Goal: Information Seeking & Learning: Obtain resource

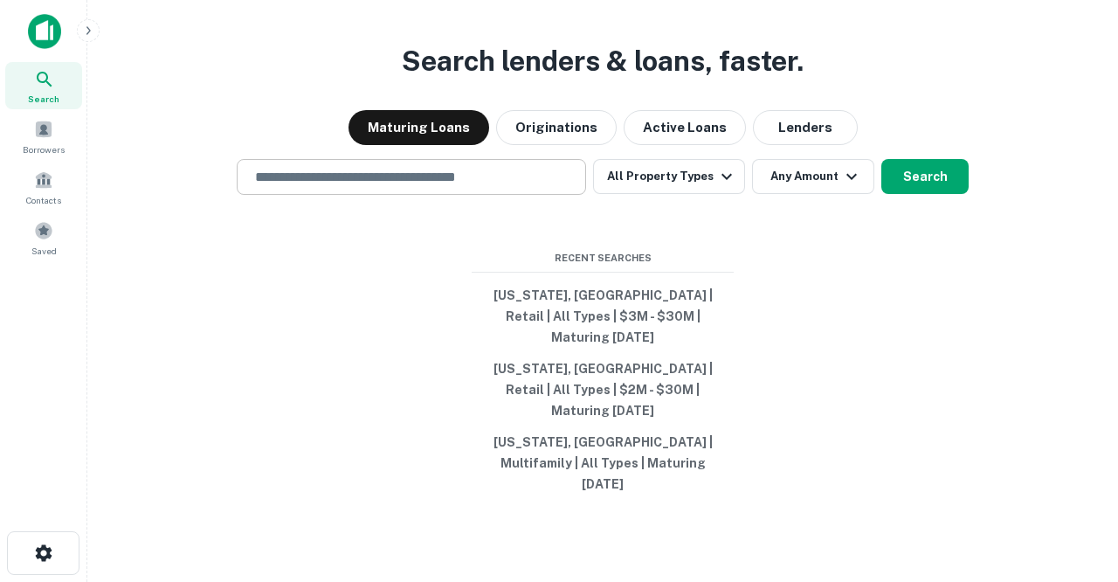
click at [363, 195] on div "​" at bounding box center [411, 177] width 349 height 36
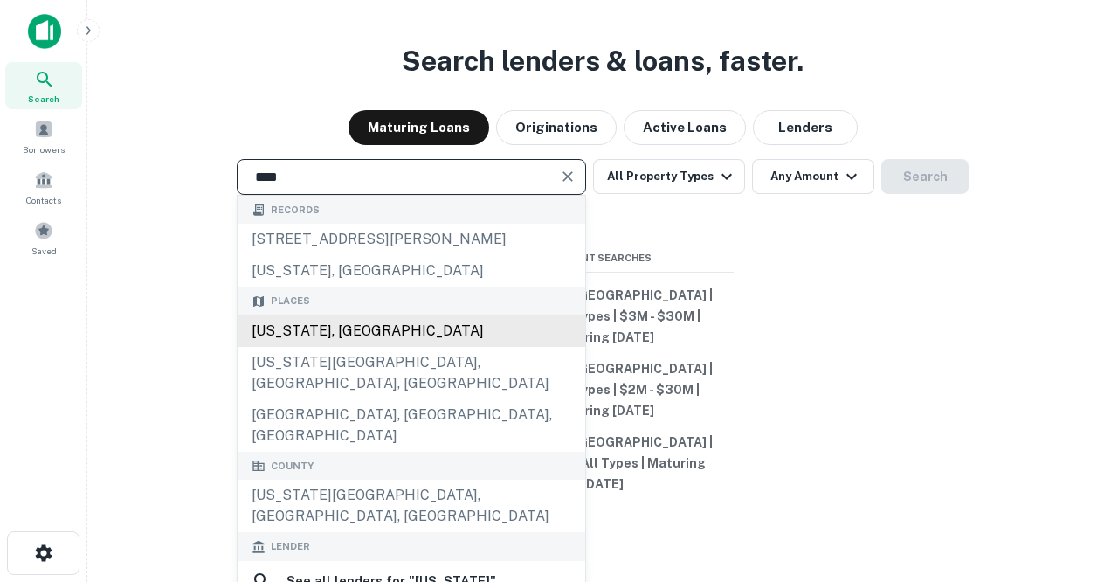
click at [334, 347] on div "[US_STATE], [GEOGRAPHIC_DATA]" at bounding box center [412, 330] width 348 height 31
type input "*********"
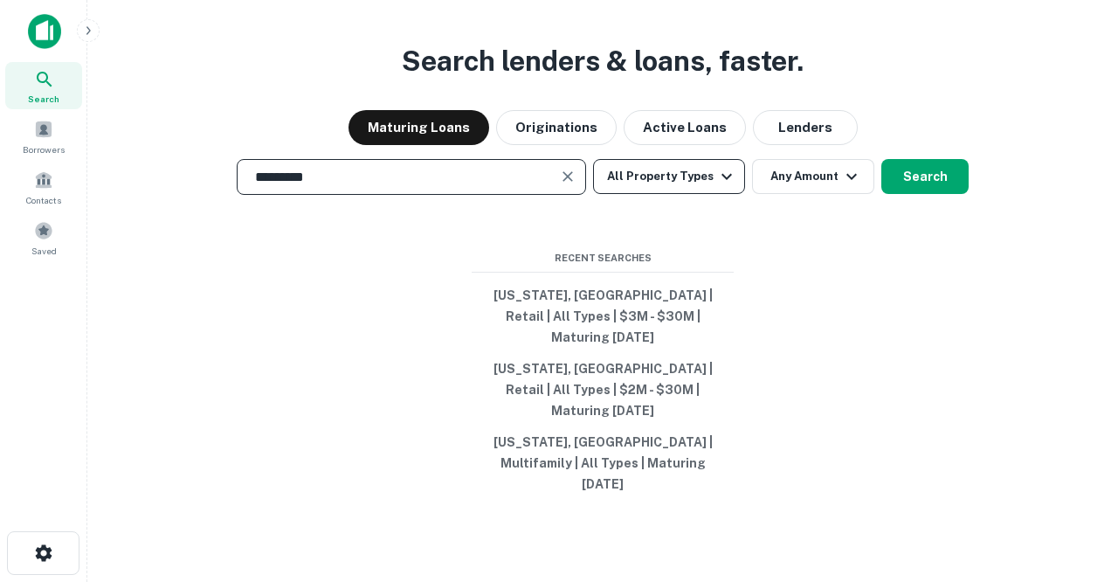
click at [694, 194] on button "All Property Types" at bounding box center [669, 176] width 152 height 35
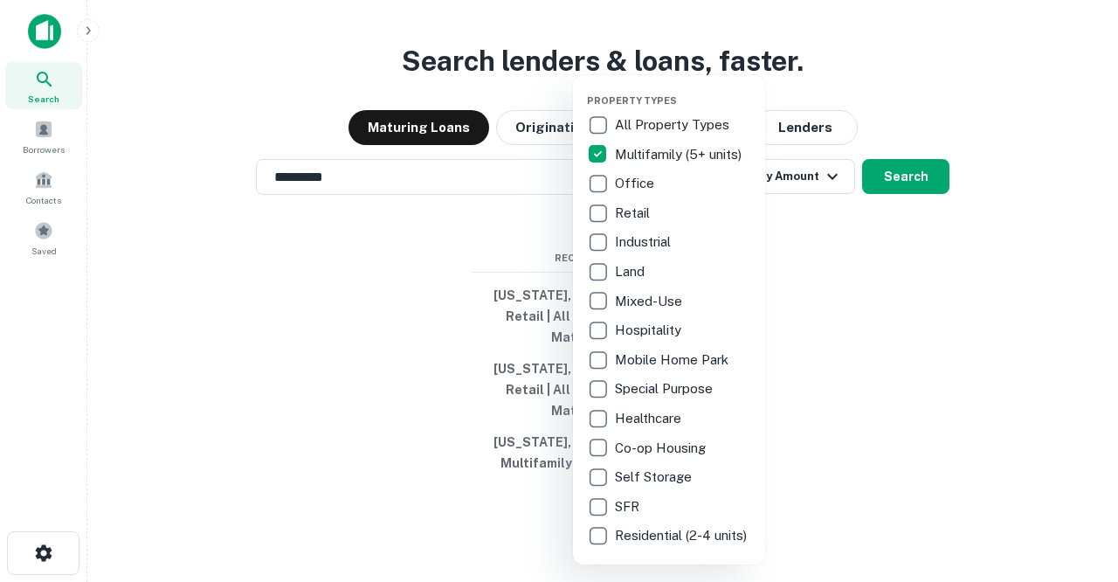
click at [837, 287] on div at bounding box center [559, 291] width 1118 height 582
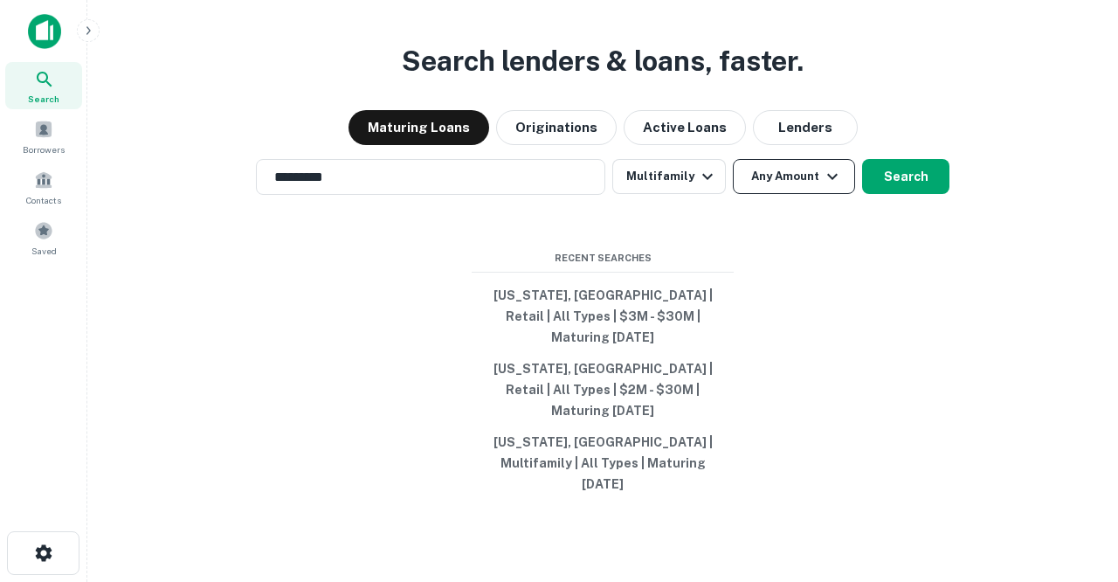
click at [825, 187] on icon "button" at bounding box center [832, 176] width 21 height 21
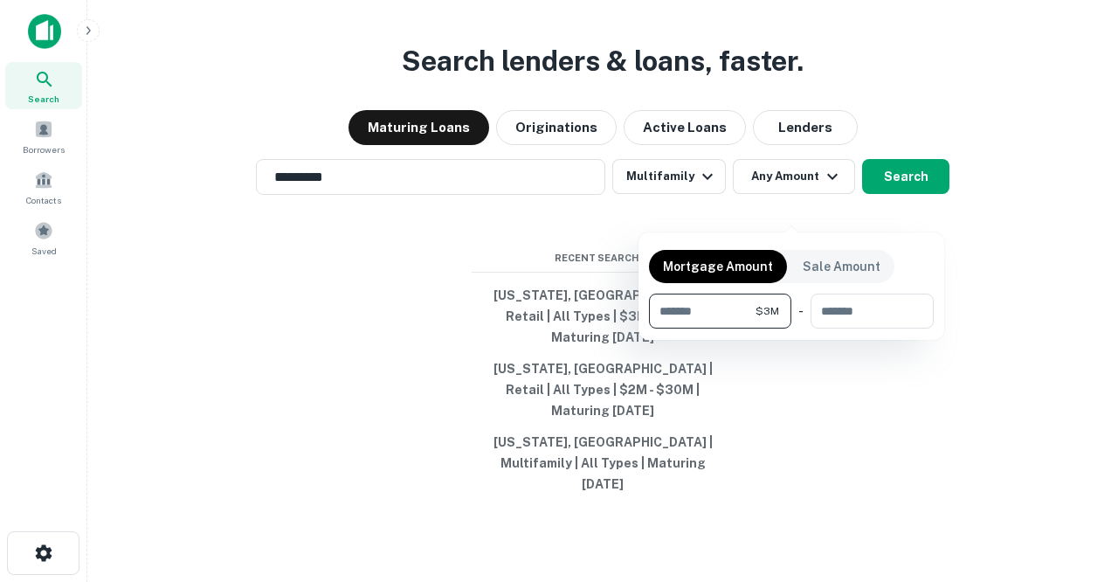
type input "*******"
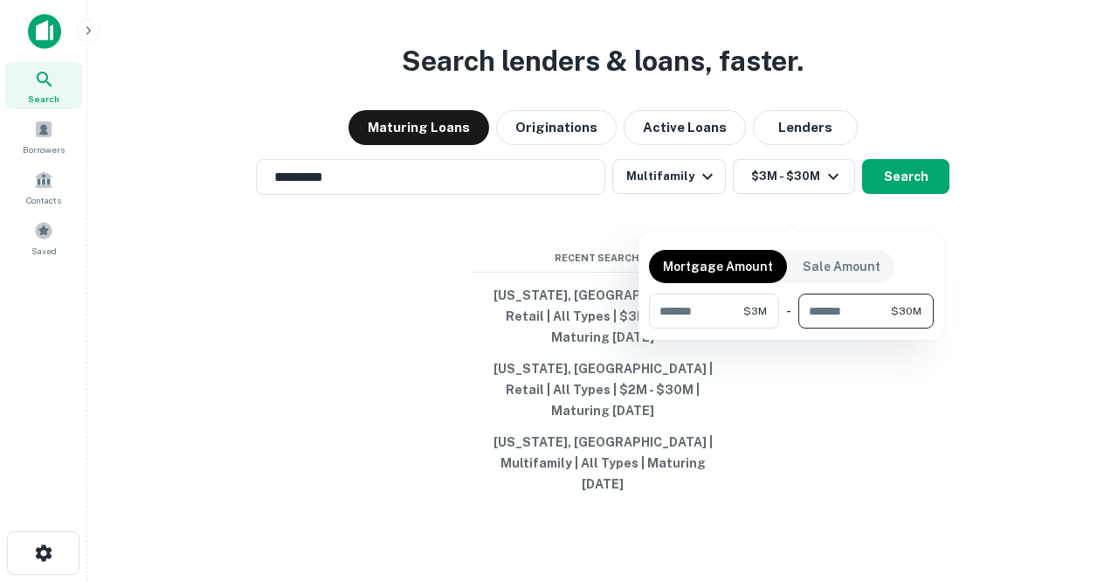
type input "********"
click at [882, 215] on div at bounding box center [559, 291] width 1118 height 582
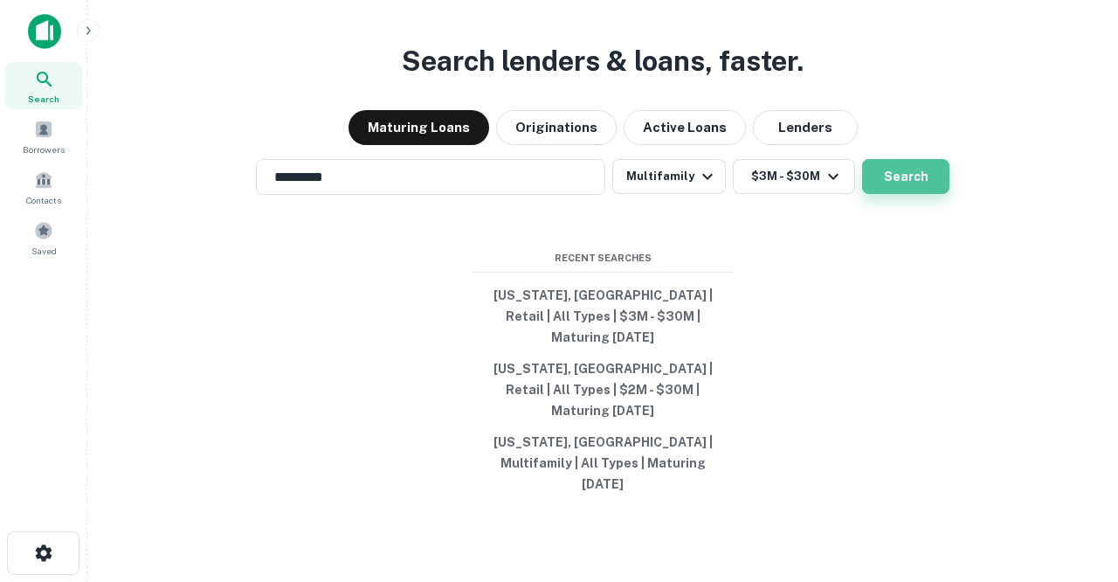
click at [879, 194] on button "Search" at bounding box center [905, 176] width 87 height 35
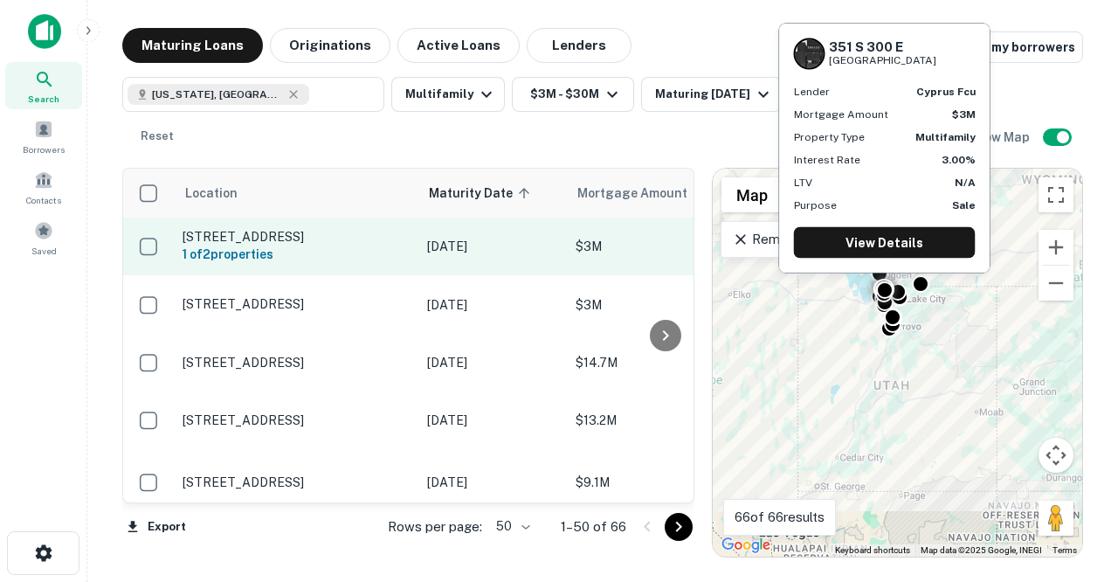
click at [355, 229] on p "[STREET_ADDRESS]" at bounding box center [295, 237] width 227 height 16
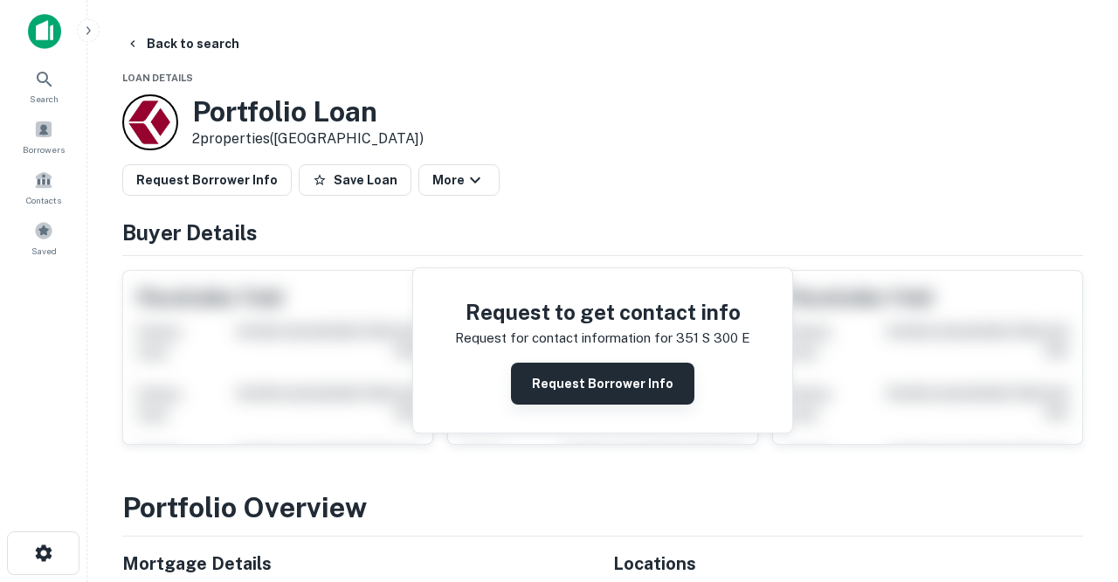
click at [536, 368] on button "Request Borrower Info" at bounding box center [602, 383] width 183 height 42
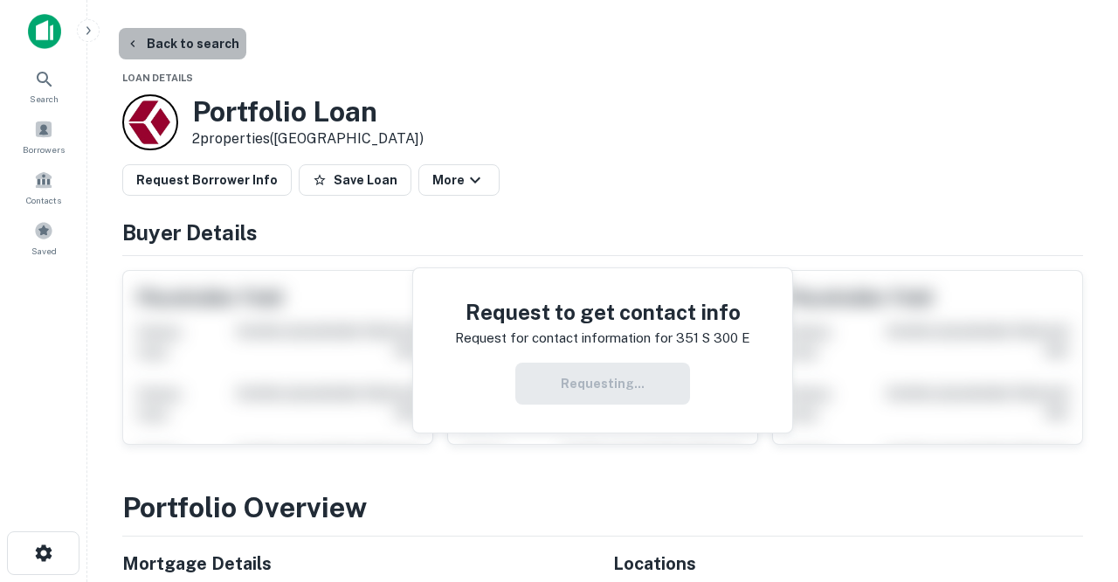
click at [202, 48] on button "Back to search" at bounding box center [182, 43] width 127 height 31
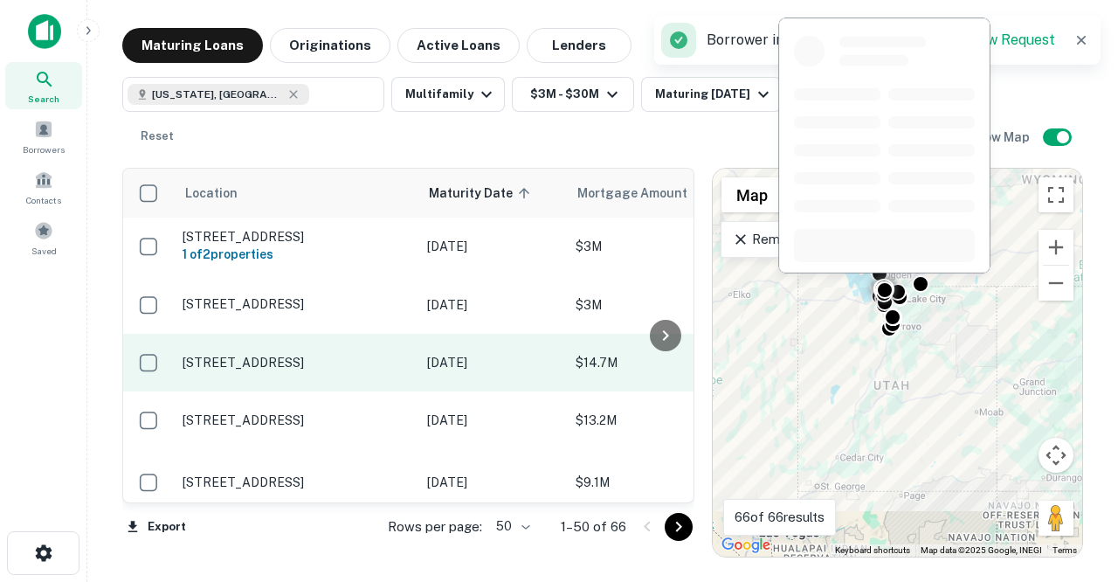
click at [312, 355] on p "[STREET_ADDRESS]" at bounding box center [295, 363] width 227 height 16
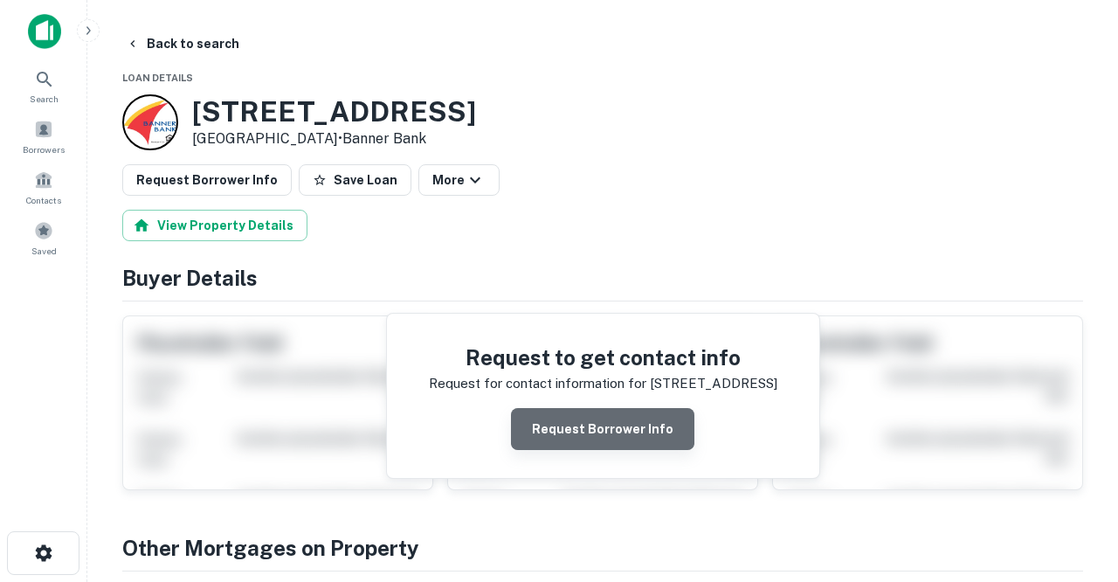
click at [607, 432] on button "Request Borrower Info" at bounding box center [602, 429] width 183 height 42
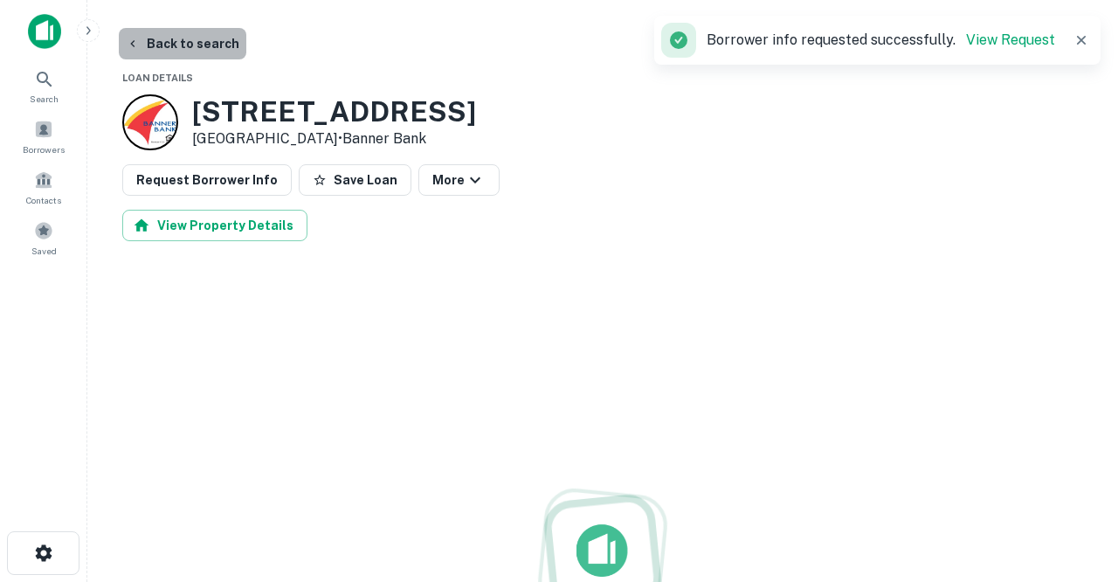
click at [191, 42] on button "Back to search" at bounding box center [182, 43] width 127 height 31
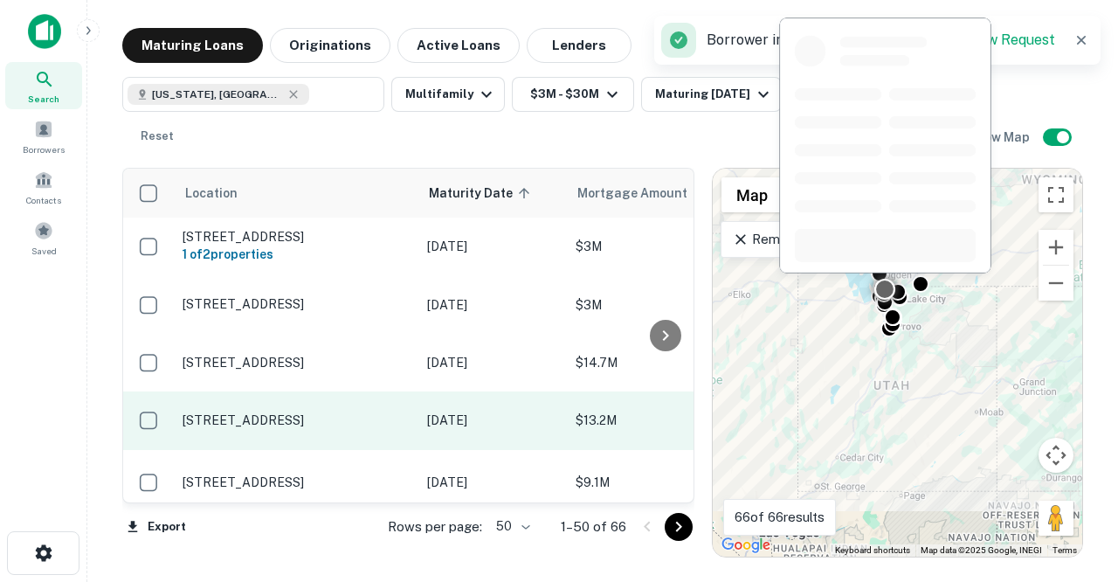
click at [326, 422] on p "[STREET_ADDRESS]" at bounding box center [295, 420] width 227 height 16
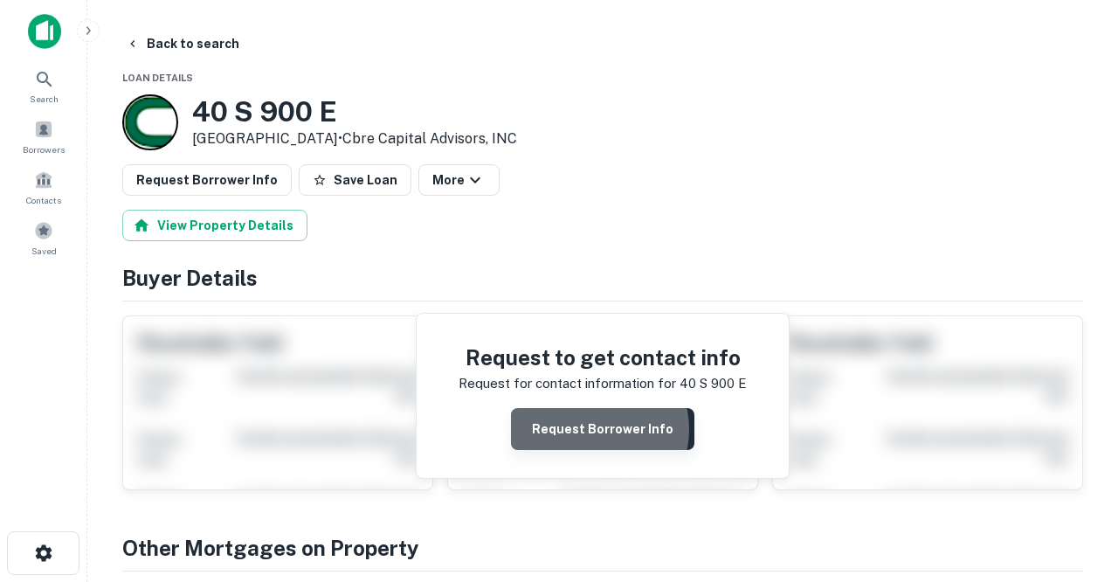
click at [597, 428] on button "Request Borrower Info" at bounding box center [602, 429] width 183 height 42
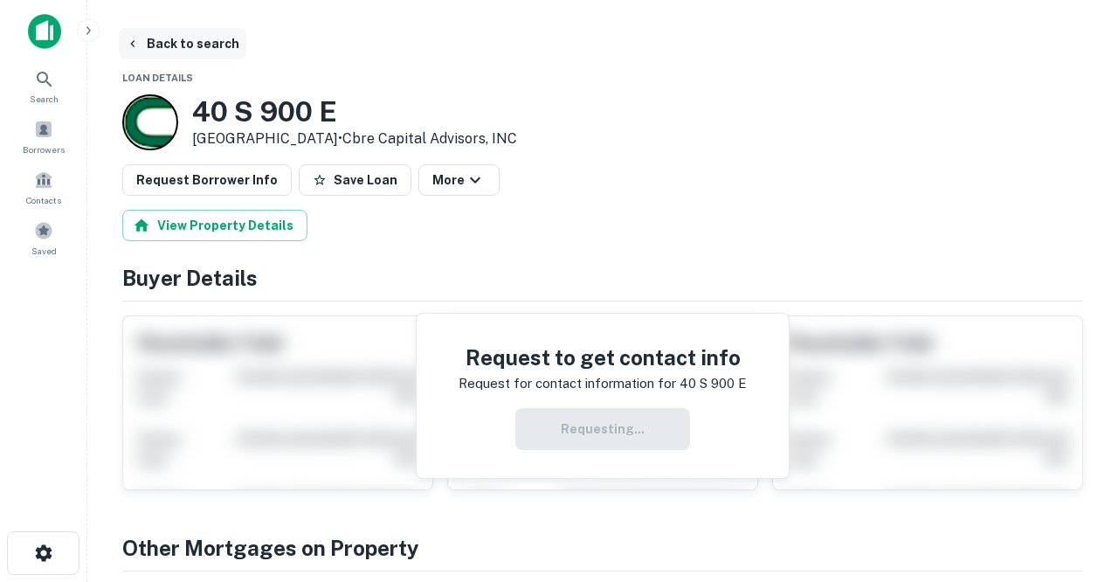
click at [210, 45] on button "Back to search" at bounding box center [182, 43] width 127 height 31
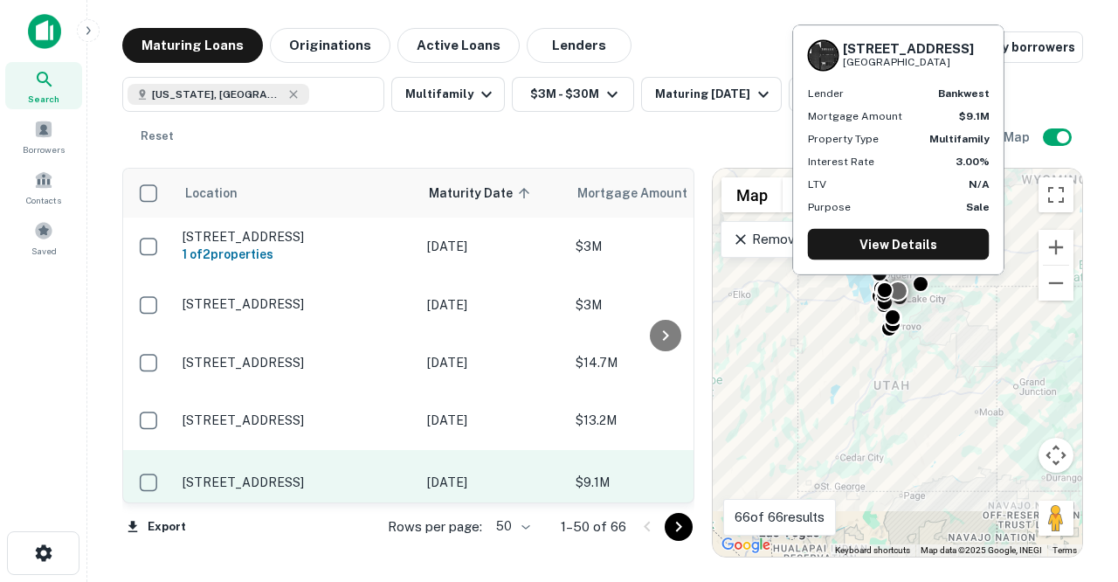
click at [336, 475] on p "[STREET_ADDRESS]" at bounding box center [295, 482] width 227 height 16
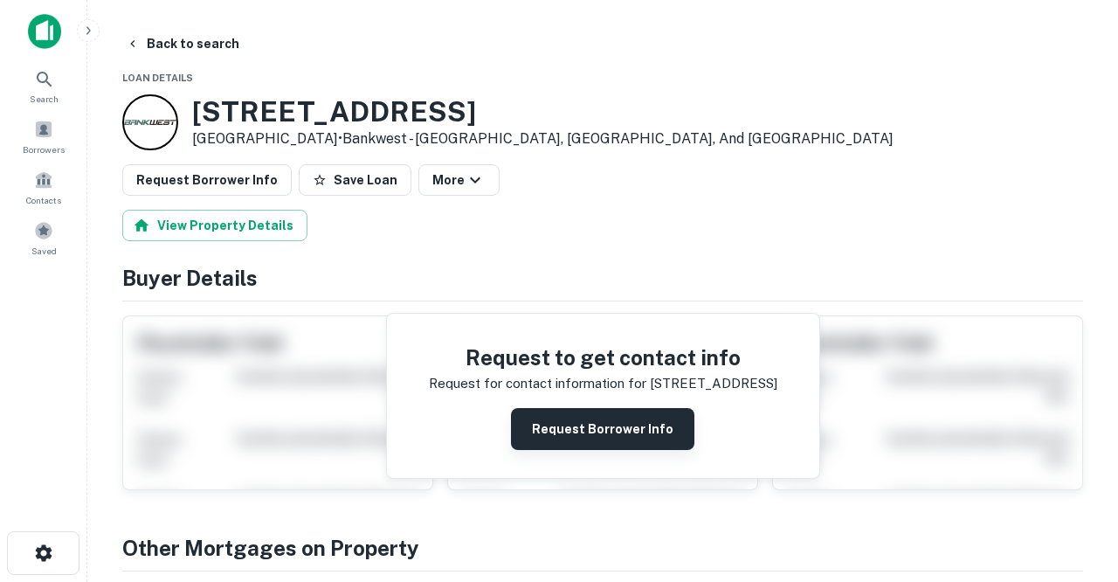
click at [576, 428] on button "Request Borrower Info" at bounding box center [602, 429] width 183 height 42
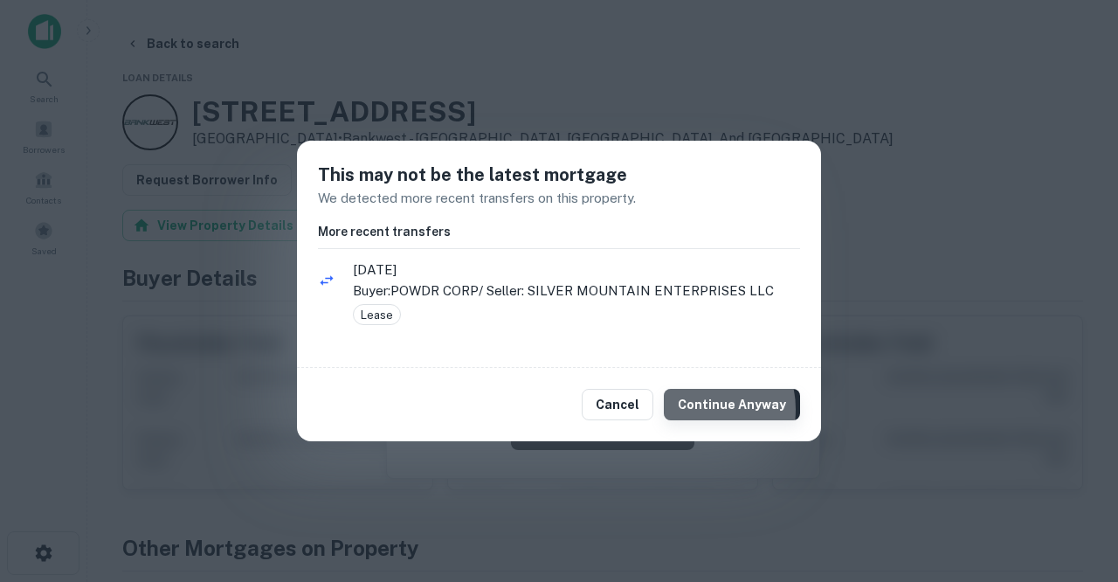
click at [700, 408] on button "Continue Anyway" at bounding box center [732, 404] width 136 height 31
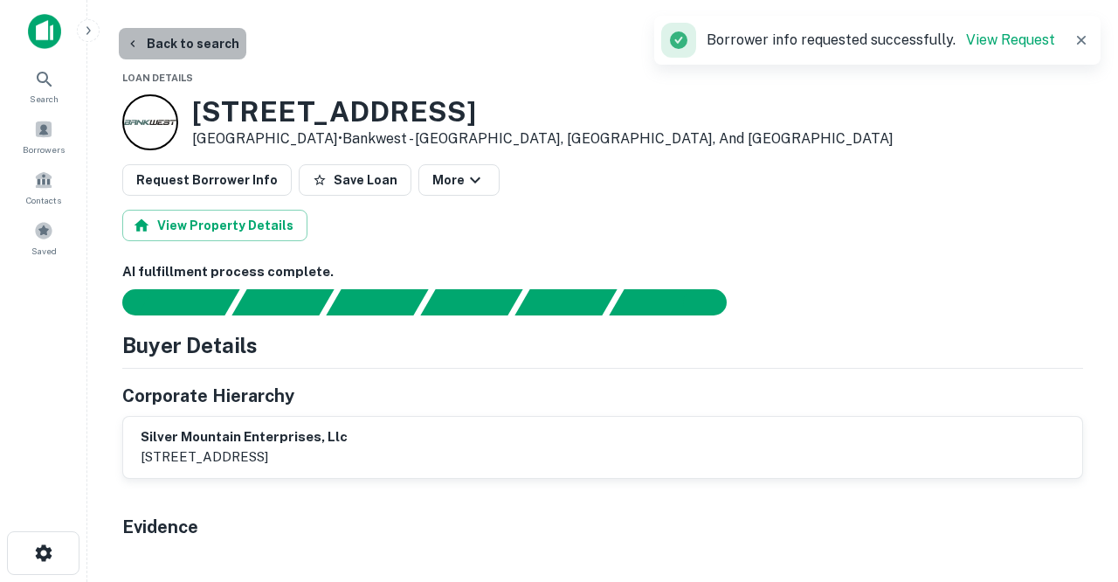
click at [212, 47] on button "Back to search" at bounding box center [182, 43] width 127 height 31
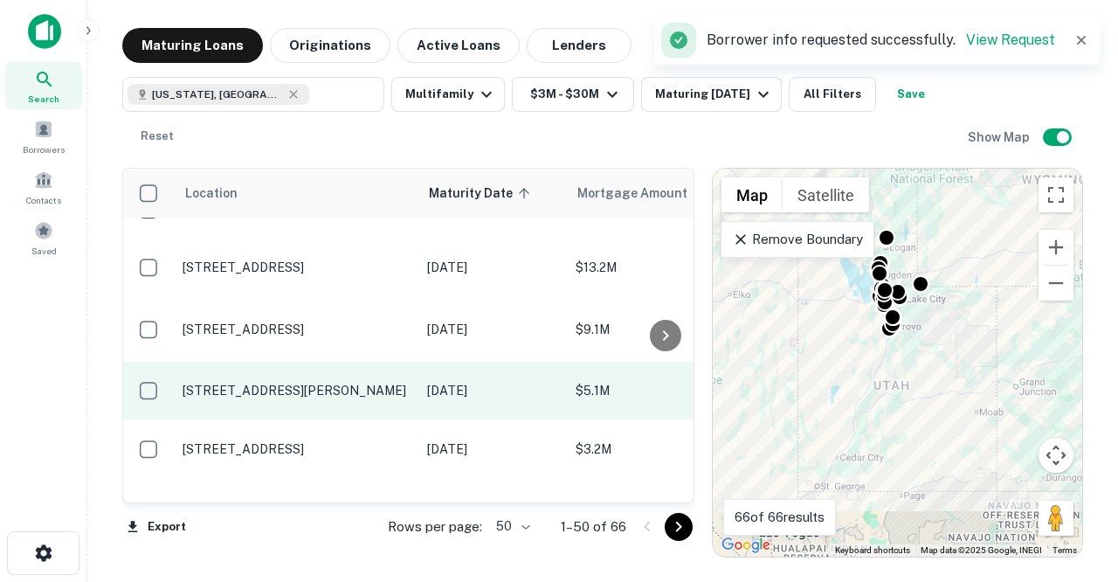
scroll to position [169, 0]
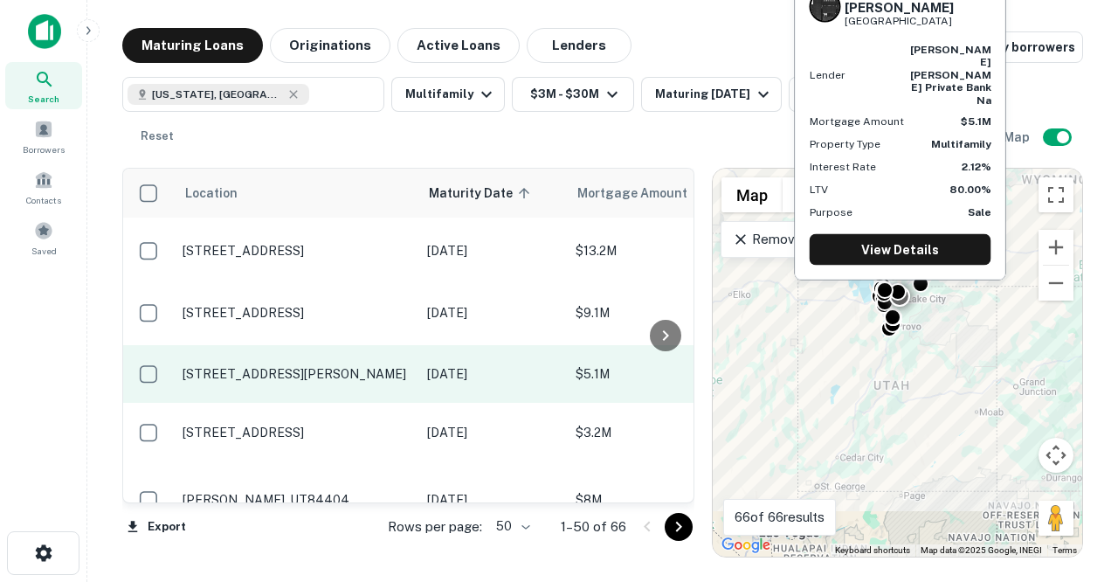
click at [320, 366] on p "[STREET_ADDRESS][PERSON_NAME]" at bounding box center [295, 374] width 227 height 16
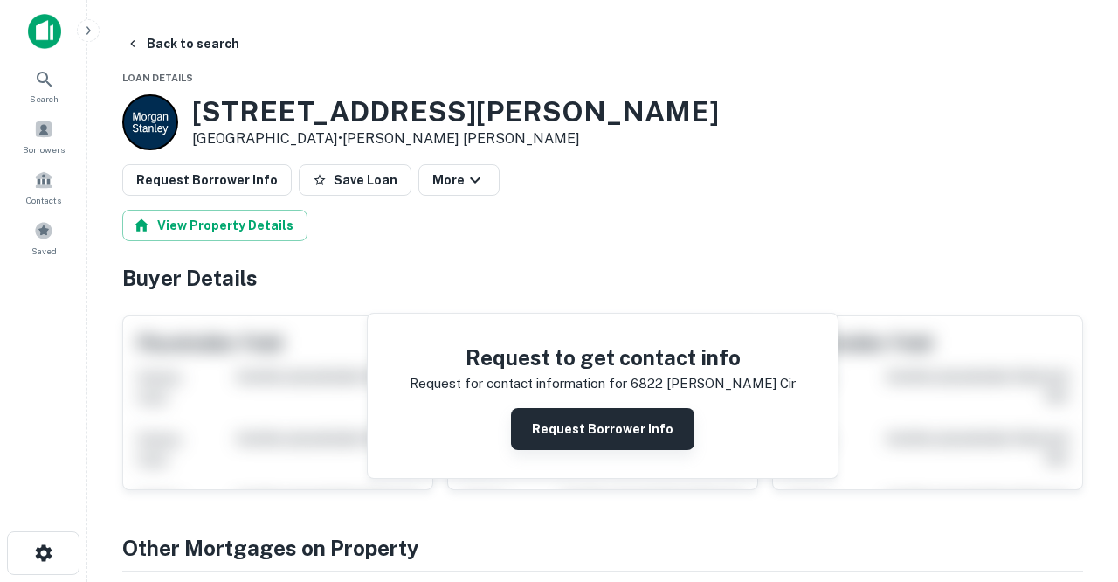
click at [569, 436] on button "Request Borrower Info" at bounding box center [602, 429] width 183 height 42
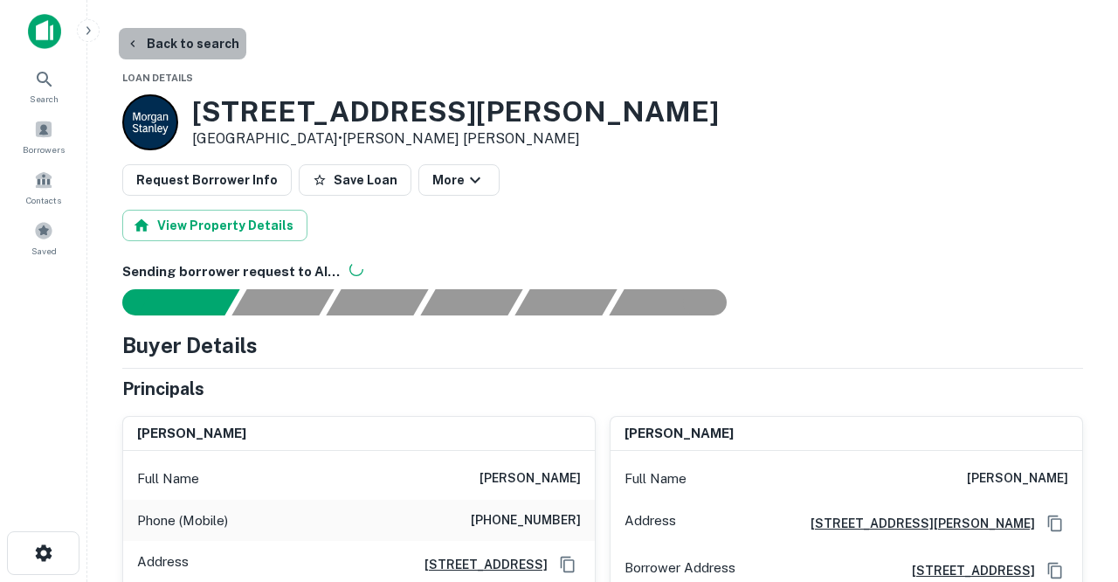
click at [190, 41] on button "Back to search" at bounding box center [182, 43] width 127 height 31
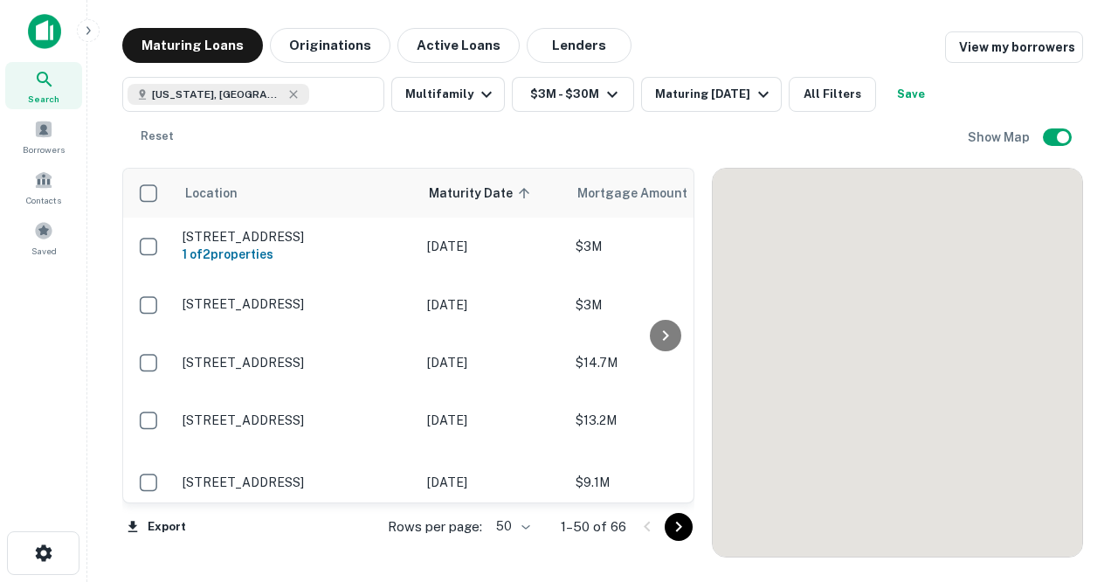
scroll to position [169, 0]
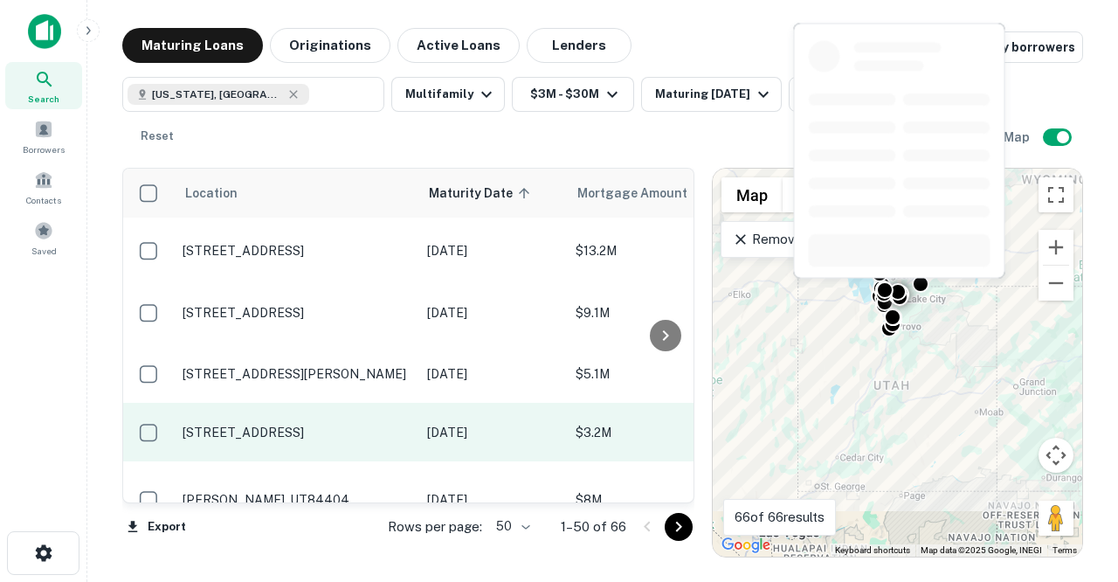
click at [335, 426] on p "[STREET_ADDRESS]" at bounding box center [295, 432] width 227 height 16
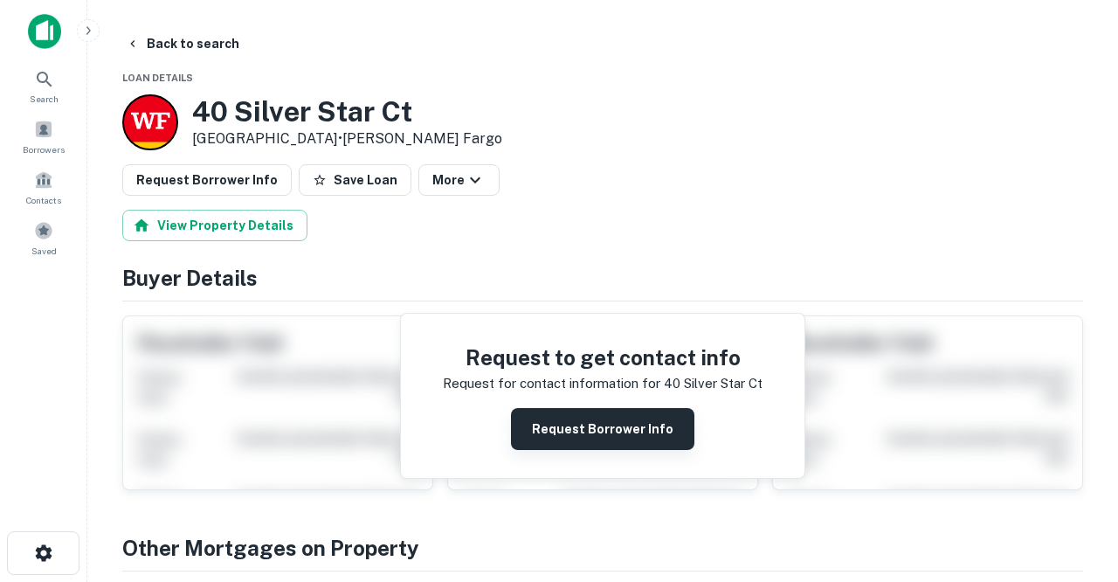
click at [545, 432] on button "Request Borrower Info" at bounding box center [602, 429] width 183 height 42
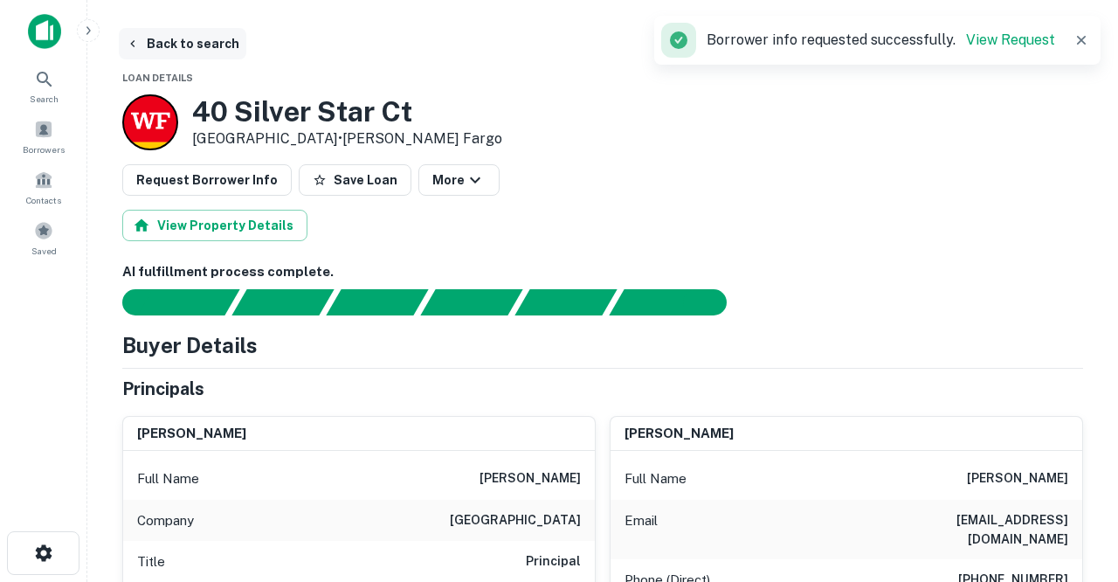
click at [222, 45] on button "Back to search" at bounding box center [182, 43] width 127 height 31
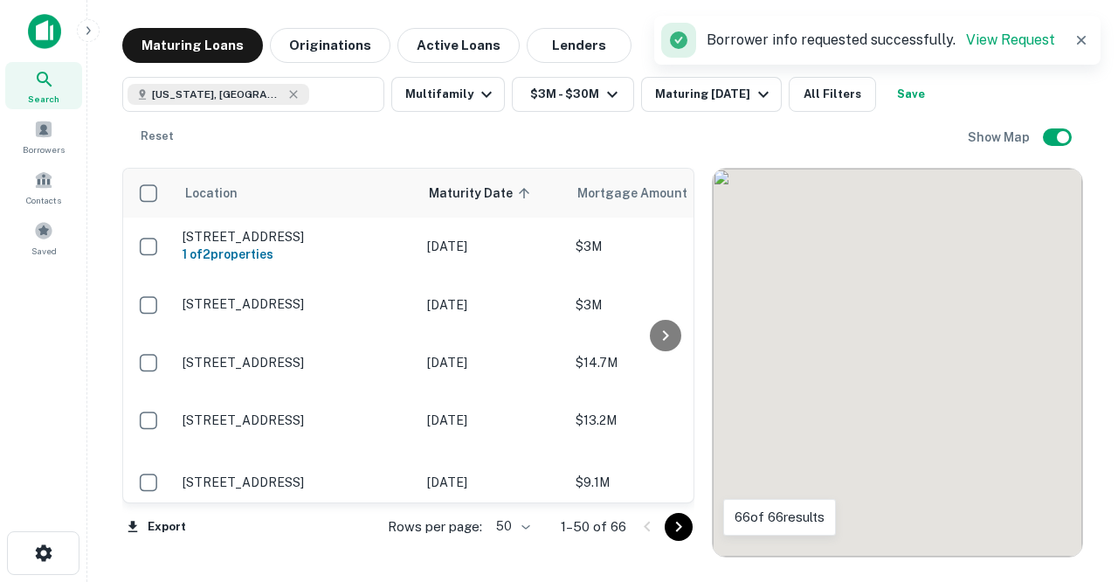
scroll to position [169, 0]
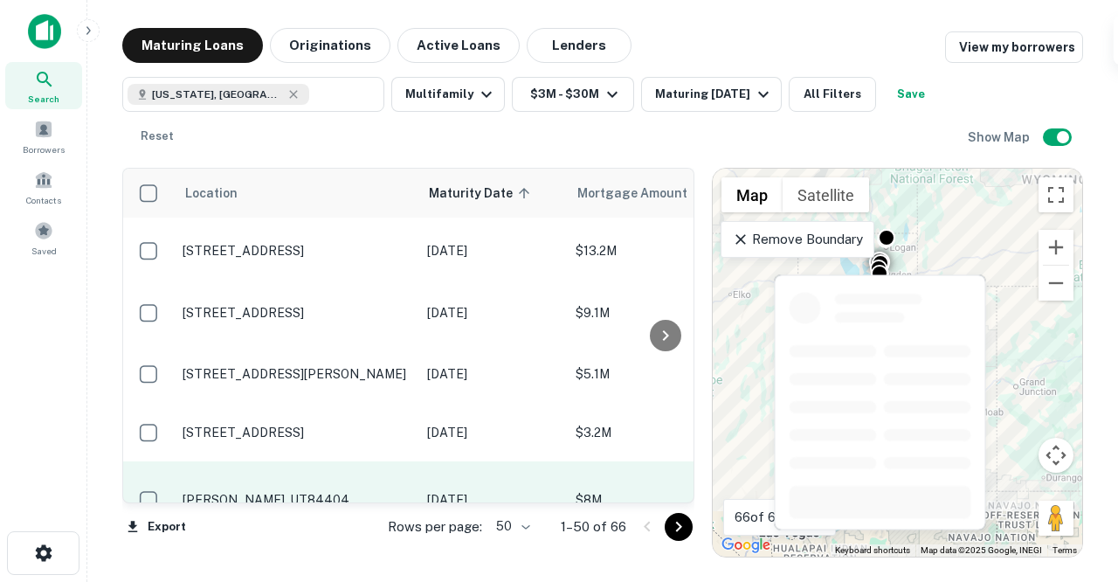
click at [296, 492] on p "[PERSON_NAME], UT84404" at bounding box center [295, 500] width 227 height 16
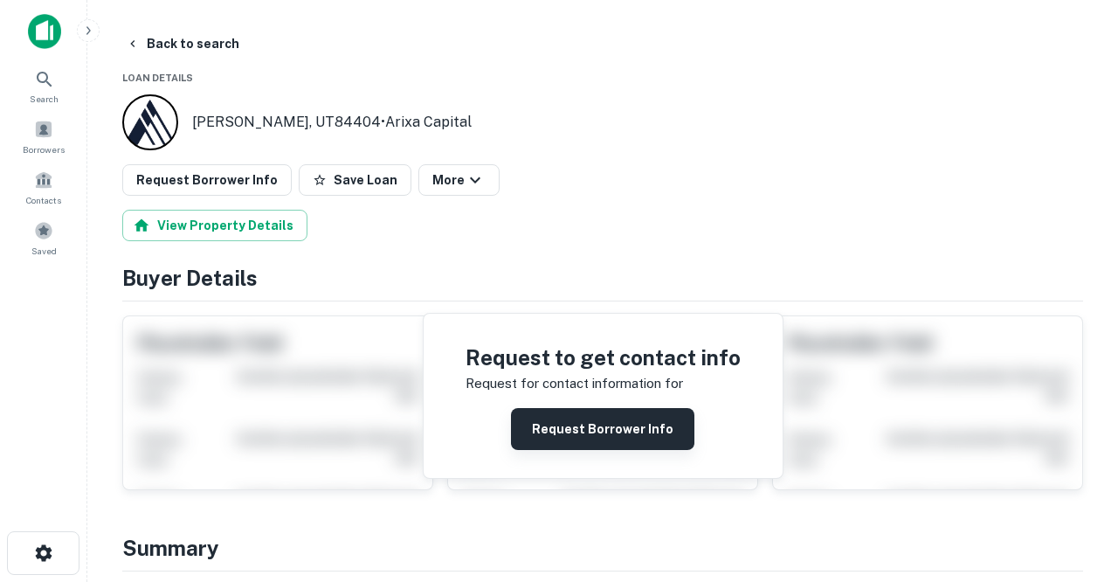
click at [591, 432] on button "Request Borrower Info" at bounding box center [602, 429] width 183 height 42
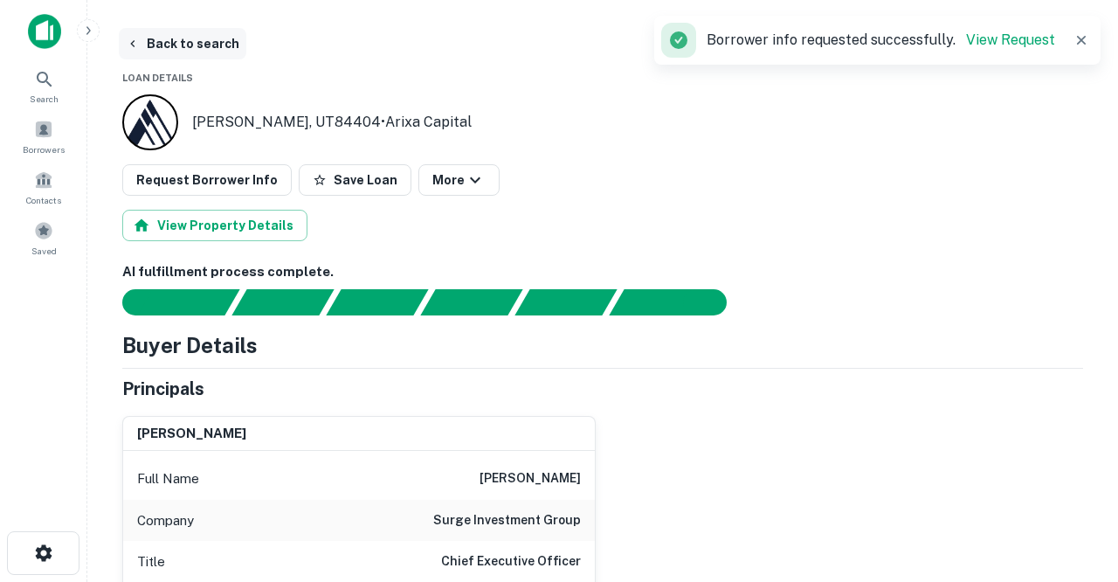
click at [186, 45] on button "Back to search" at bounding box center [182, 43] width 127 height 31
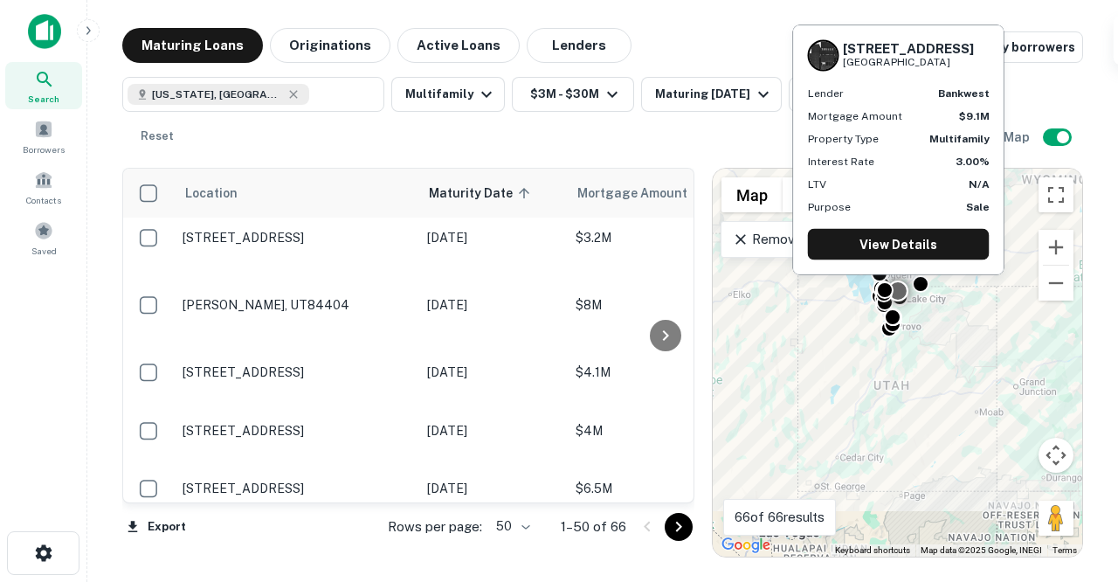
scroll to position [360, 0]
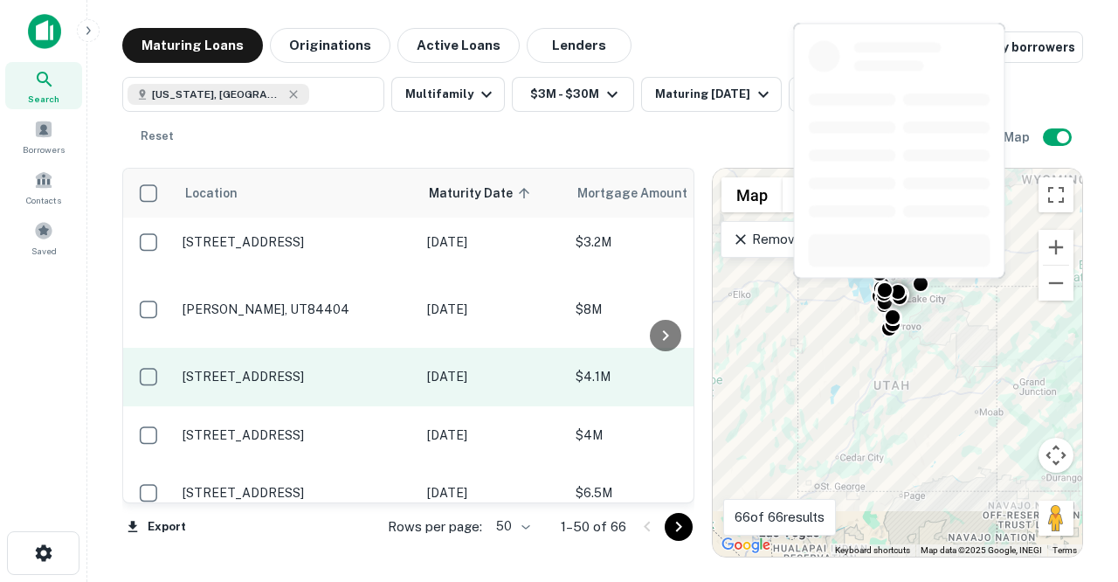
click at [316, 368] on p "[STREET_ADDRESS]" at bounding box center [295, 376] width 227 height 16
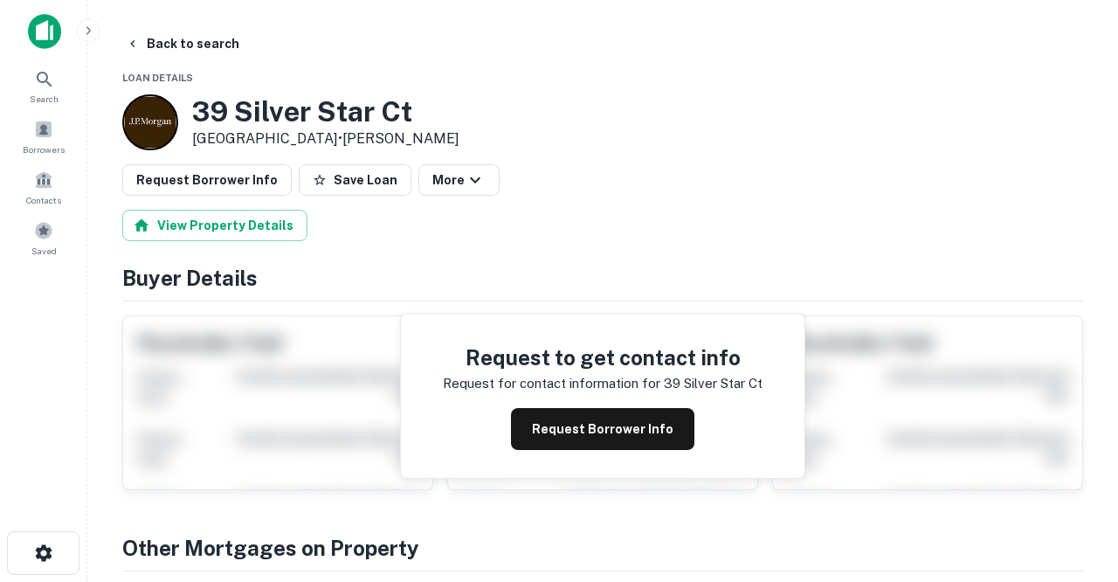
click at [568, 429] on button "Request Borrower Info" at bounding box center [602, 429] width 183 height 42
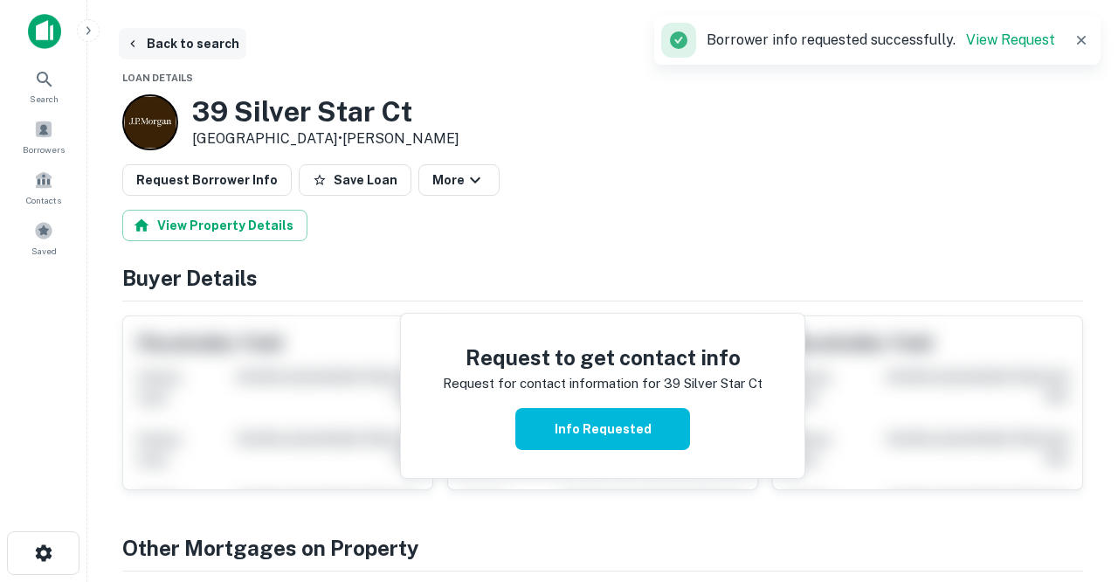
click at [218, 46] on button "Back to search" at bounding box center [182, 43] width 127 height 31
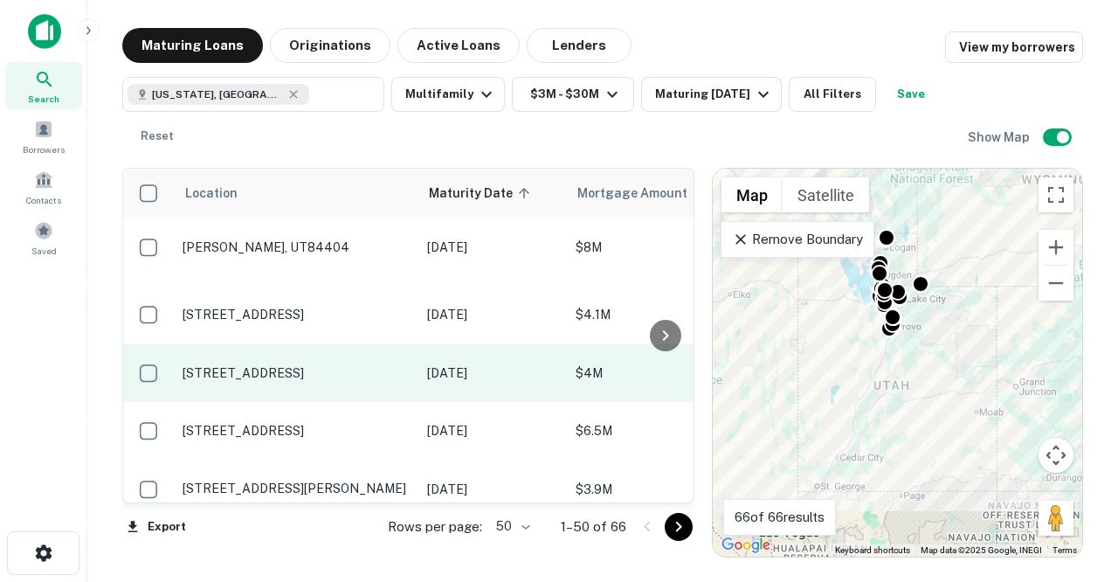
scroll to position [436, 0]
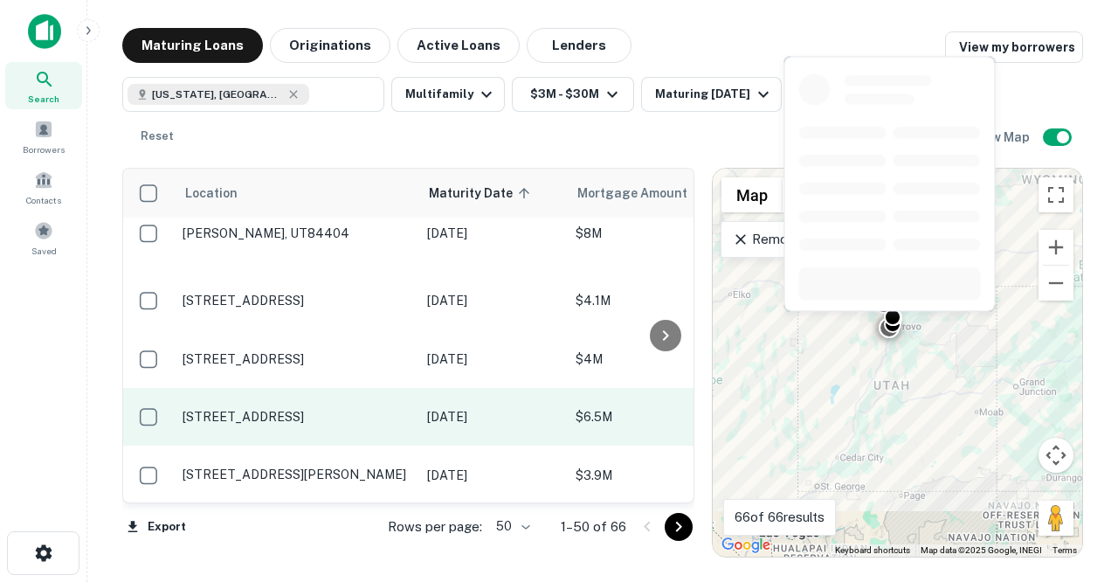
click at [305, 388] on td "[STREET_ADDRESS]" at bounding box center [296, 417] width 244 height 58
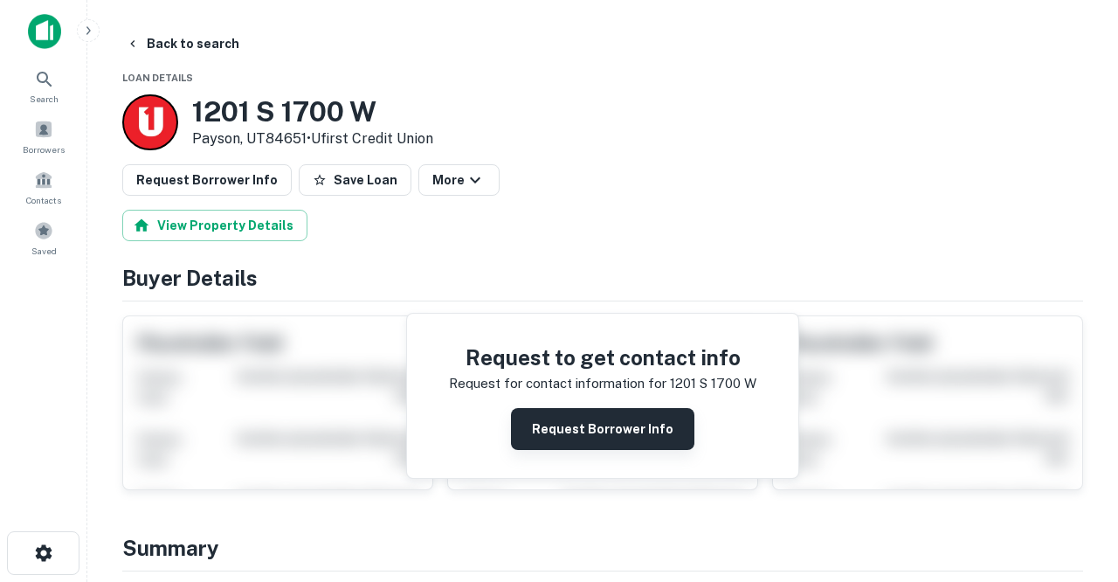
click at [559, 431] on button "Request Borrower Info" at bounding box center [602, 429] width 183 height 42
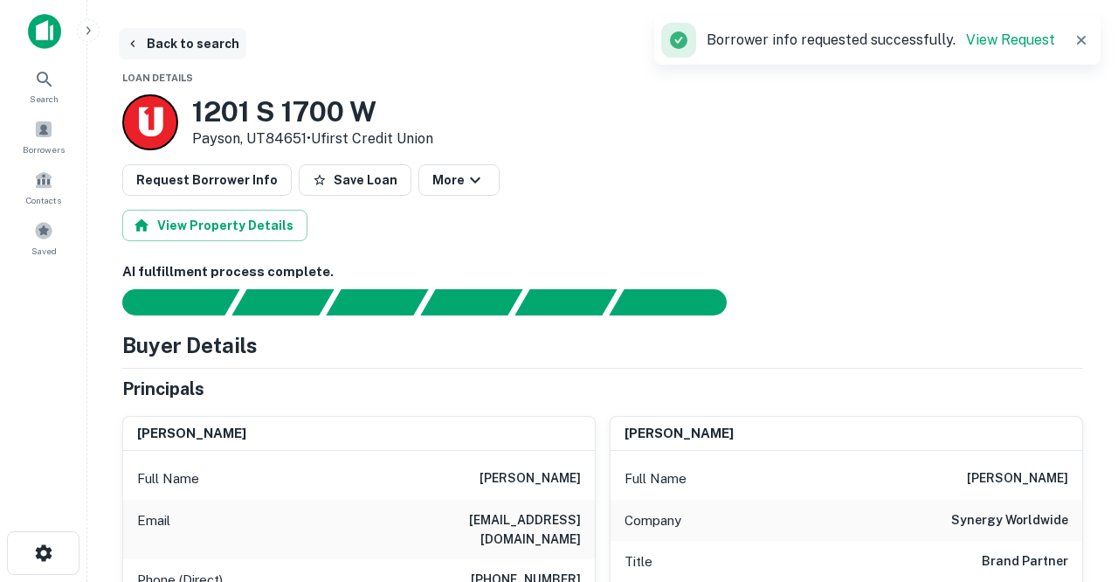
click at [172, 42] on button "Back to search" at bounding box center [182, 43] width 127 height 31
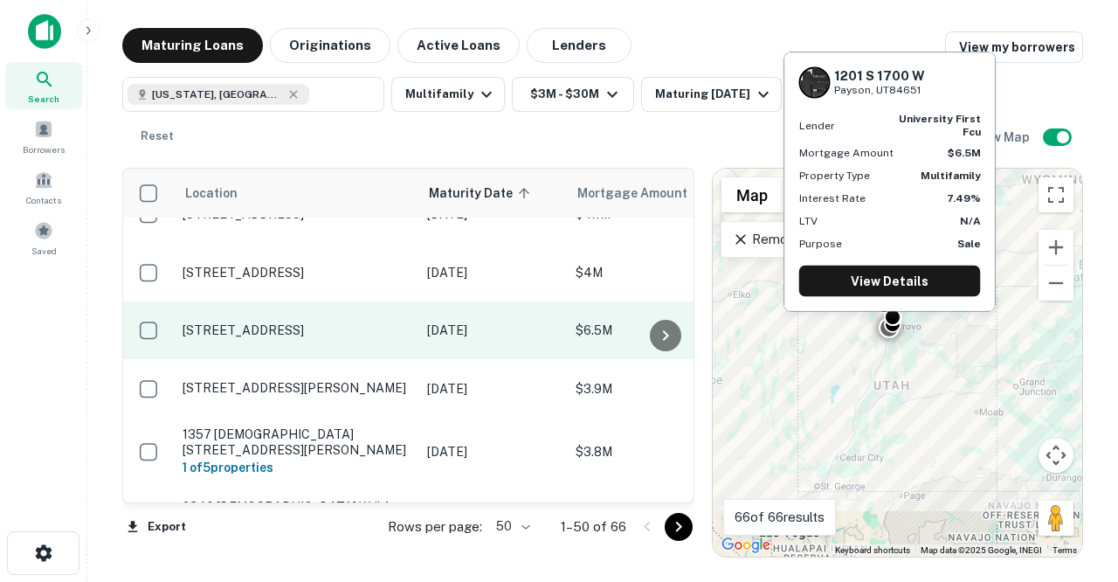
scroll to position [527, 0]
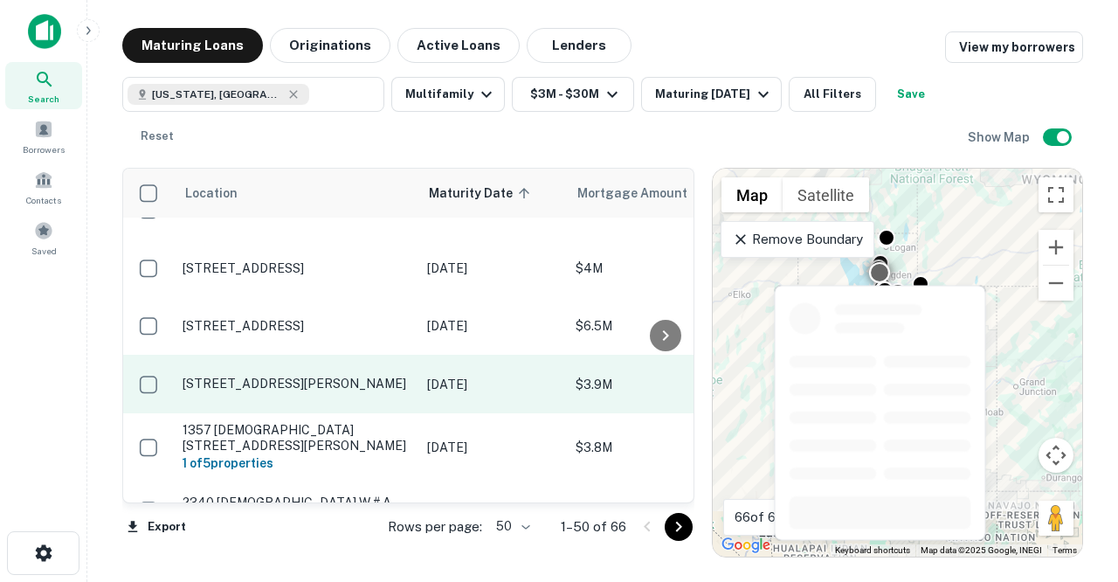
click at [317, 375] on p "[STREET_ADDRESS][PERSON_NAME]" at bounding box center [295, 383] width 227 height 16
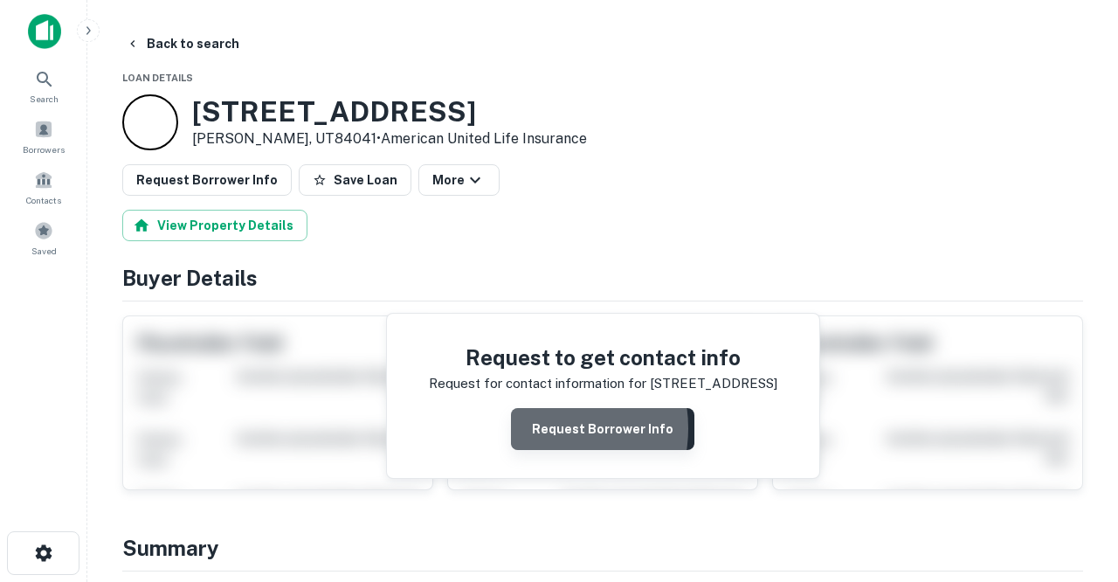
click at [543, 427] on button "Request Borrower Info" at bounding box center [602, 429] width 183 height 42
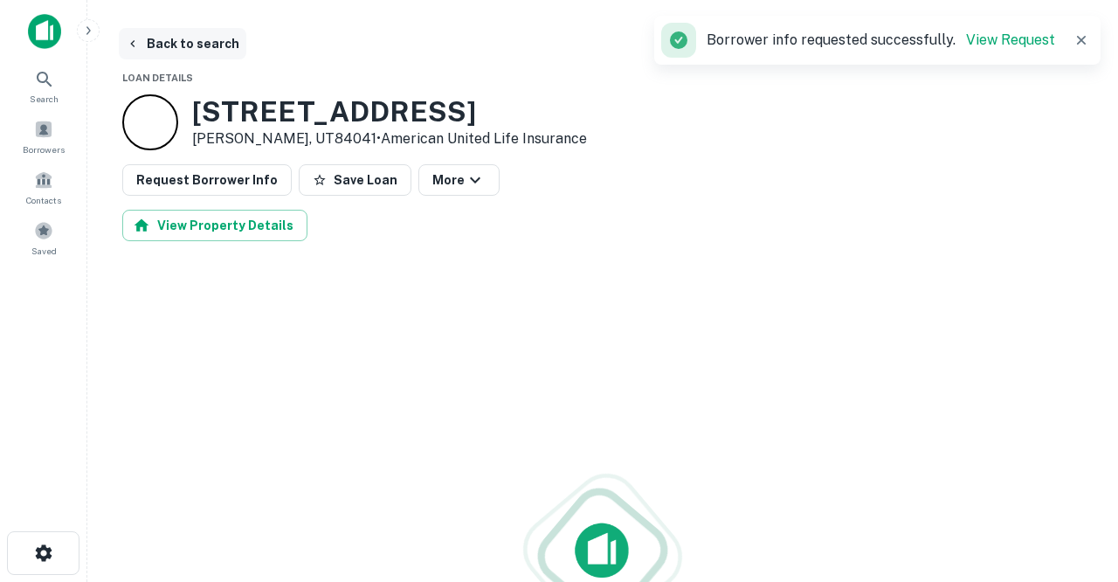
click at [195, 44] on button "Back to search" at bounding box center [182, 43] width 127 height 31
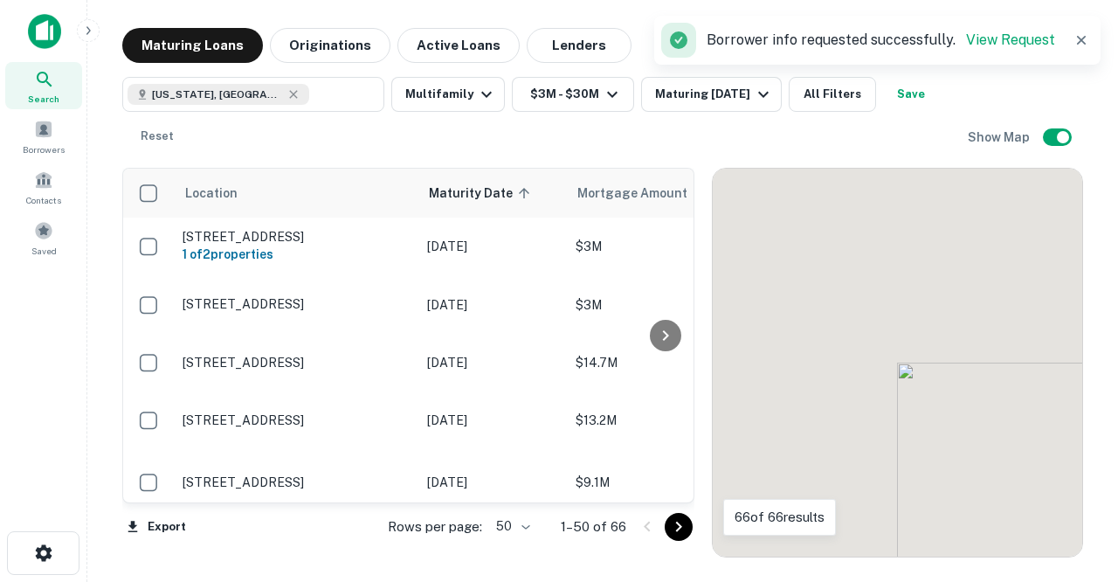
scroll to position [527, 0]
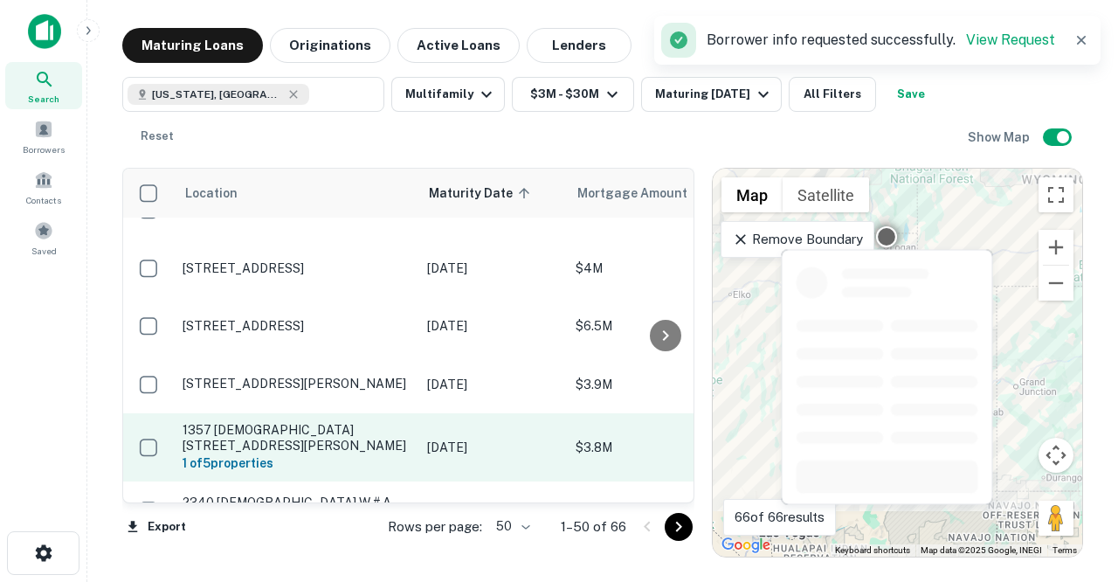
click at [291, 422] on p "1357 [DEMOGRAPHIC_DATA][STREET_ADDRESS][PERSON_NAME]" at bounding box center [295, 437] width 227 height 31
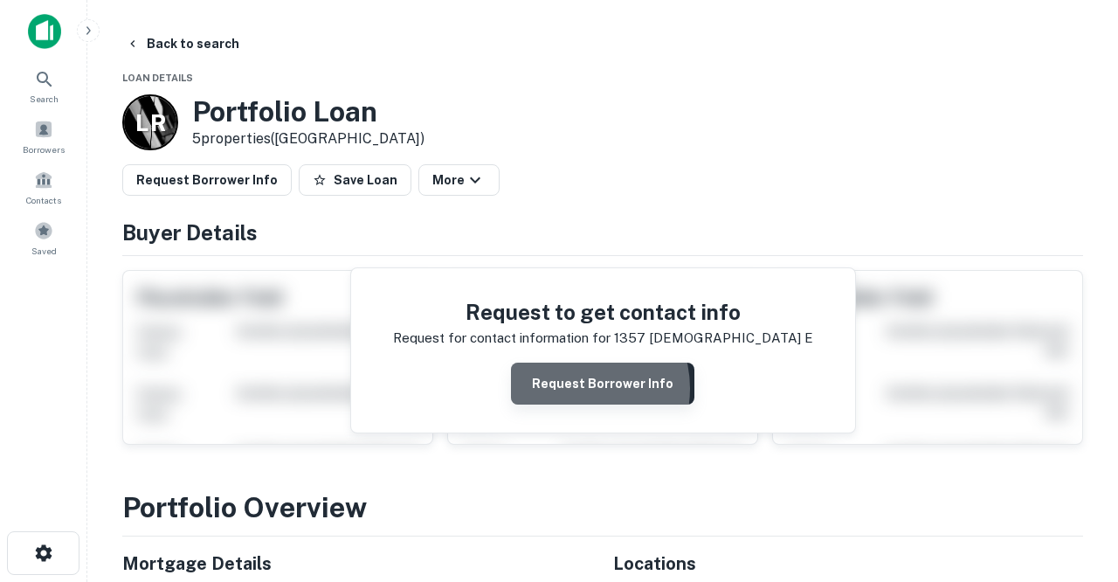
click at [575, 388] on button "Request Borrower Info" at bounding box center [602, 383] width 183 height 42
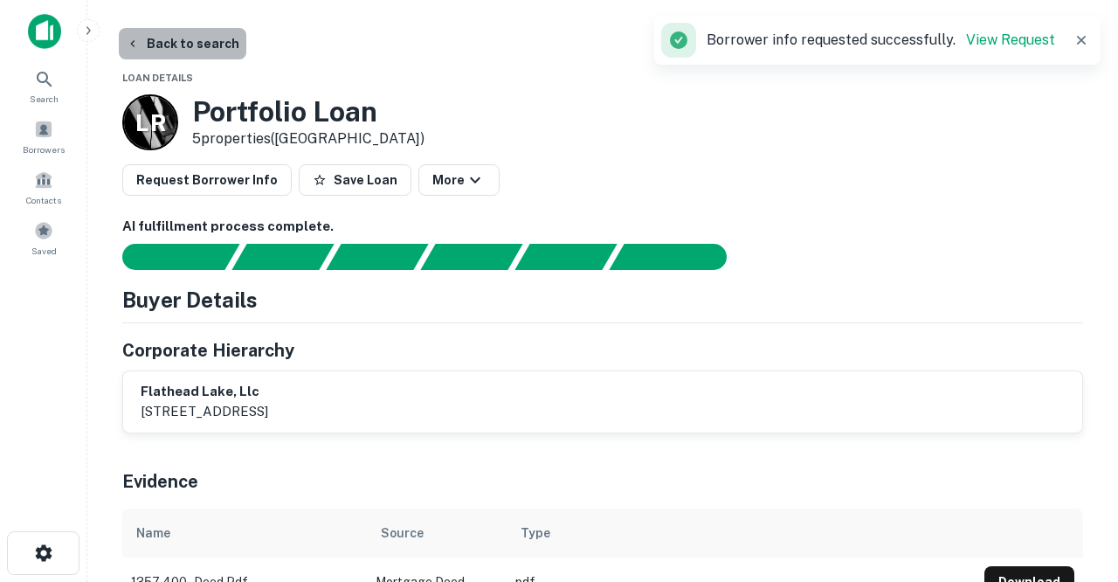
click at [191, 43] on button "Back to search" at bounding box center [182, 43] width 127 height 31
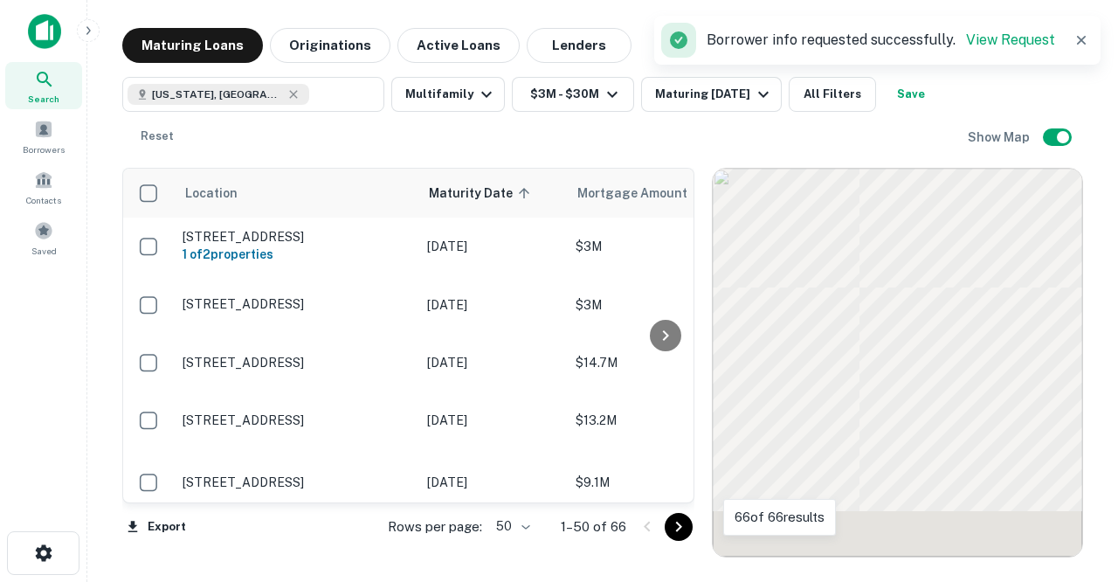
scroll to position [527, 0]
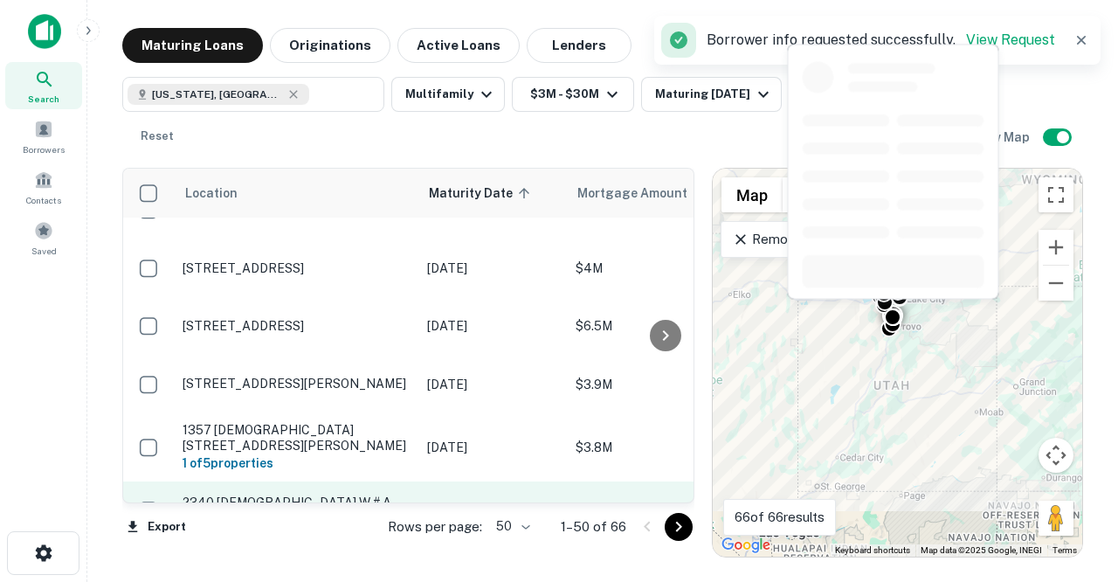
click at [298, 494] on p "2340 [DEMOGRAPHIC_DATA] W # A Provo, UT84604" at bounding box center [295, 509] width 227 height 31
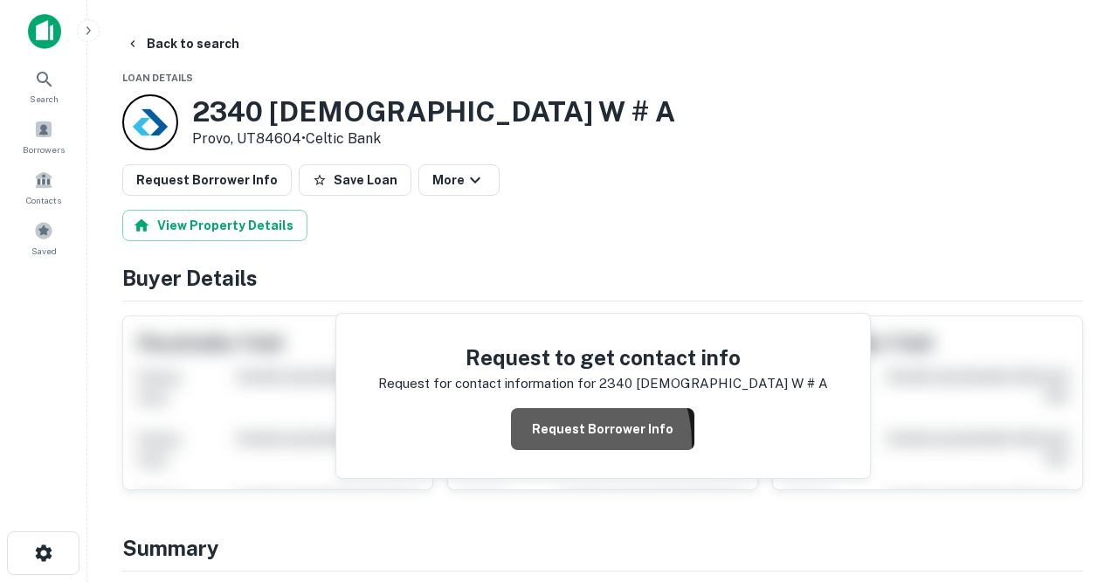
click at [571, 441] on button "Request Borrower Info" at bounding box center [602, 429] width 183 height 42
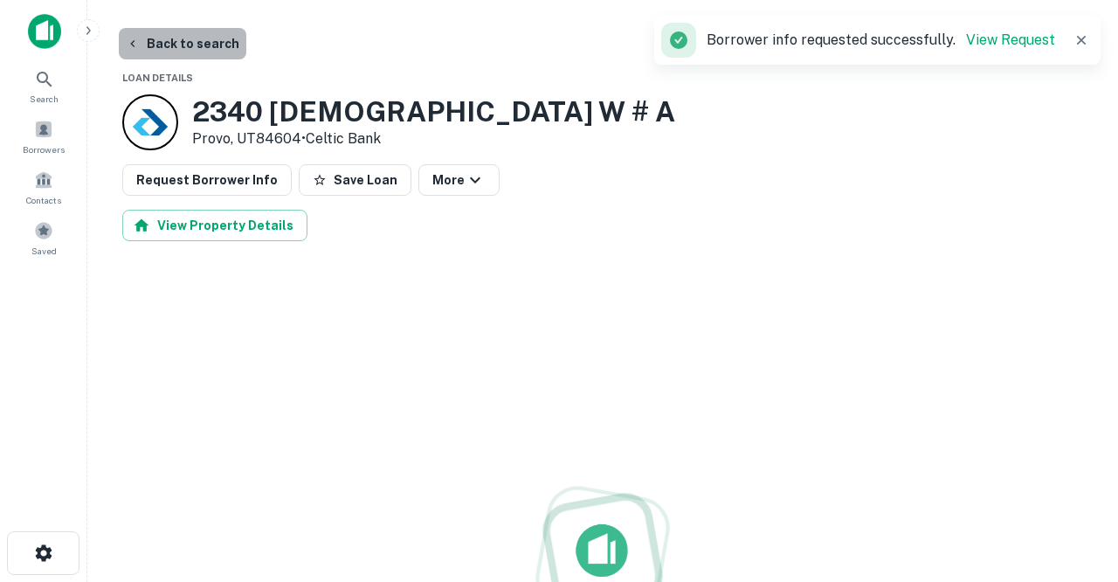
click at [195, 45] on button "Back to search" at bounding box center [182, 43] width 127 height 31
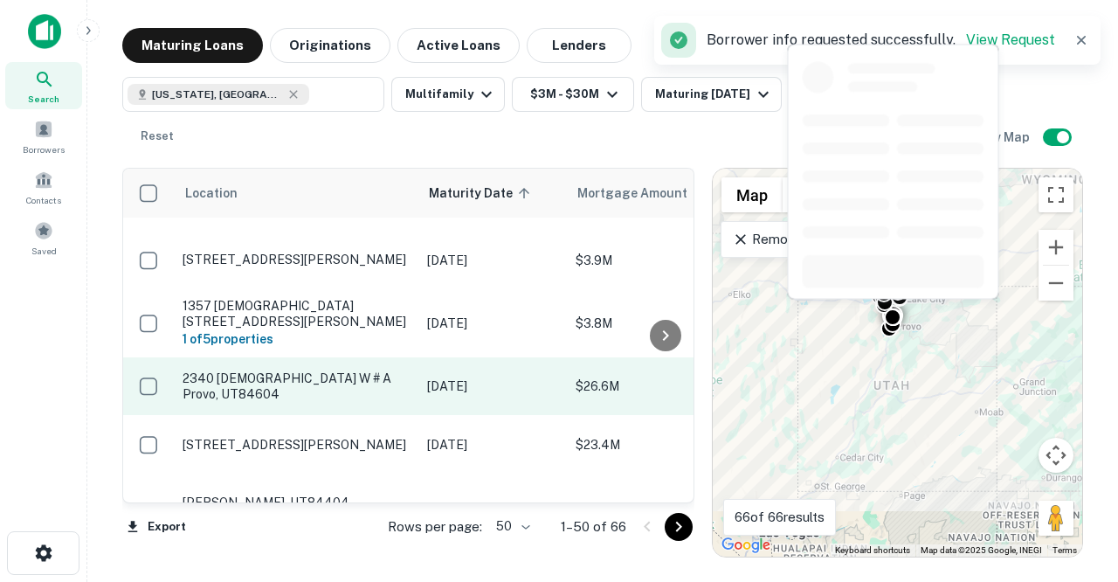
scroll to position [656, 0]
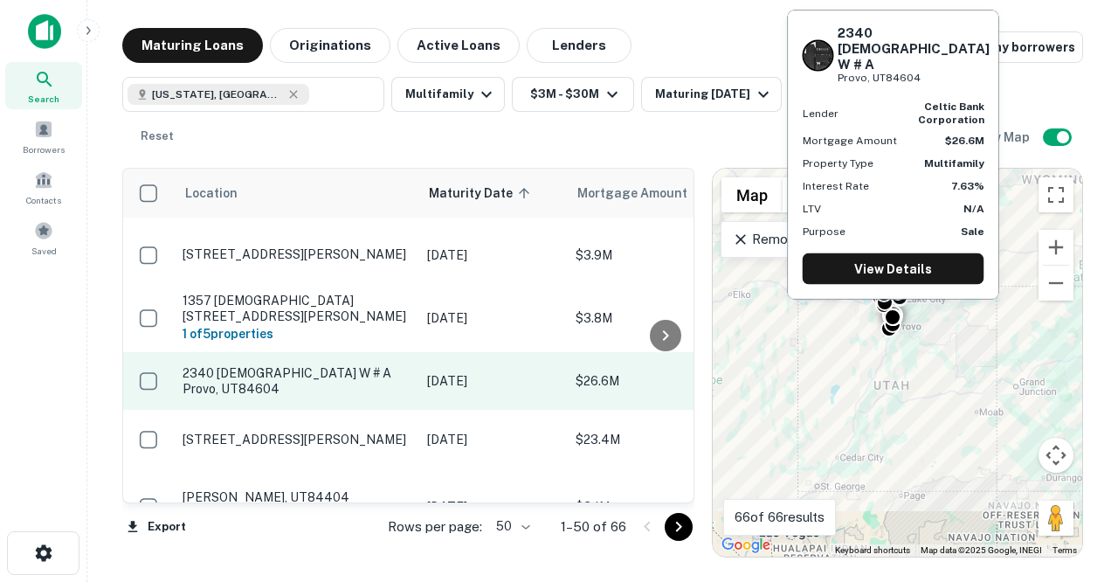
click at [315, 365] on p "2340 [DEMOGRAPHIC_DATA] W # A Provo, UT84604" at bounding box center [295, 380] width 227 height 31
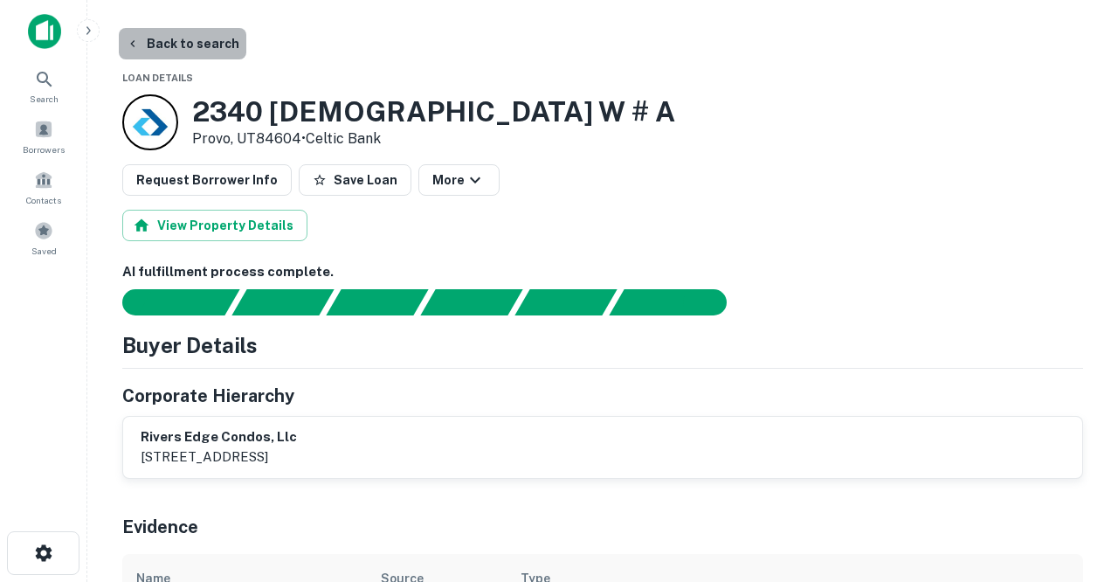
click at [210, 43] on button "Back to search" at bounding box center [182, 43] width 127 height 31
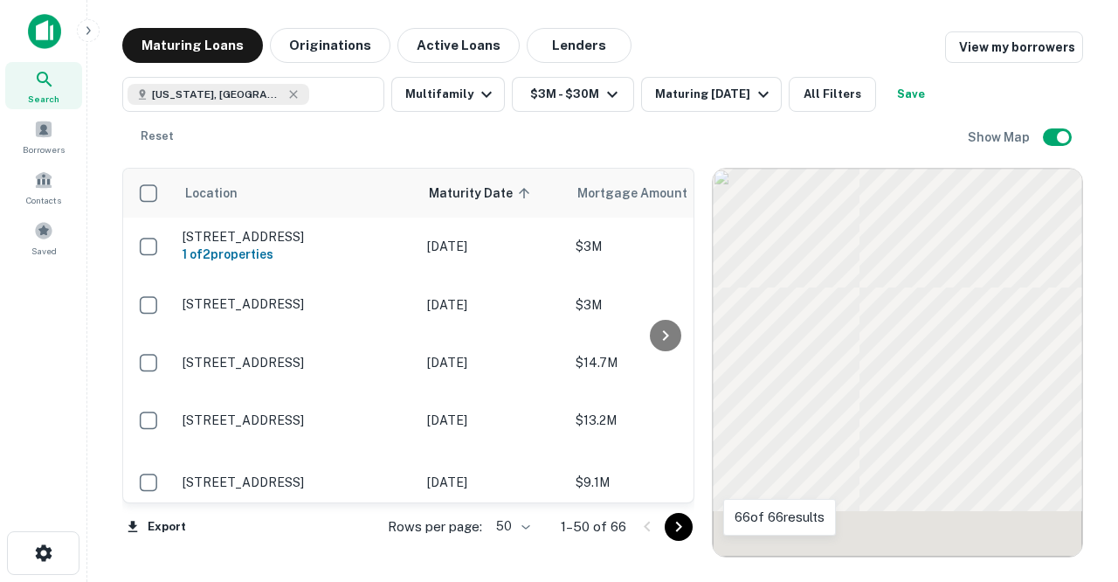
scroll to position [656, 0]
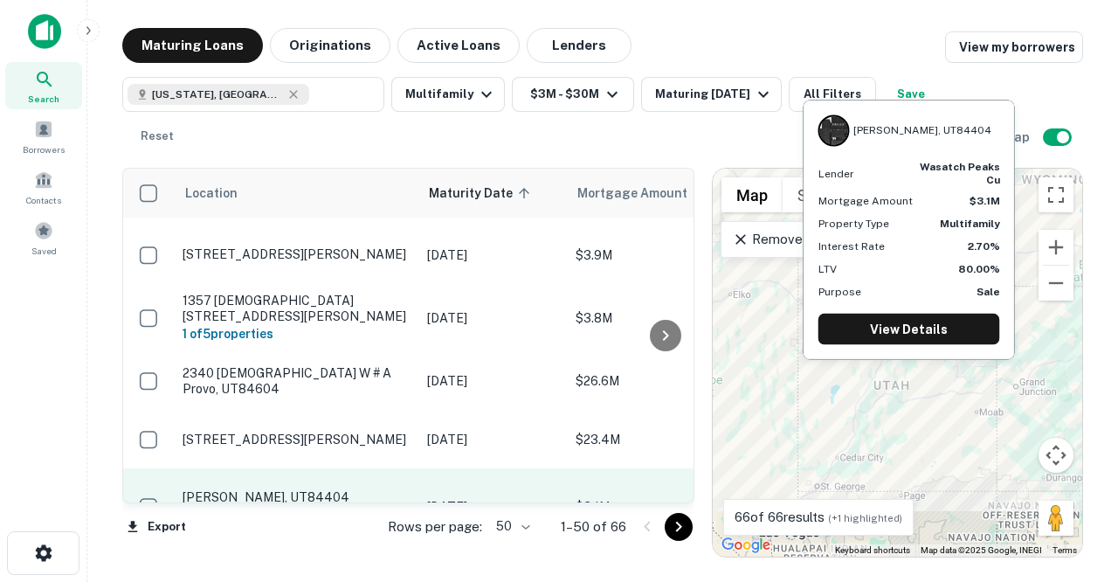
click at [299, 489] on p "[PERSON_NAME], UT84404" at bounding box center [295, 497] width 227 height 16
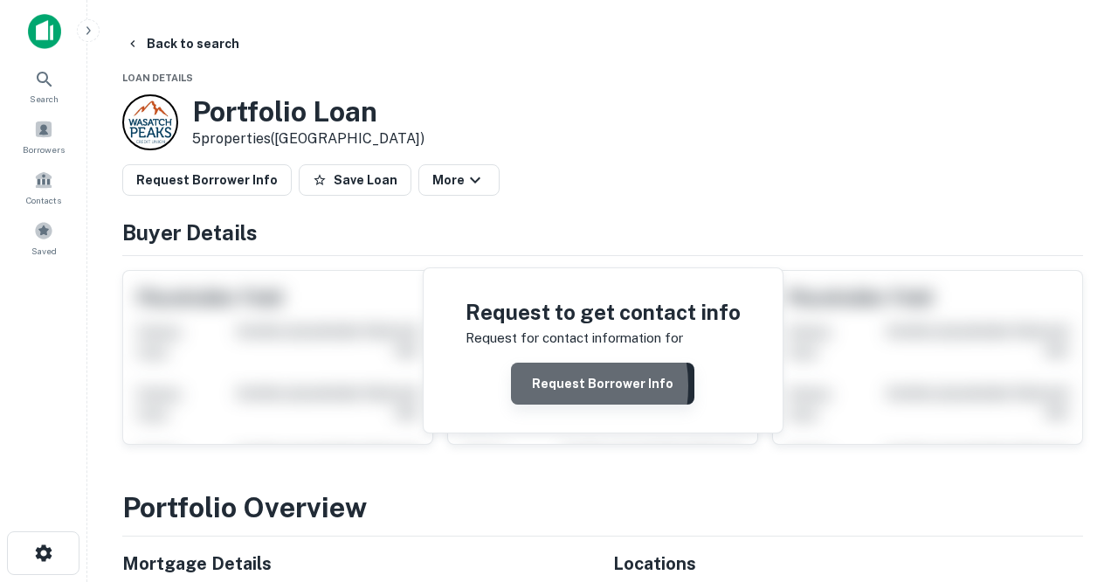
click at [549, 385] on button "Request Borrower Info" at bounding box center [602, 383] width 183 height 42
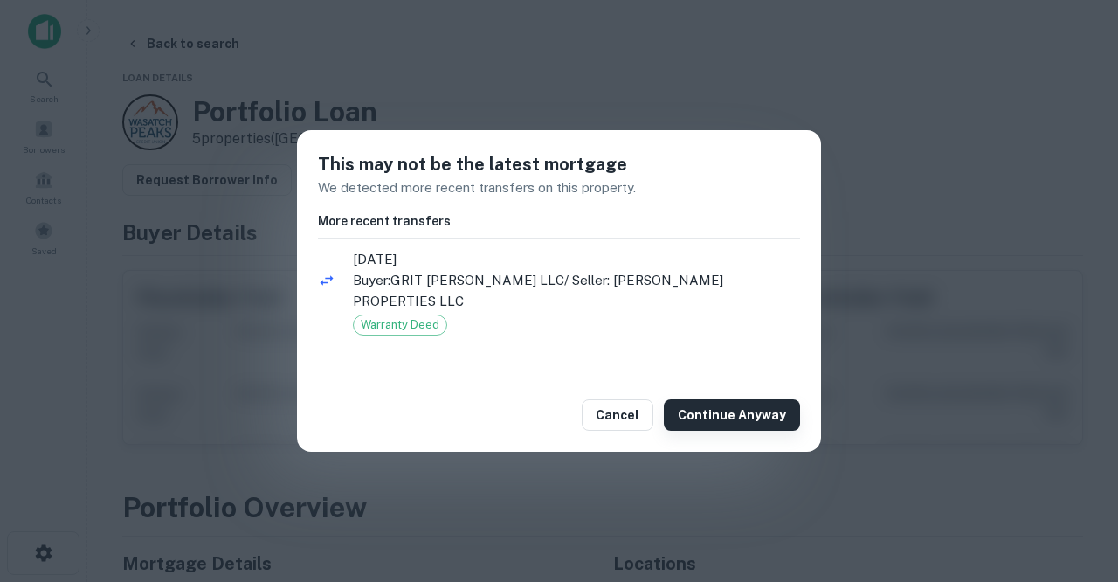
click at [723, 399] on button "Continue Anyway" at bounding box center [732, 414] width 136 height 31
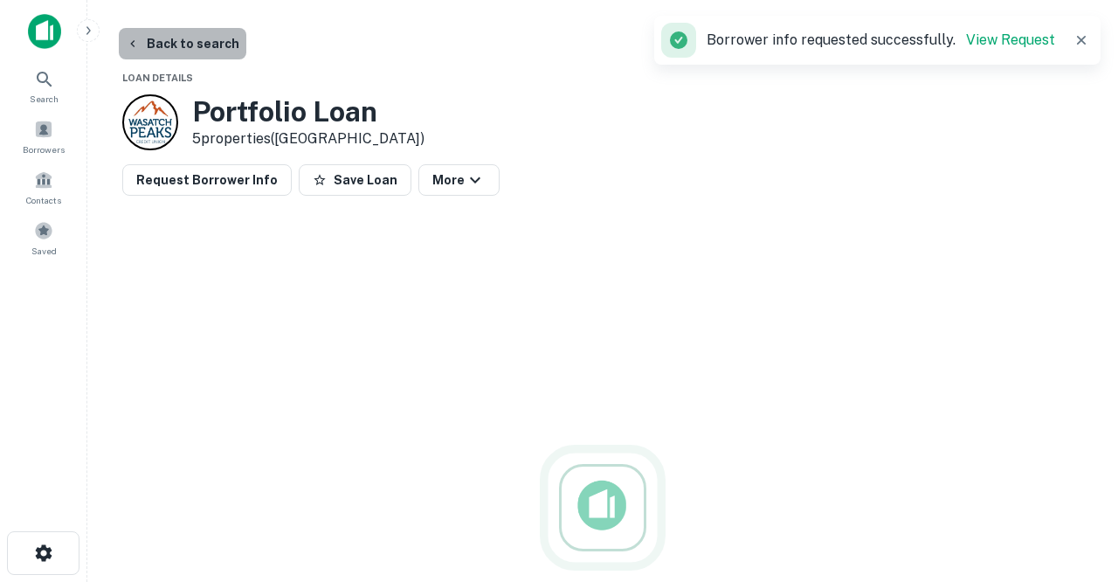
click at [210, 44] on button "Back to search" at bounding box center [182, 43] width 127 height 31
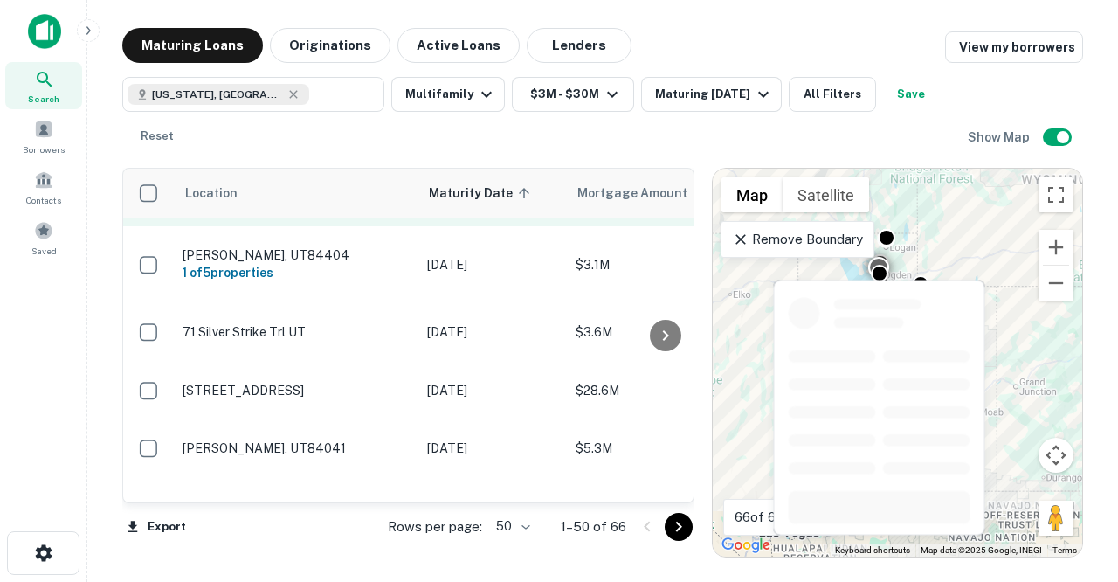
scroll to position [900, 0]
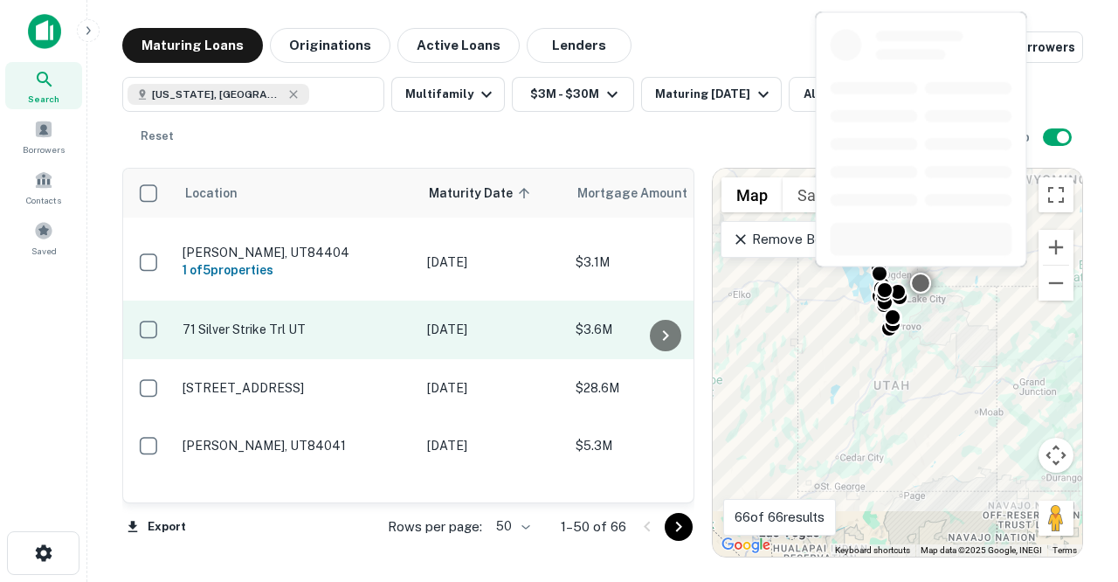
click at [311, 300] on td "71 Silver Strike Trl UT" at bounding box center [296, 329] width 244 height 58
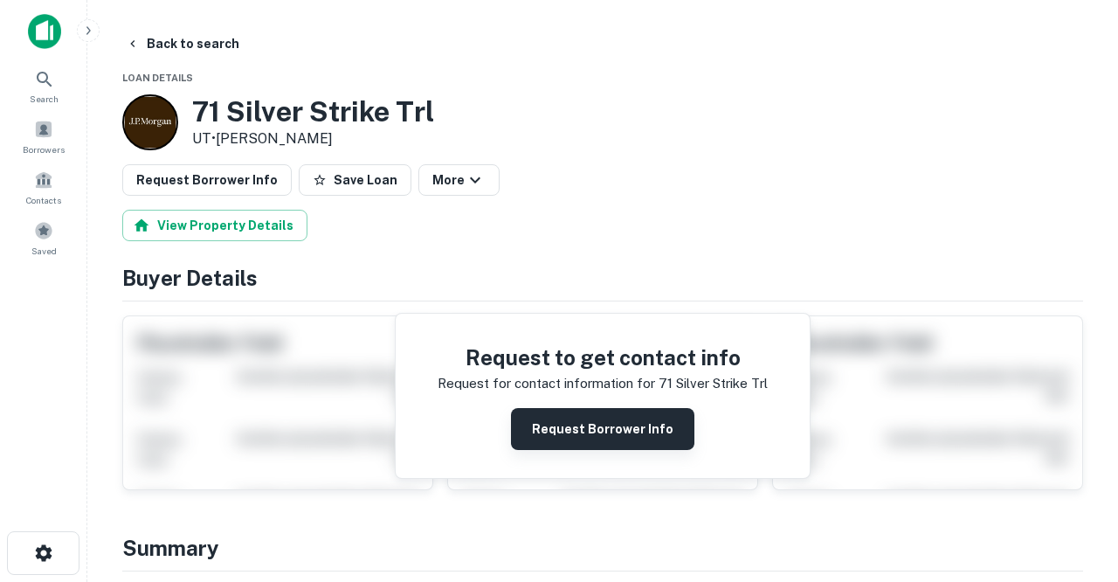
click at [554, 430] on button "Request Borrower Info" at bounding box center [602, 429] width 183 height 42
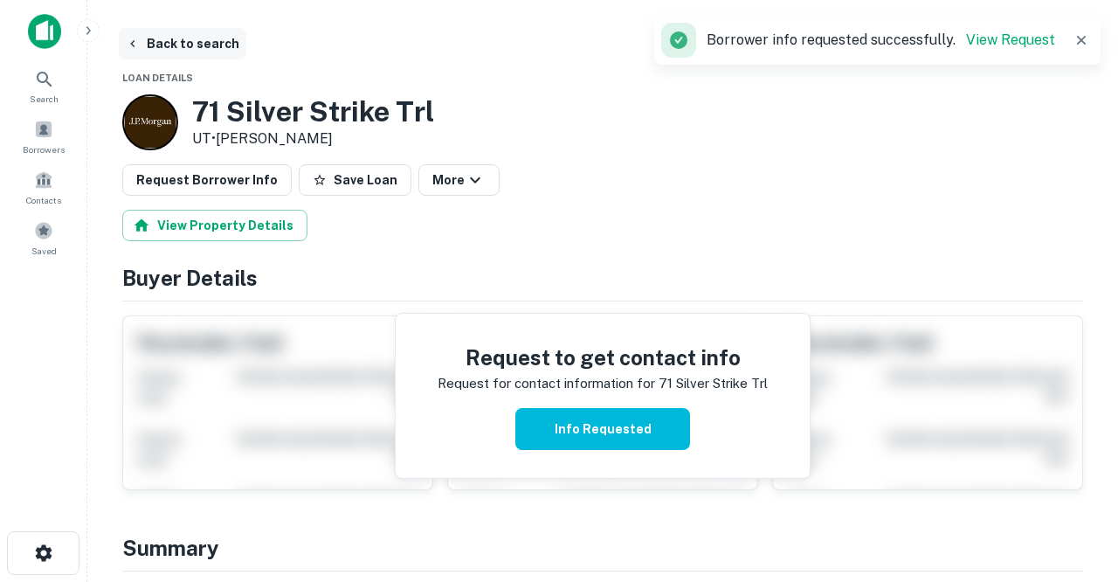
click at [197, 44] on button "Back to search" at bounding box center [182, 43] width 127 height 31
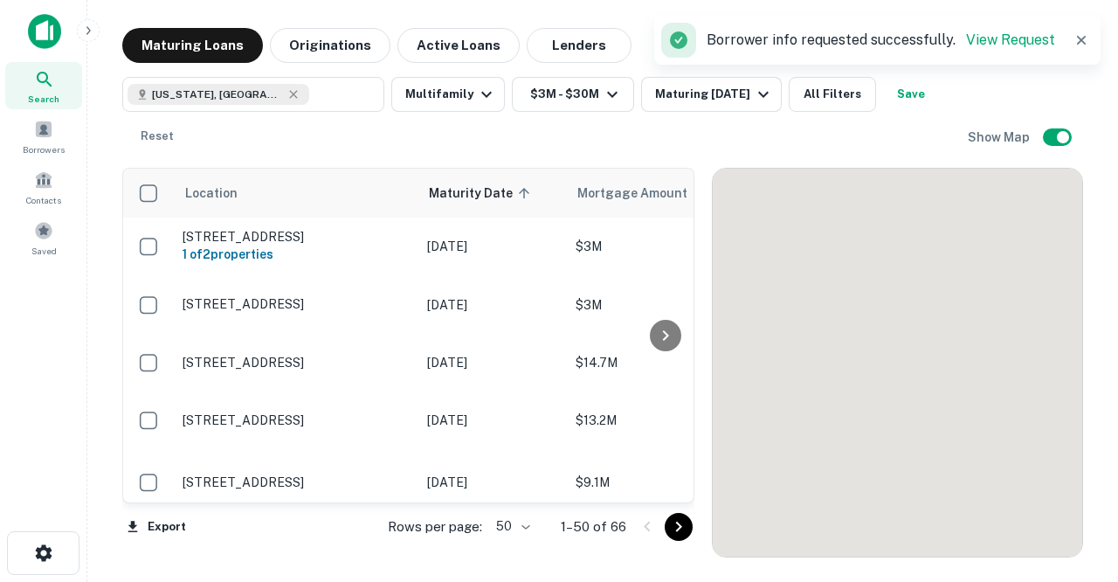
scroll to position [900, 0]
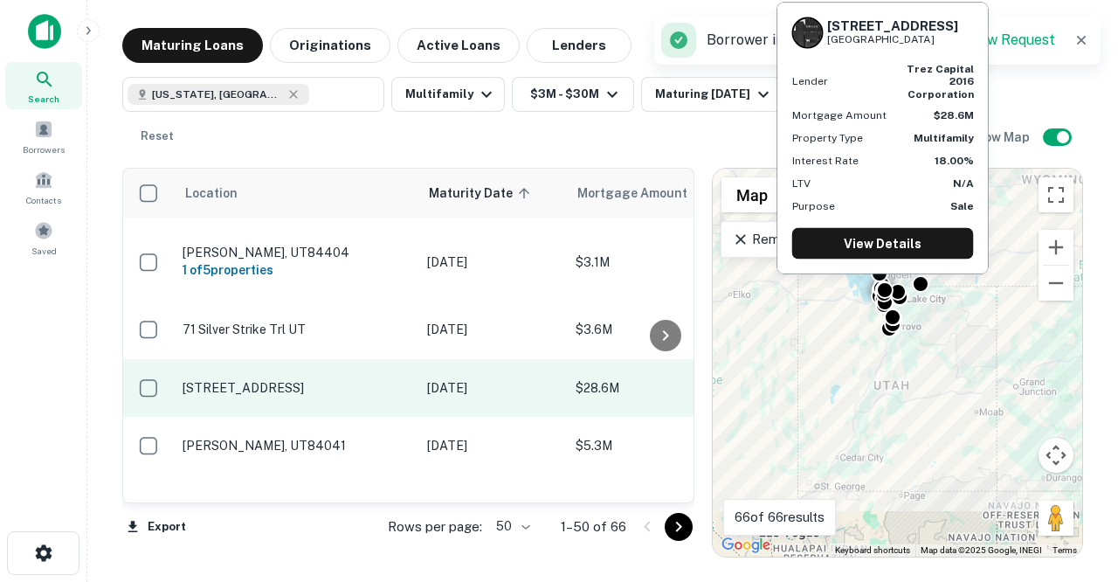
click at [281, 380] on p "[STREET_ADDRESS]" at bounding box center [295, 388] width 227 height 16
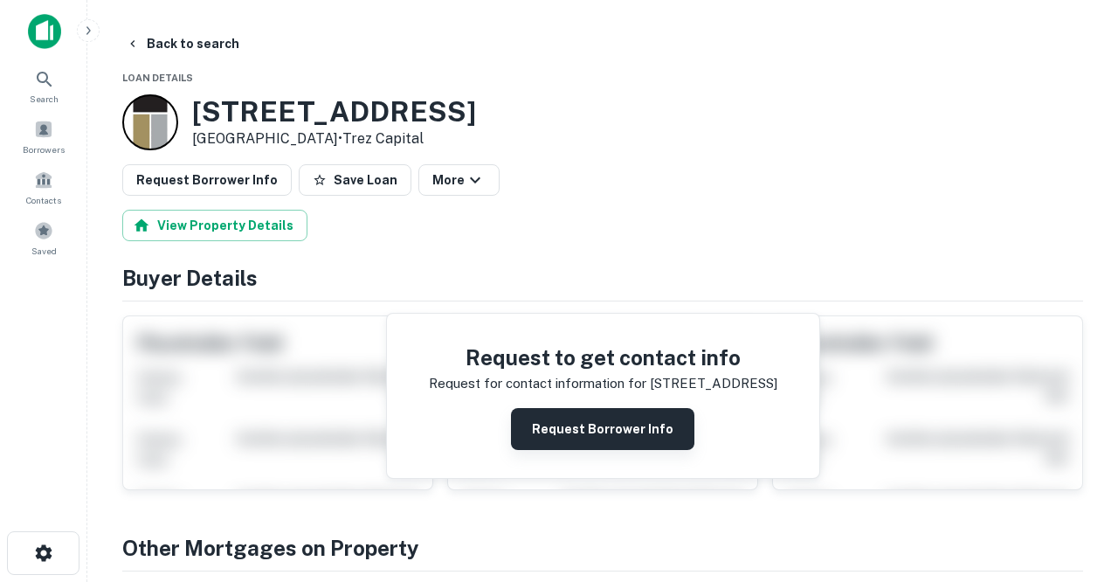
click at [566, 437] on button "Request Borrower Info" at bounding box center [602, 429] width 183 height 42
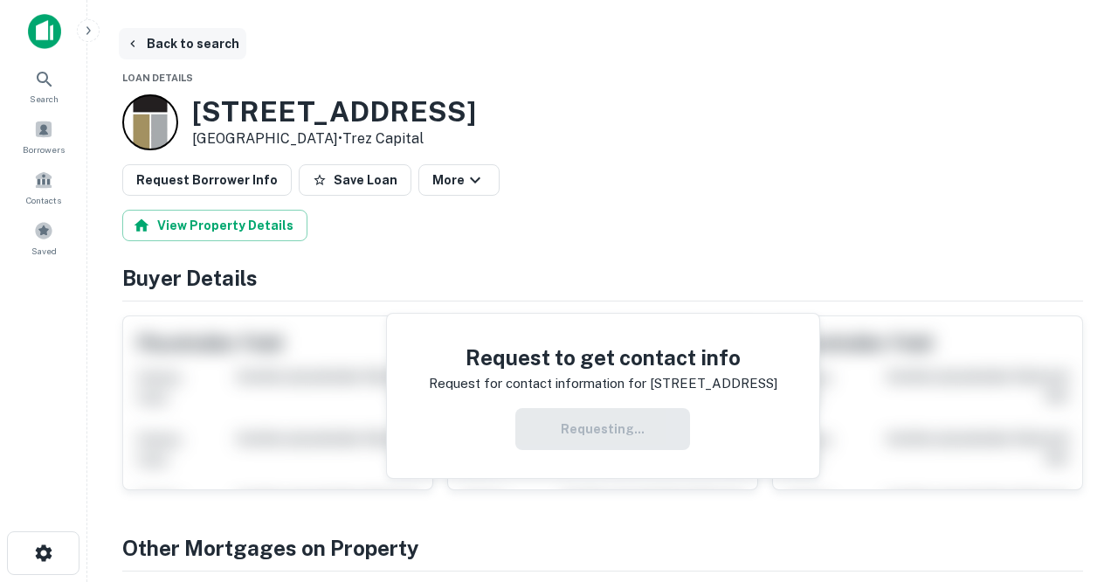
click at [220, 48] on button "Back to search" at bounding box center [182, 43] width 127 height 31
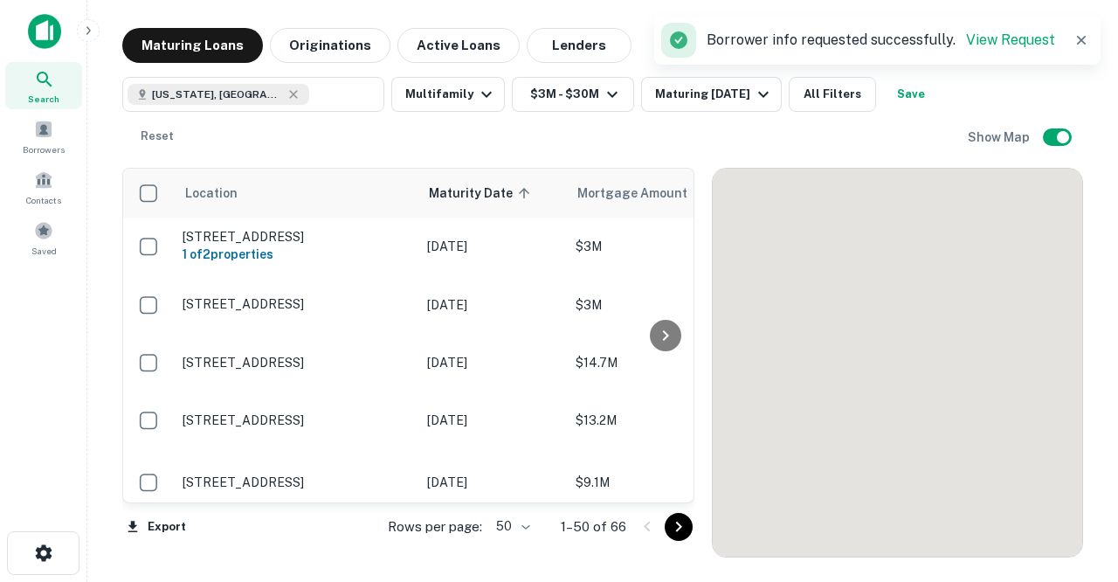
scroll to position [900, 0]
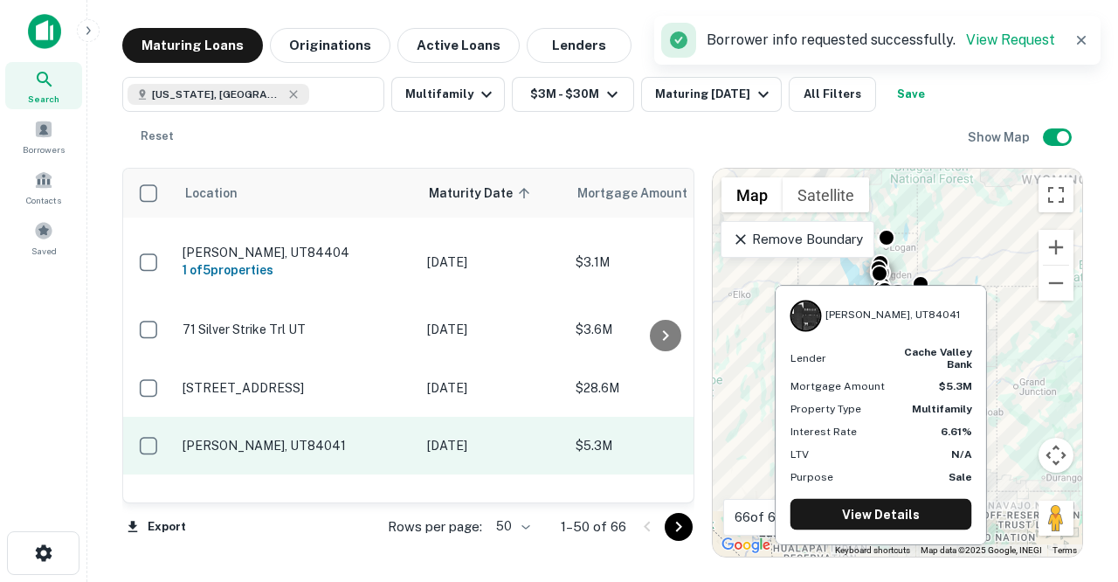
click at [298, 437] on p "[PERSON_NAME], UT84041" at bounding box center [295, 445] width 227 height 16
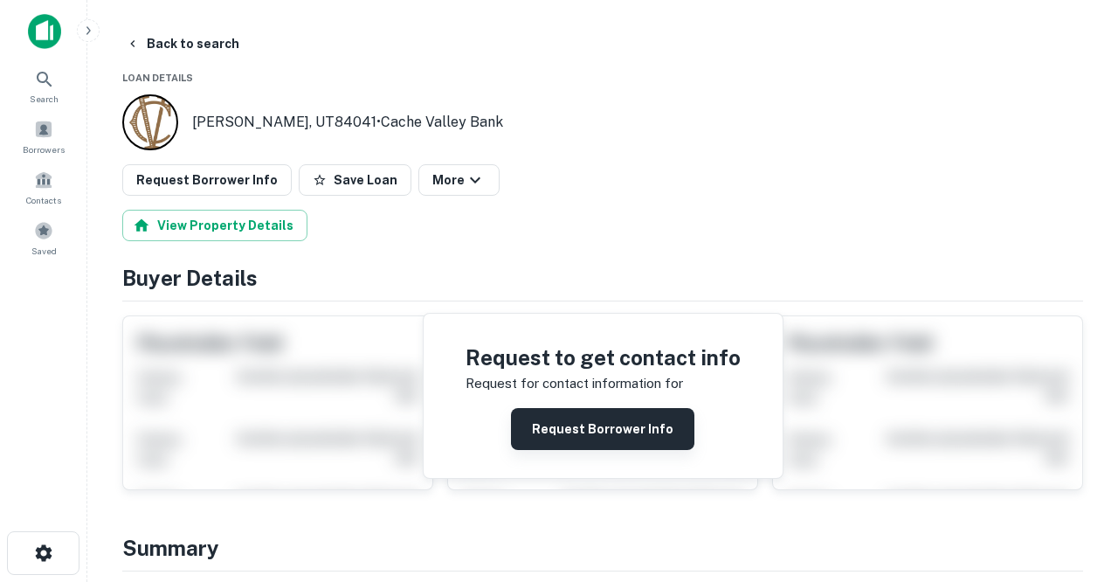
click at [573, 437] on button "Request Borrower Info" at bounding box center [602, 429] width 183 height 42
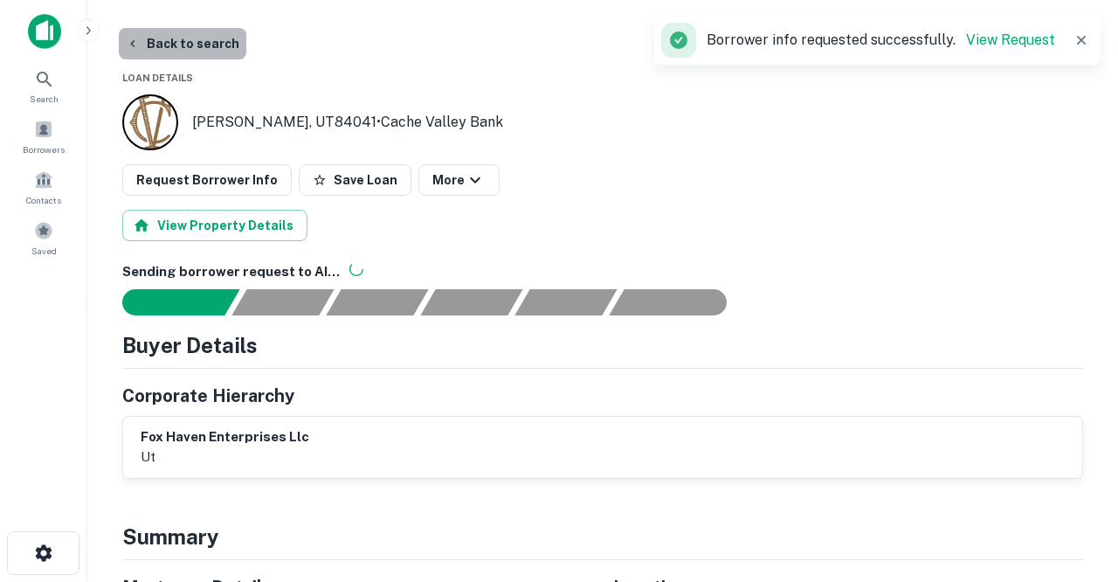
click at [203, 39] on button "Back to search" at bounding box center [182, 43] width 127 height 31
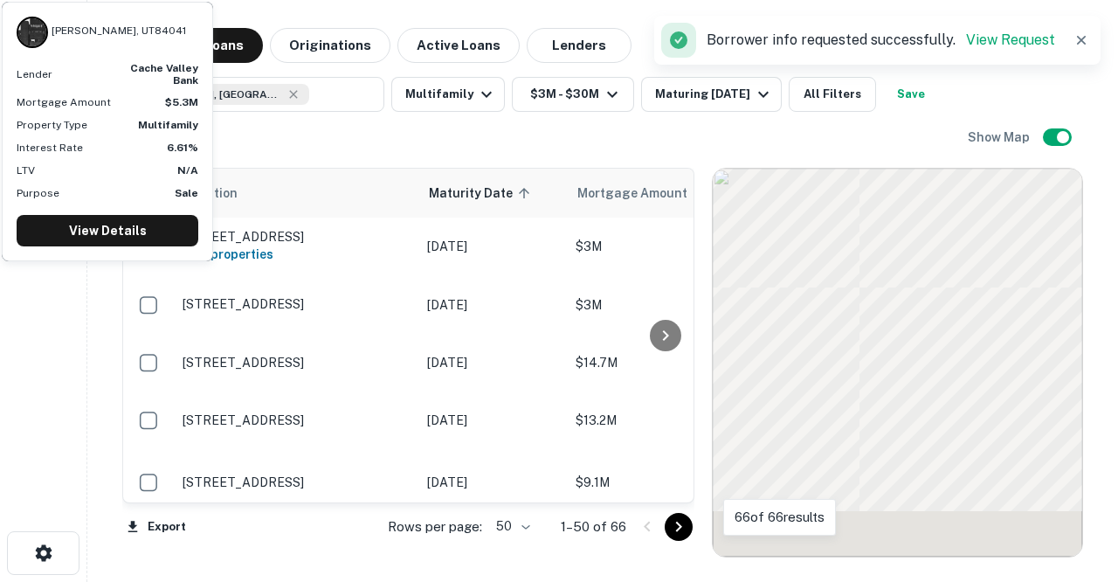
scroll to position [900, 0]
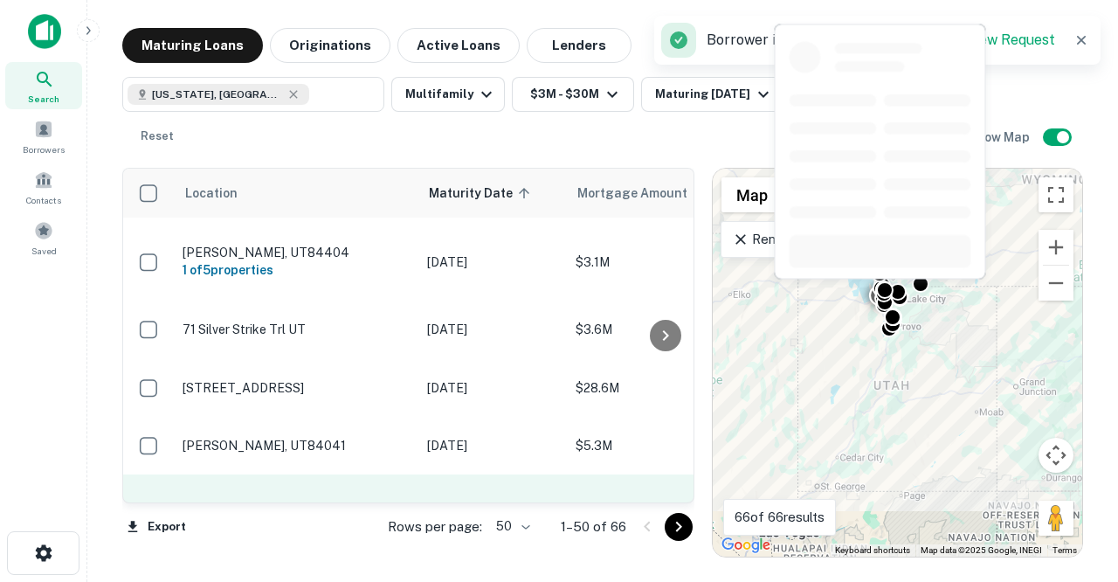
click at [326, 505] on p "[STREET_ADDRESS][PERSON_NAME]" at bounding box center [295, 513] width 227 height 16
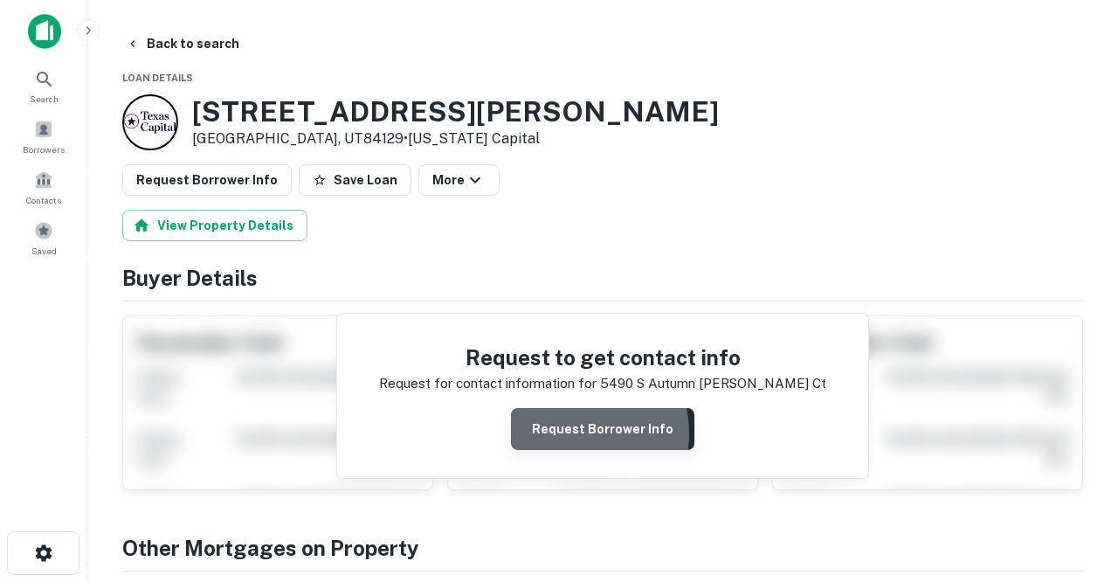
click at [568, 432] on button "Request Borrower Info" at bounding box center [602, 429] width 183 height 42
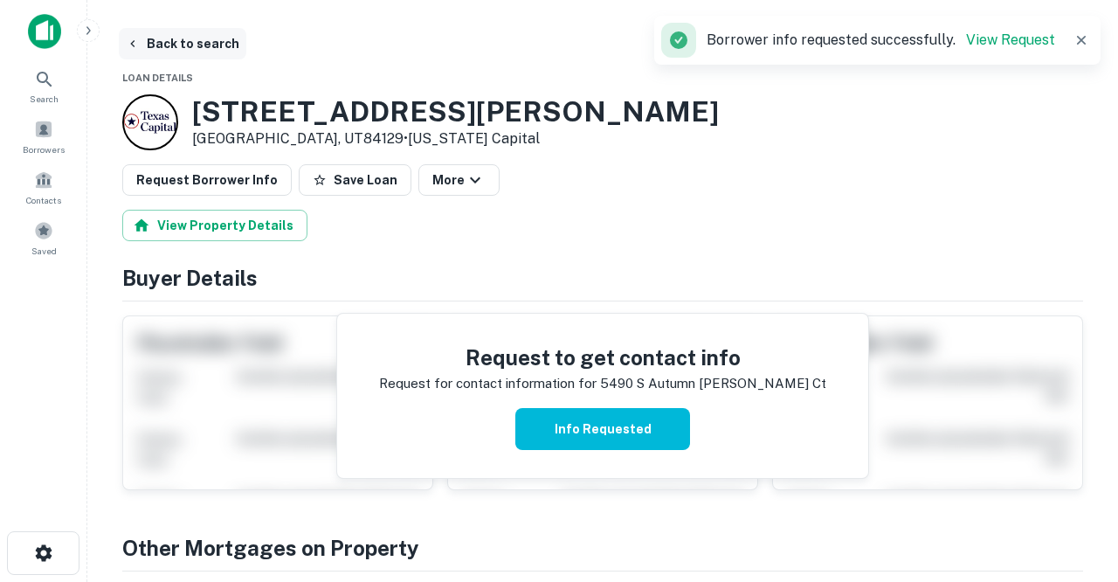
click at [216, 41] on button "Back to search" at bounding box center [182, 43] width 127 height 31
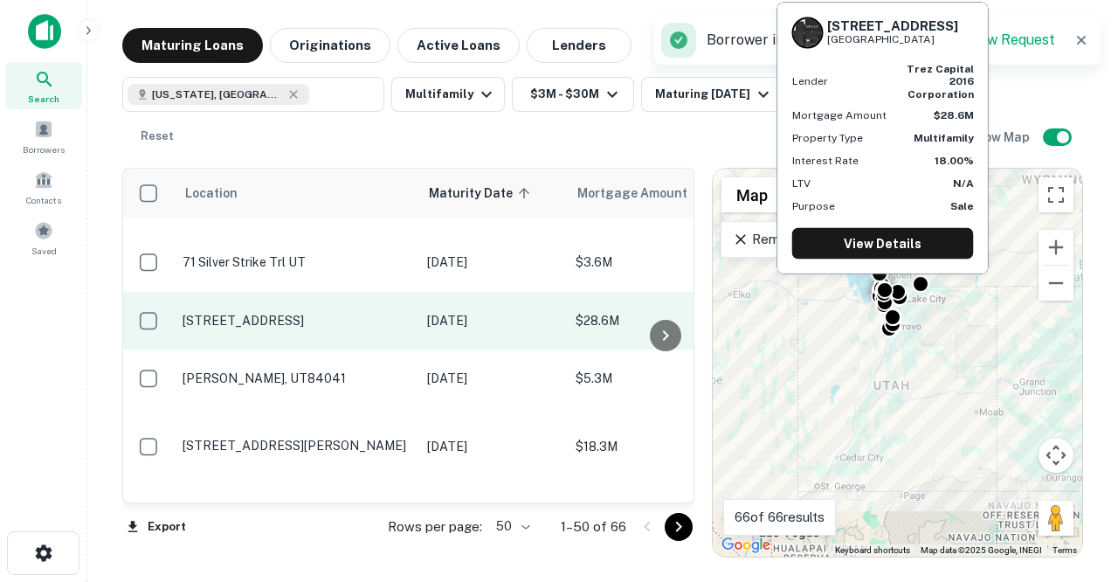
scroll to position [986, 0]
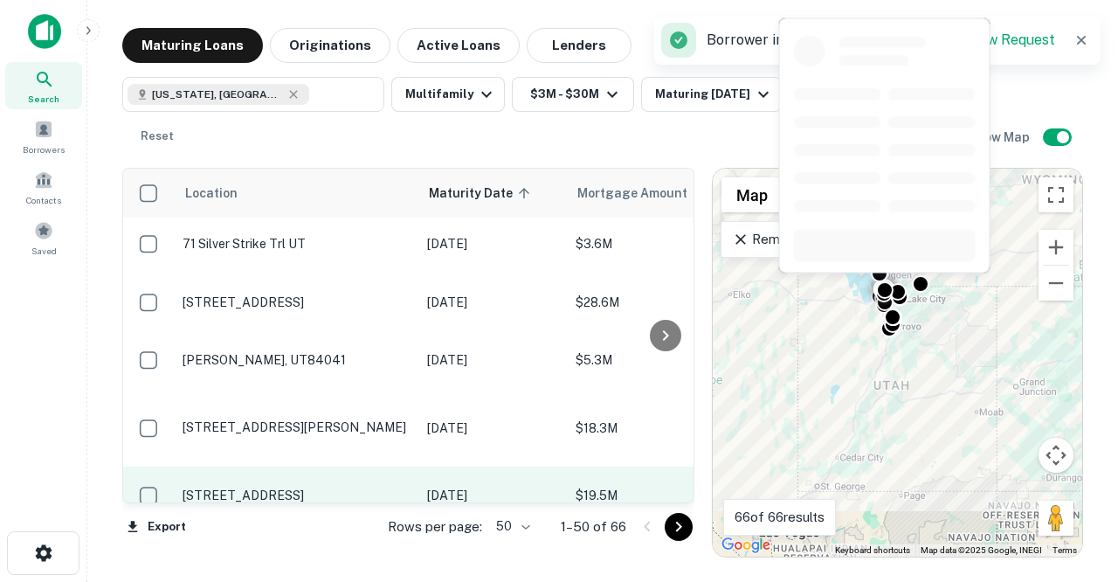
click at [348, 487] on p "[STREET_ADDRESS]" at bounding box center [295, 495] width 227 height 16
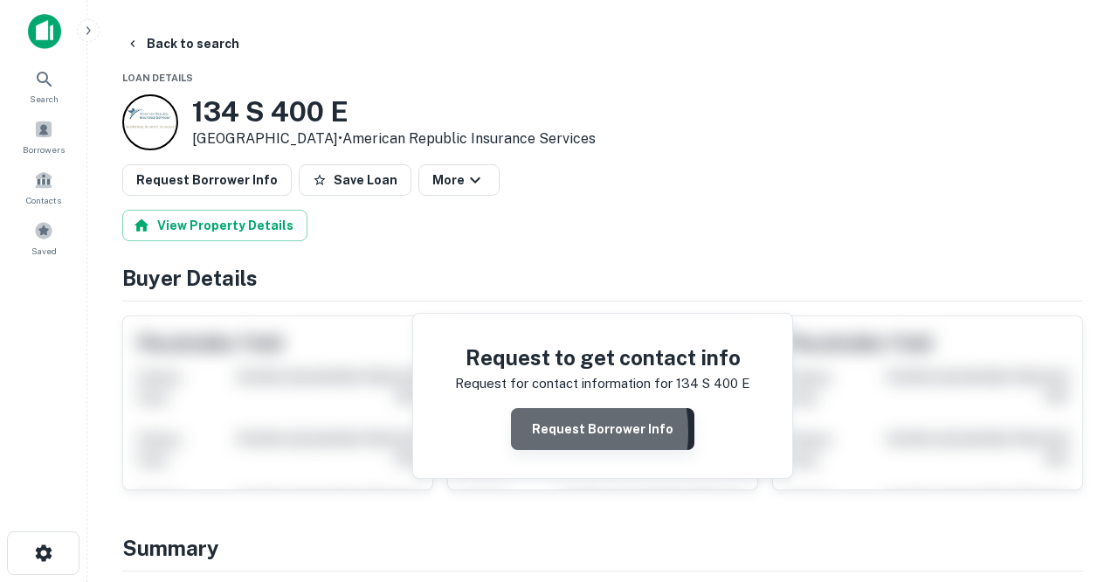
click at [541, 430] on button "Request Borrower Info" at bounding box center [602, 429] width 183 height 42
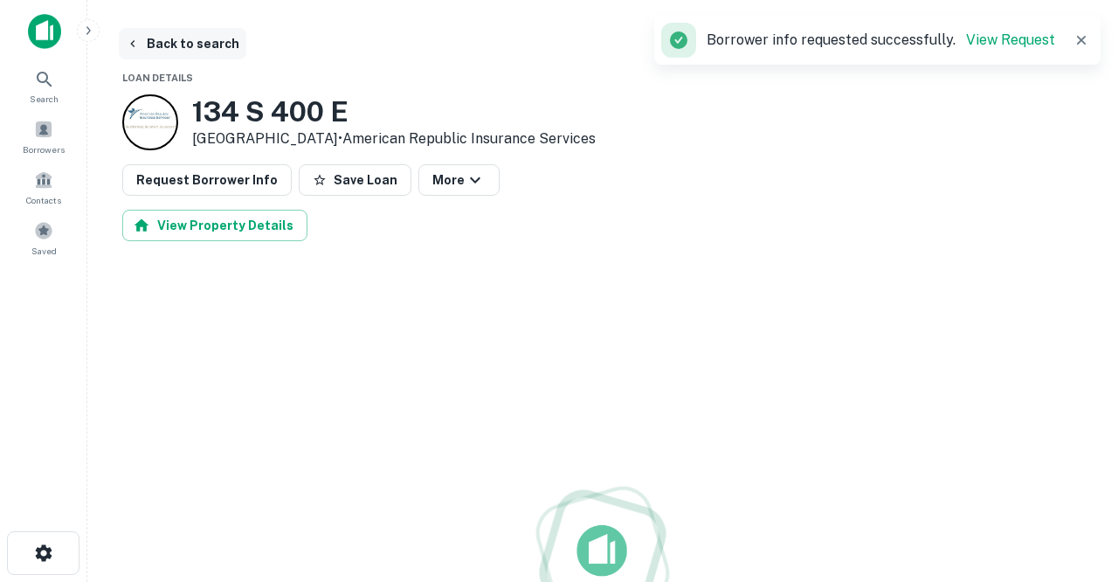
click at [209, 45] on button "Back to search" at bounding box center [182, 43] width 127 height 31
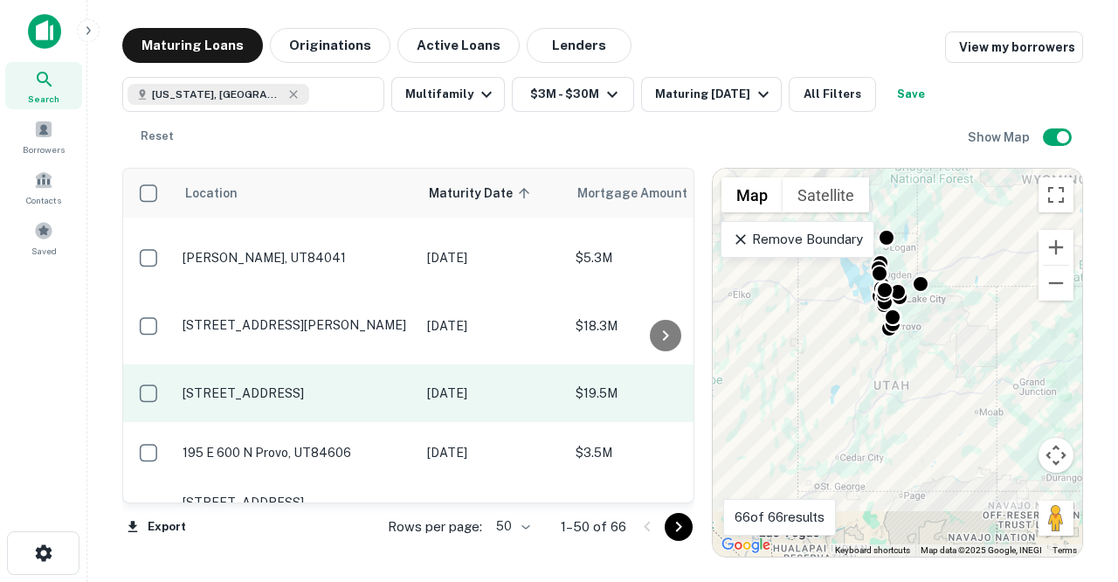
scroll to position [1131, 0]
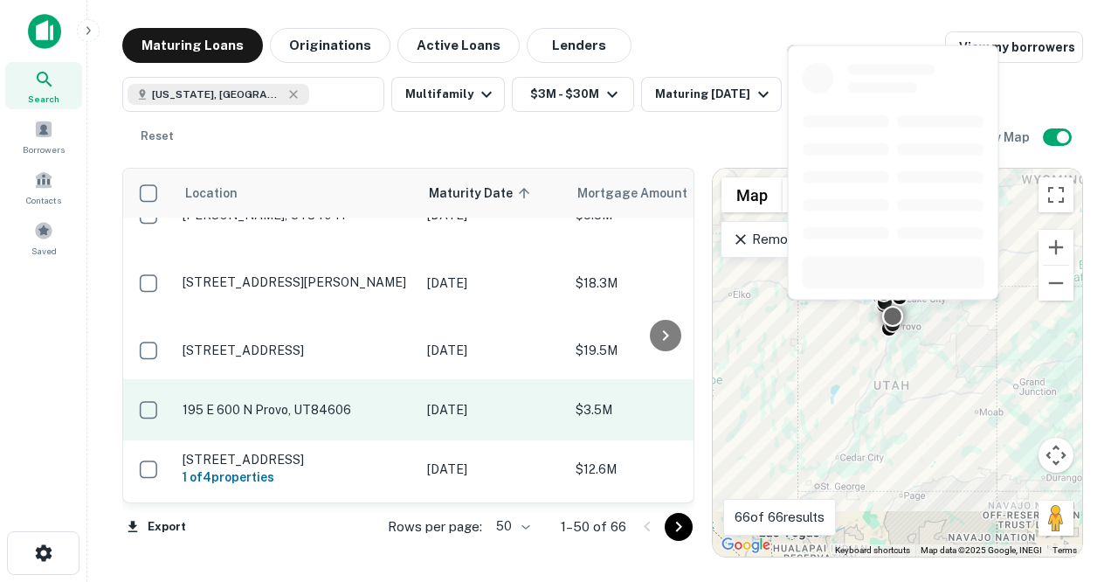
click at [297, 402] on p "195 E 600 N Provo, UT84606" at bounding box center [295, 410] width 227 height 16
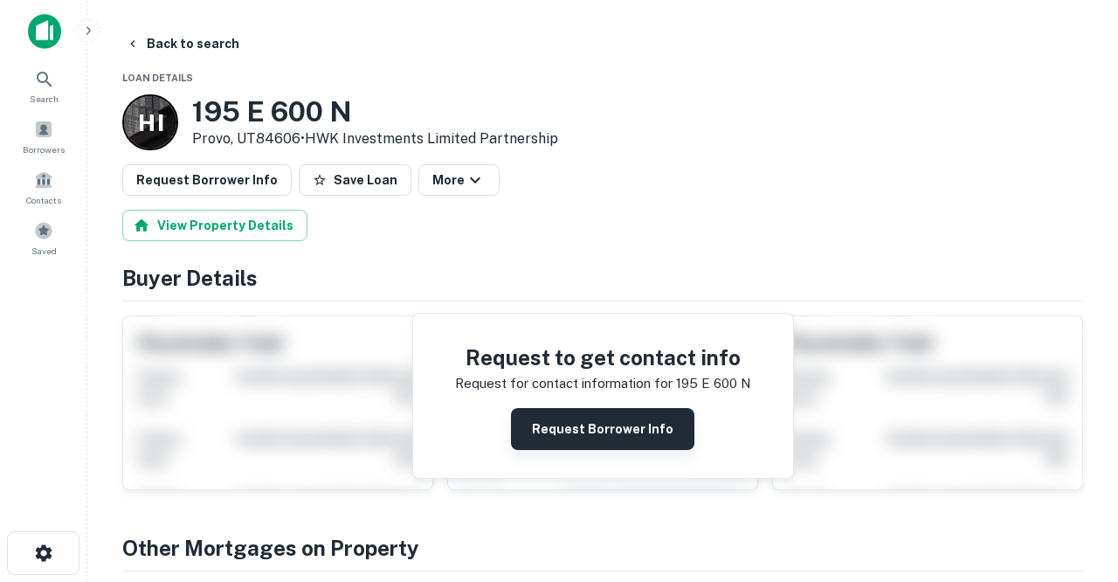
click at [548, 423] on button "Request Borrower Info" at bounding box center [602, 429] width 183 height 42
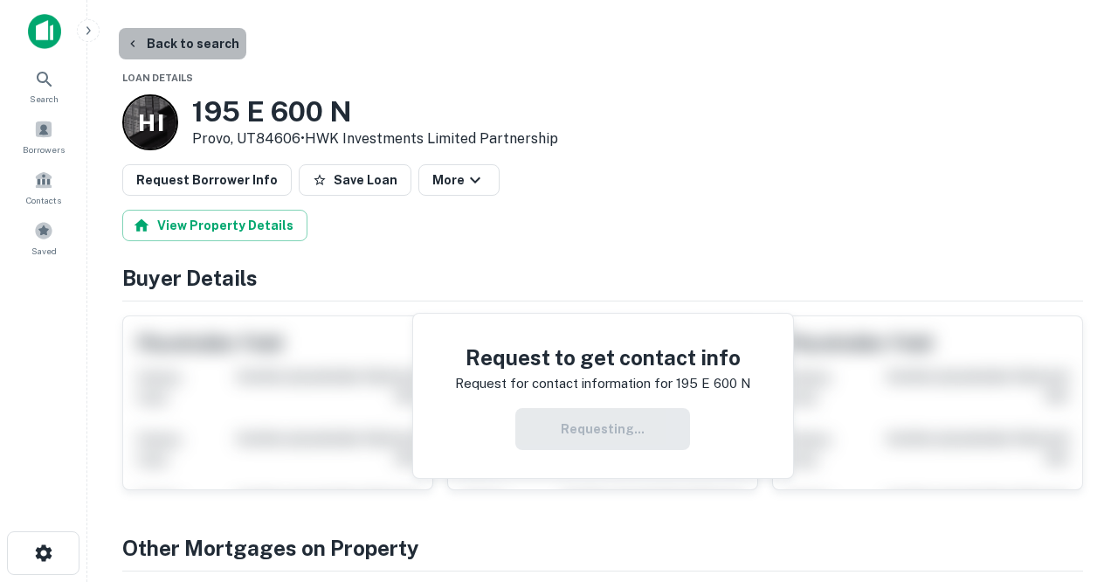
click at [186, 45] on button "Back to search" at bounding box center [182, 43] width 127 height 31
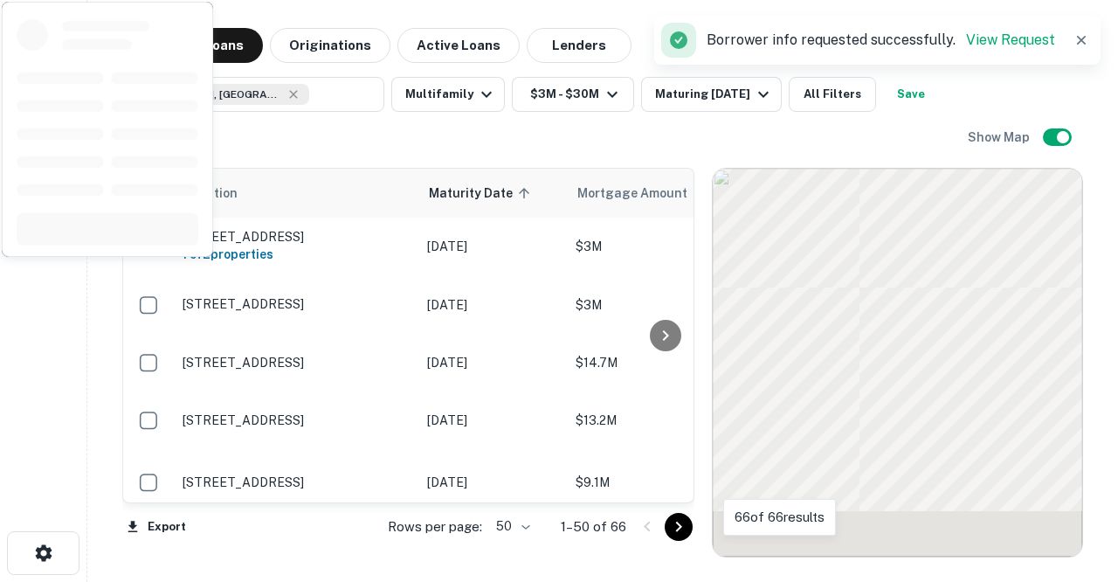
scroll to position [1131, 0]
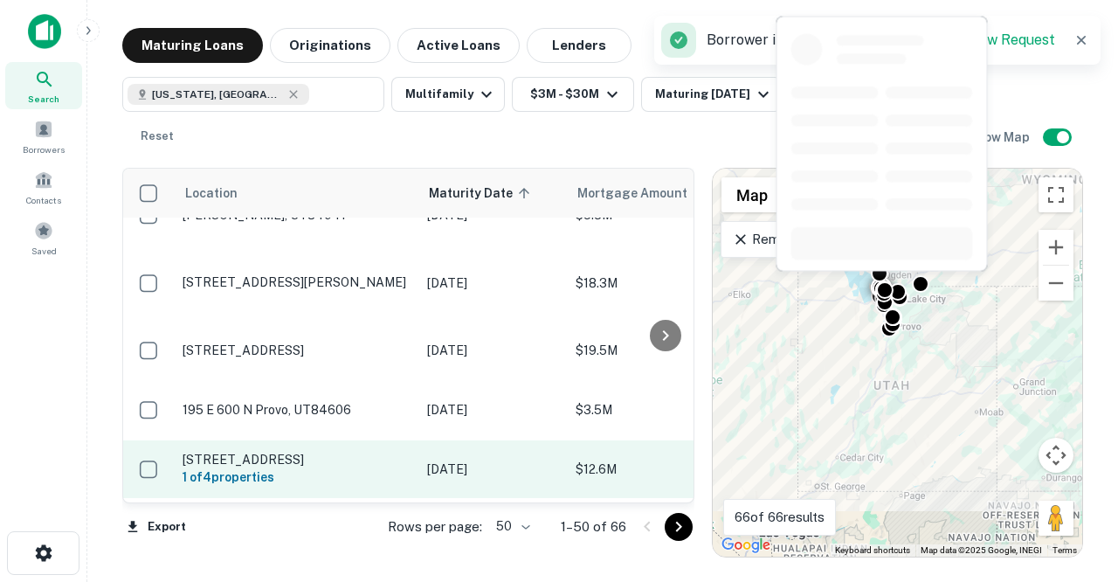
click at [320, 451] on p "[STREET_ADDRESS]" at bounding box center [295, 459] width 227 height 16
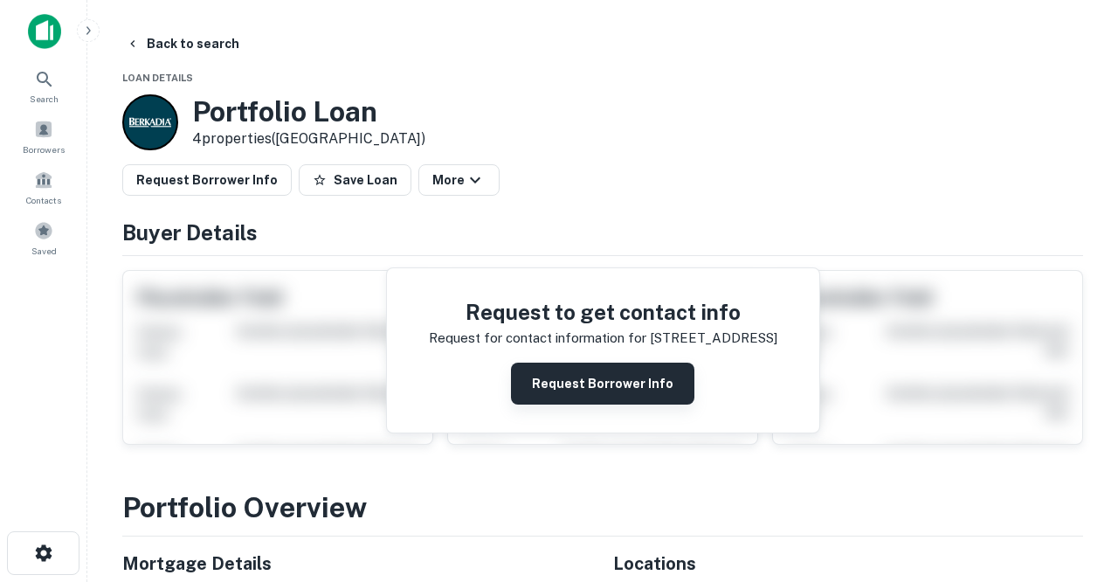
click at [547, 393] on button "Request Borrower Info" at bounding box center [602, 383] width 183 height 42
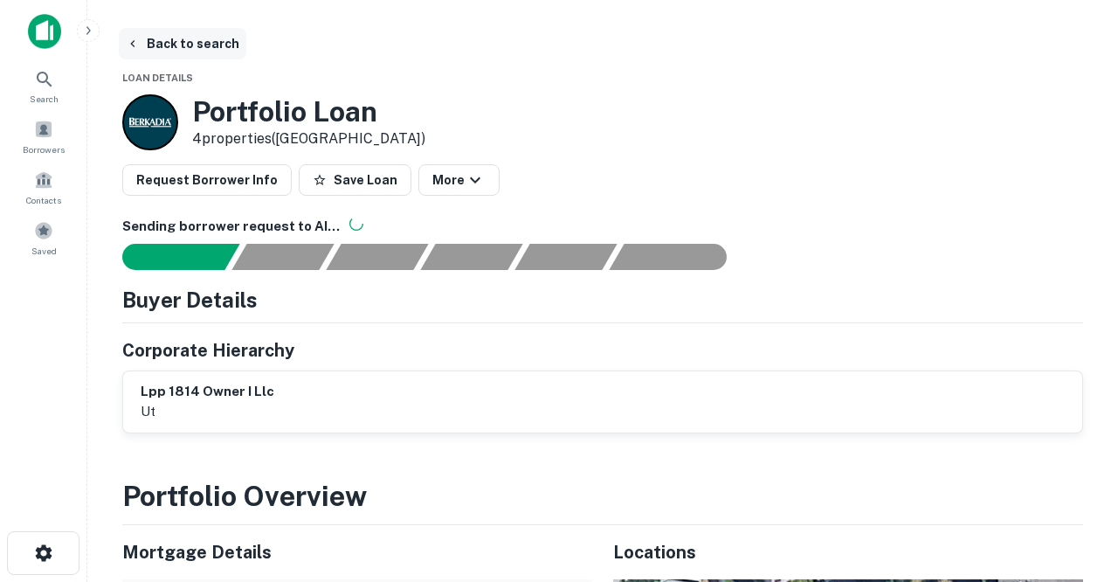
click at [217, 50] on button "Back to search" at bounding box center [182, 43] width 127 height 31
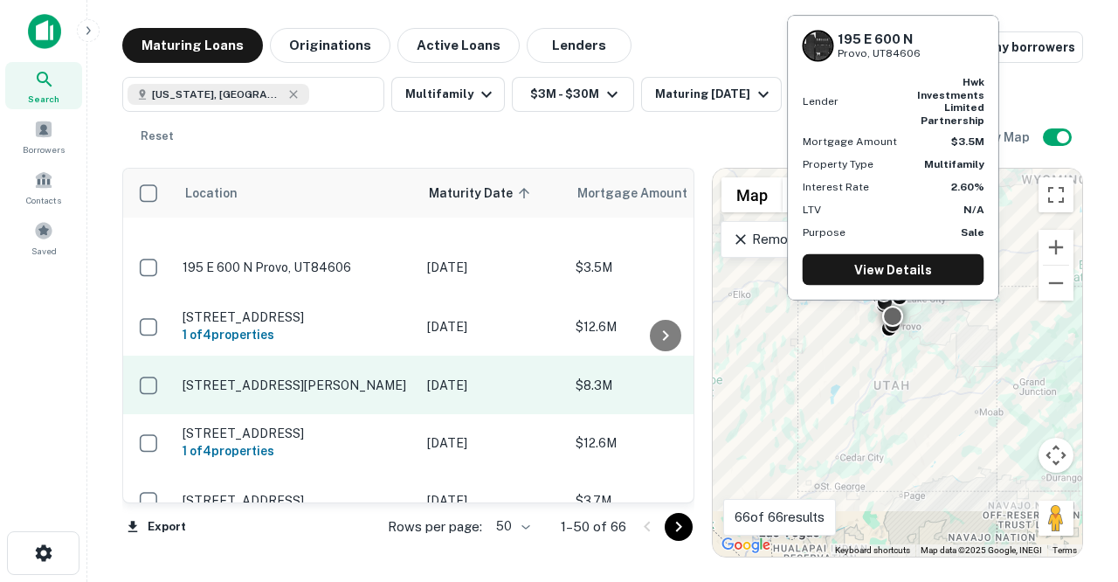
scroll to position [1274, 0]
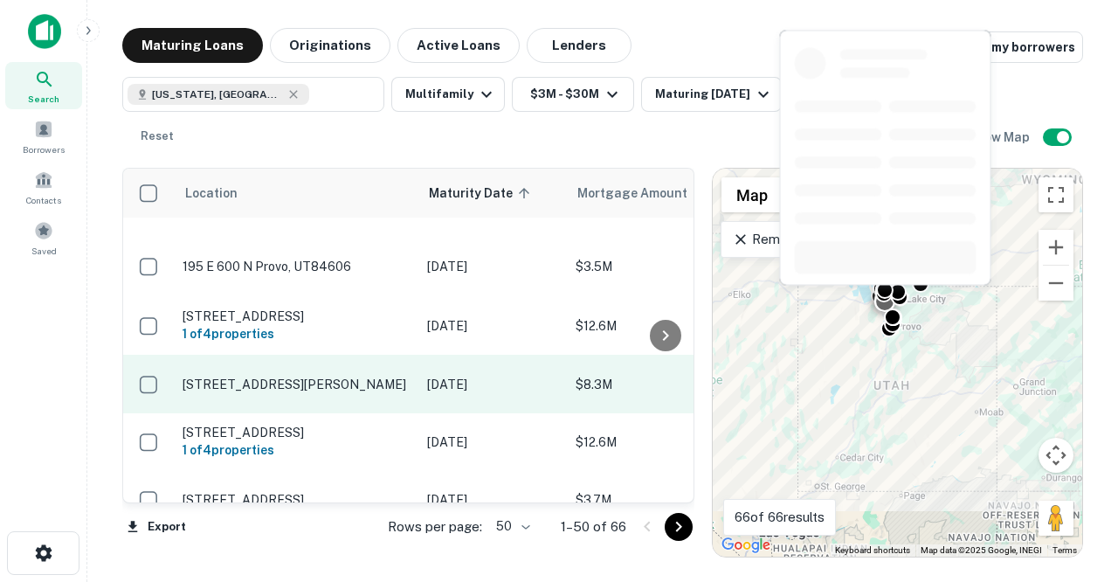
click at [322, 376] on p "[STREET_ADDRESS][PERSON_NAME]" at bounding box center [295, 384] width 227 height 16
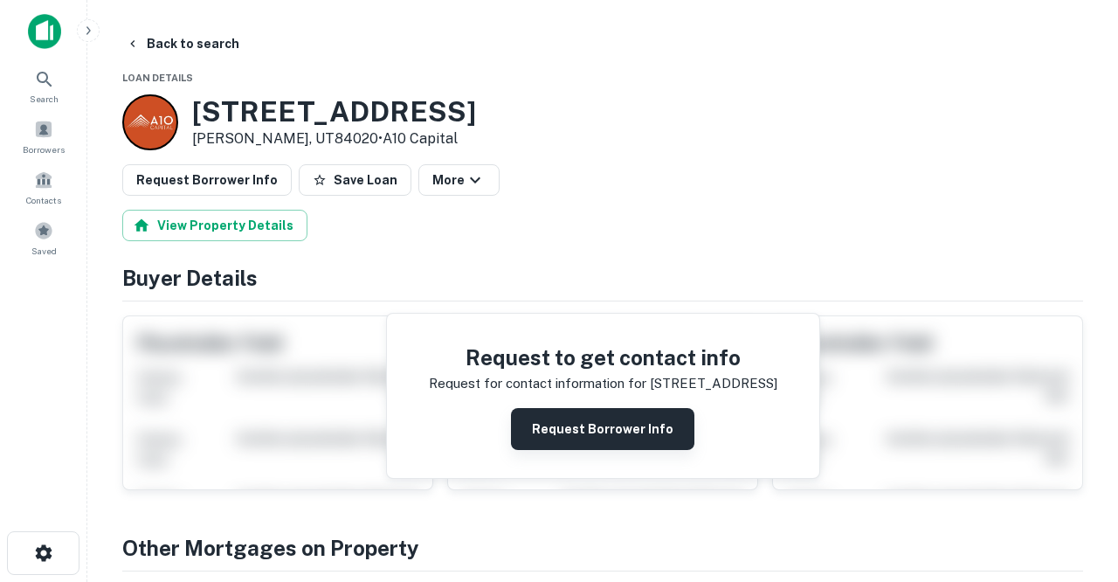
click at [555, 430] on button "Request Borrower Info" at bounding box center [602, 429] width 183 height 42
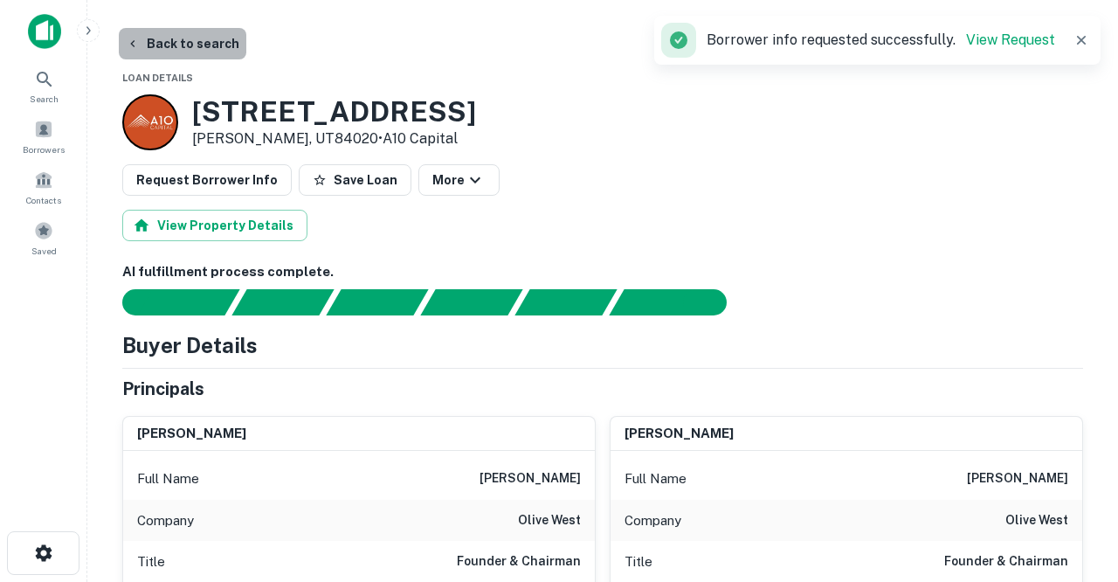
click at [217, 45] on button "Back to search" at bounding box center [182, 43] width 127 height 31
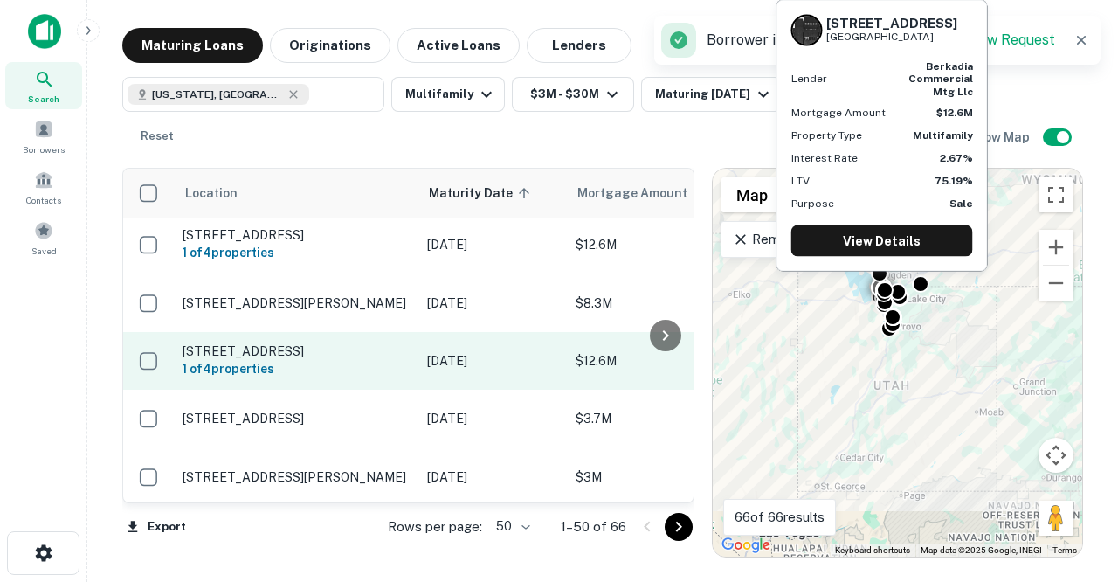
scroll to position [1357, 0]
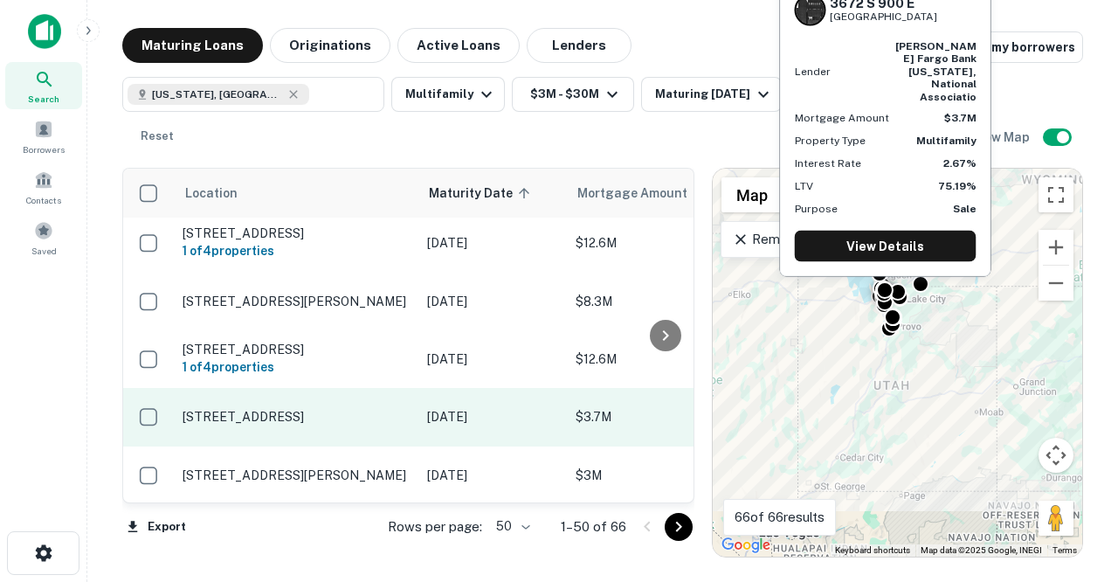
click at [355, 409] on p "[STREET_ADDRESS]" at bounding box center [295, 417] width 227 height 16
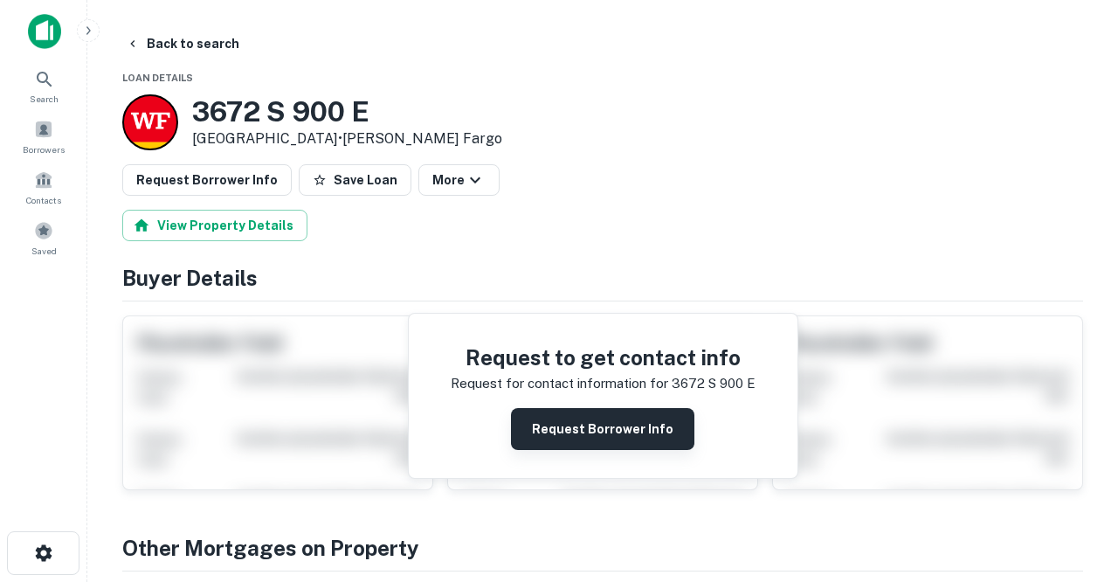
click at [562, 421] on button "Request Borrower Info" at bounding box center [602, 429] width 183 height 42
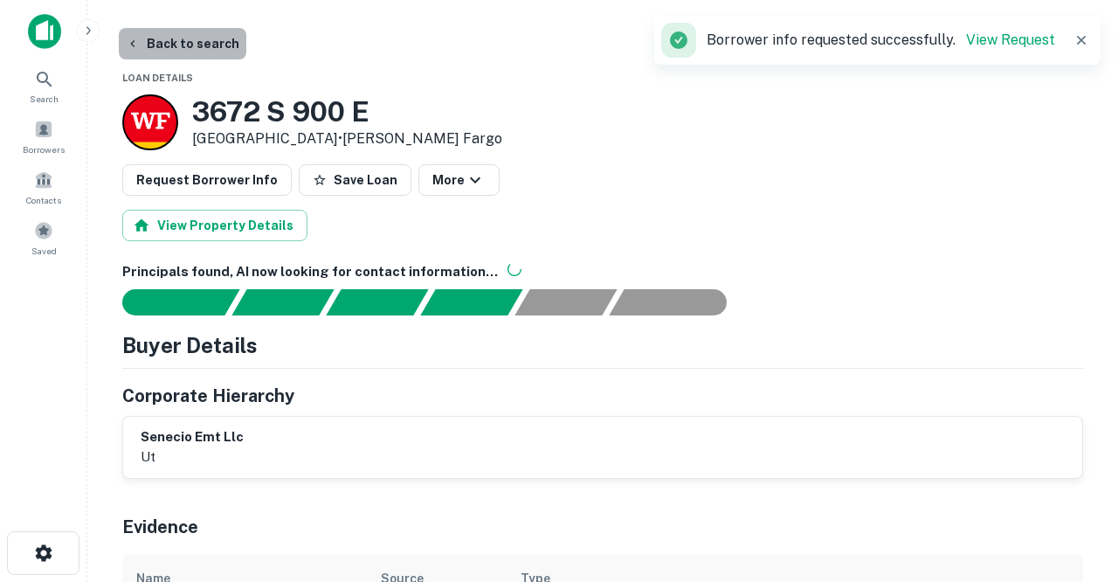
click at [196, 40] on button "Back to search" at bounding box center [182, 43] width 127 height 31
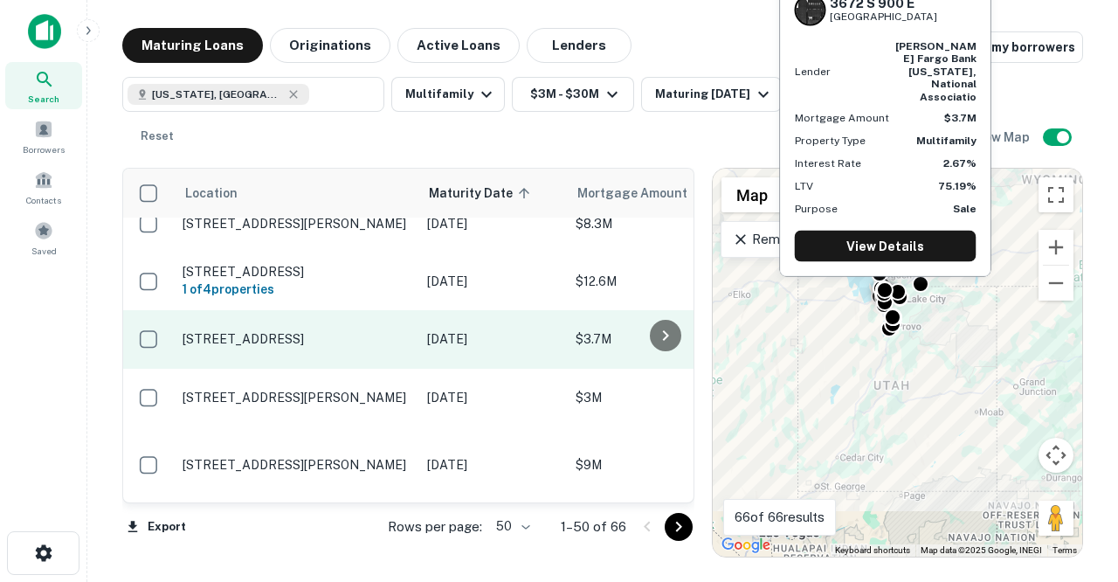
scroll to position [1445, 0]
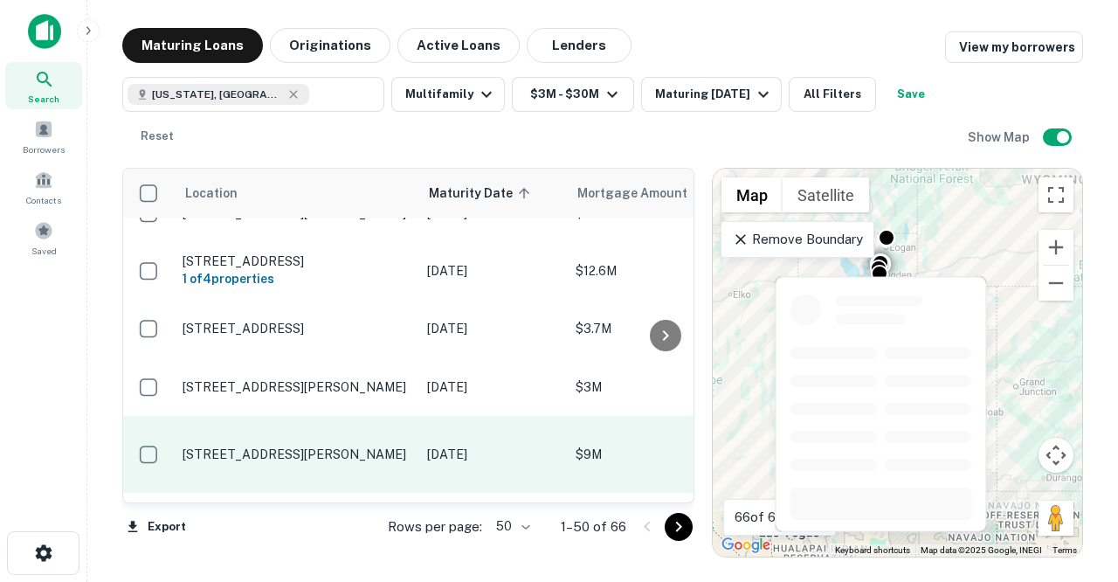
click at [337, 446] on p "[STREET_ADDRESS][PERSON_NAME]" at bounding box center [295, 454] width 227 height 16
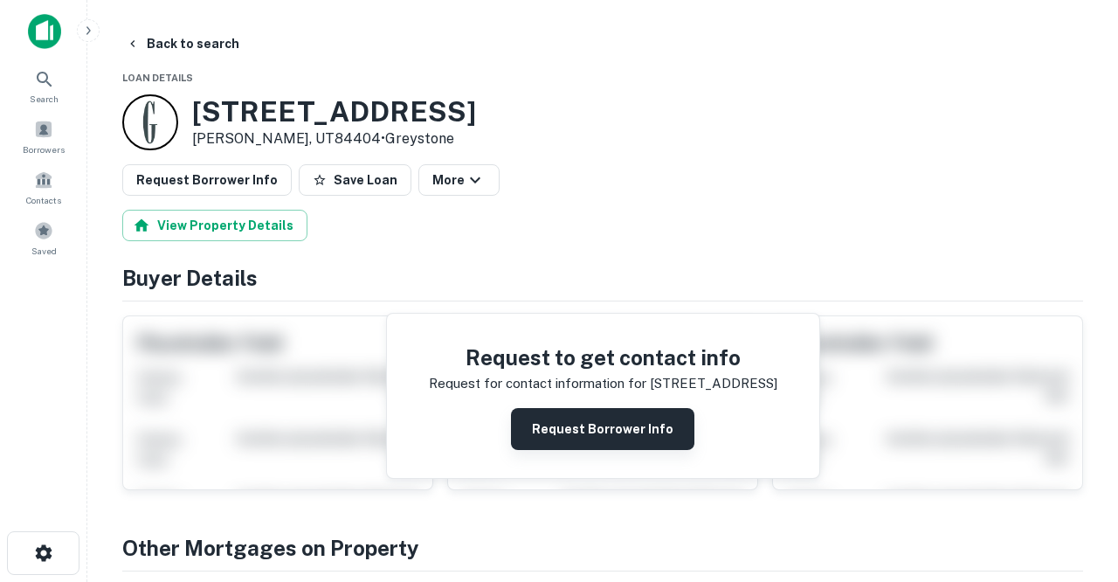
click at [555, 422] on button "Request Borrower Info" at bounding box center [602, 429] width 183 height 42
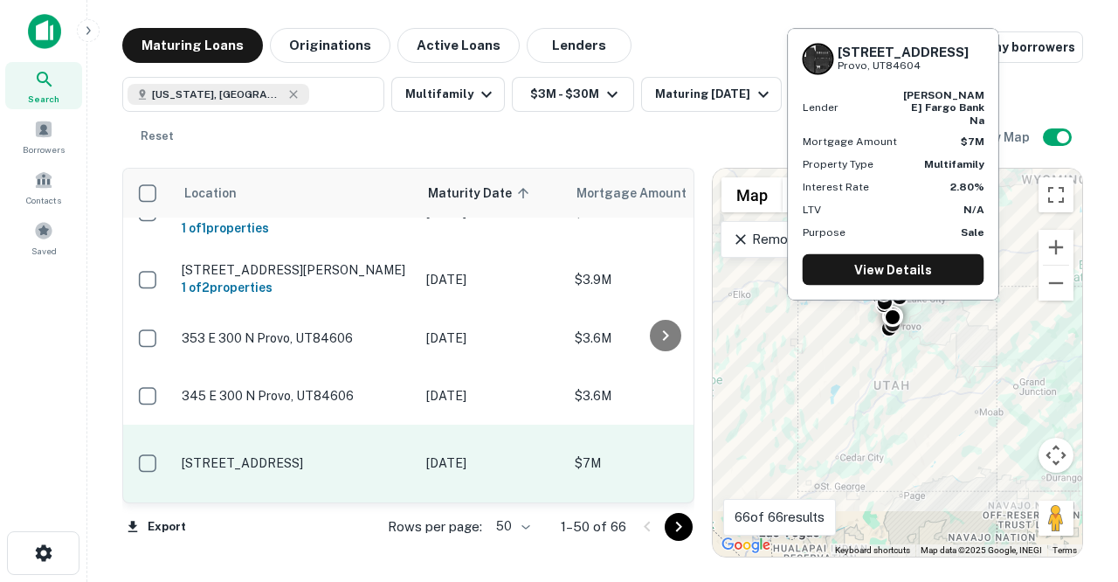
scroll to position [1827, 1]
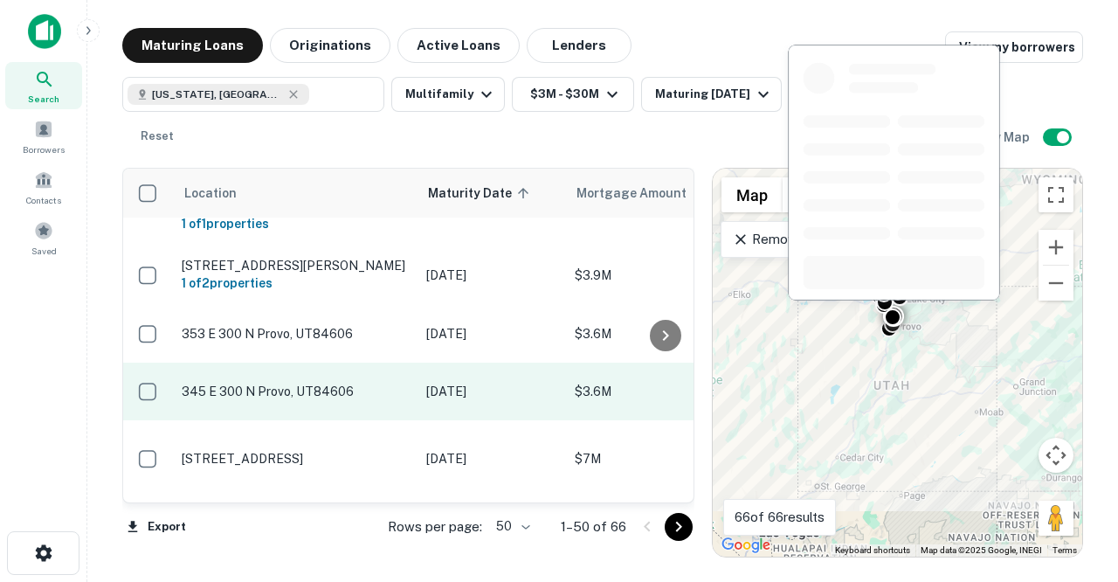
click at [297, 383] on p "345 E 300 N Provo, UT84606" at bounding box center [295, 391] width 227 height 16
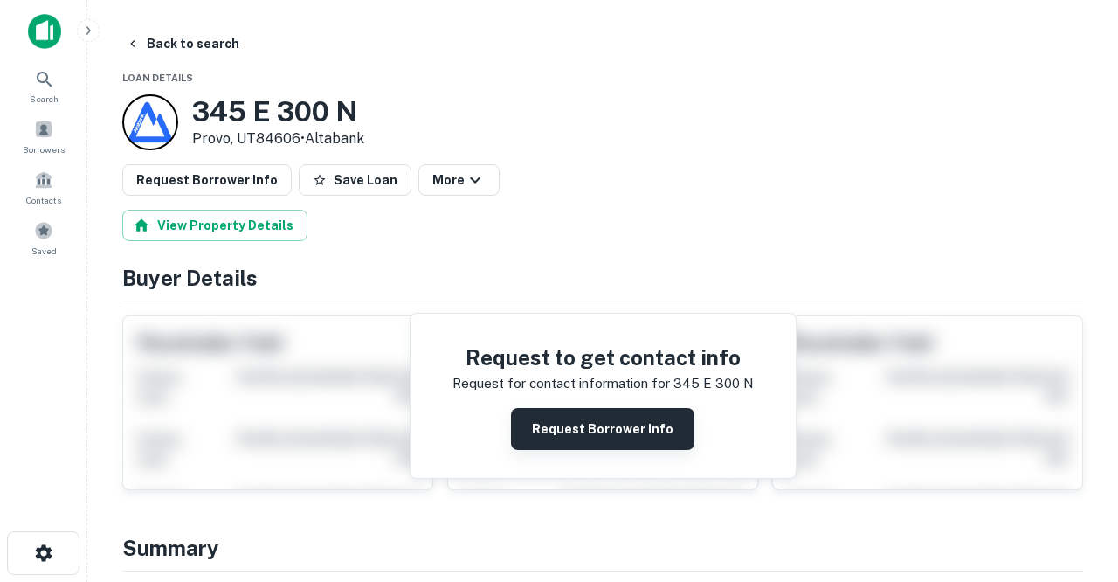
click at [595, 417] on button "Request Borrower Info" at bounding box center [602, 429] width 183 height 42
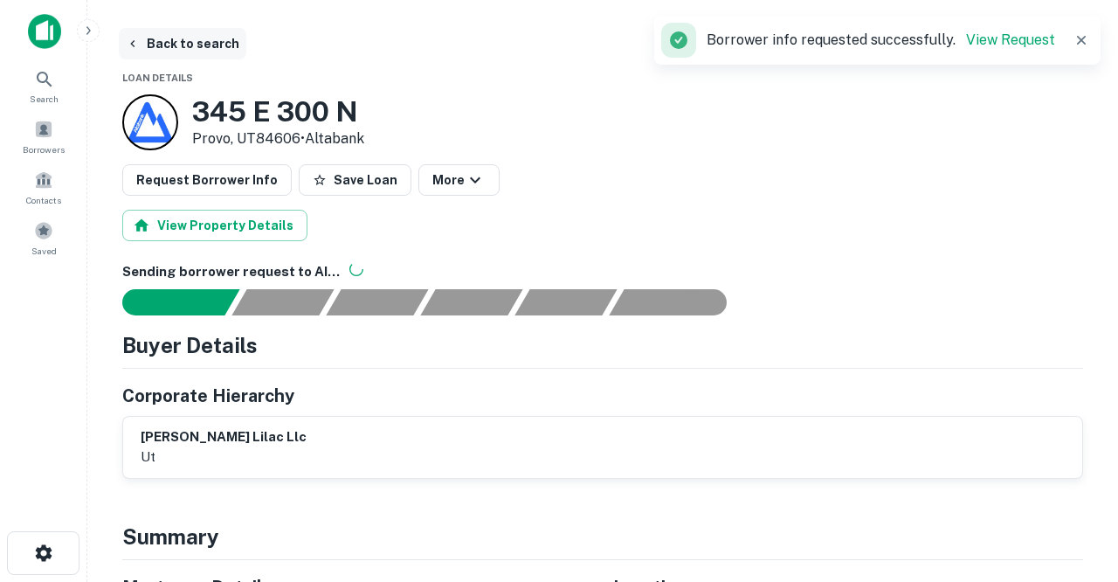
click at [198, 43] on button "Back to search" at bounding box center [182, 43] width 127 height 31
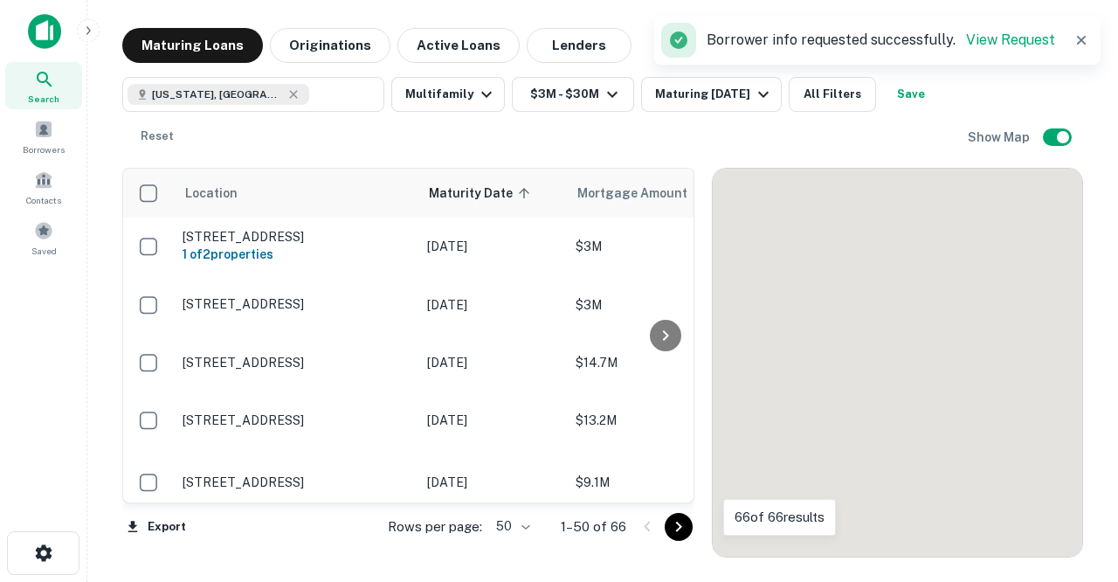
scroll to position [1827, 0]
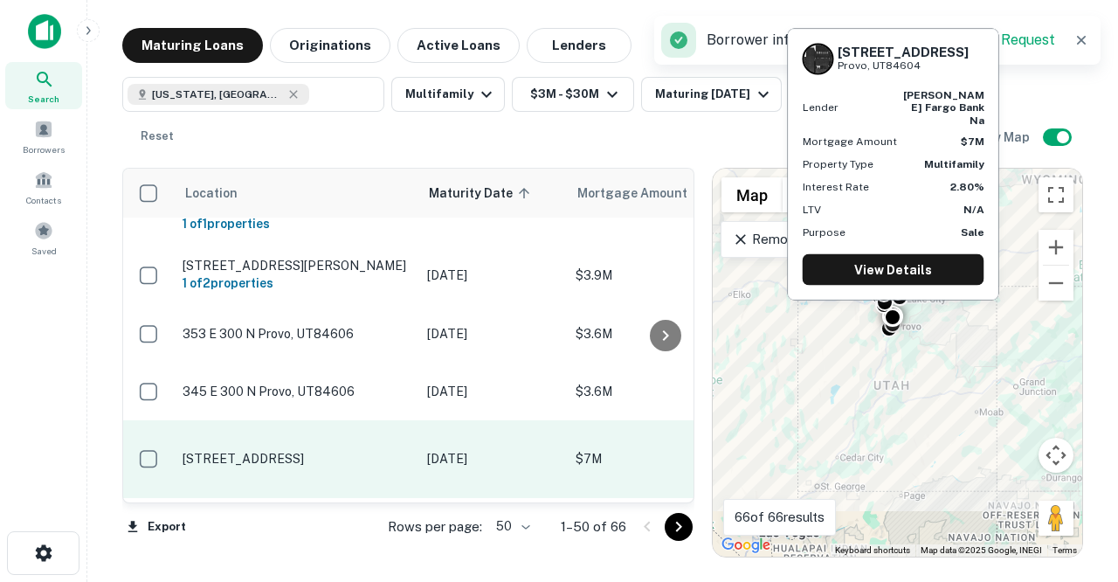
click at [309, 451] on p "[STREET_ADDRESS]" at bounding box center [295, 459] width 227 height 16
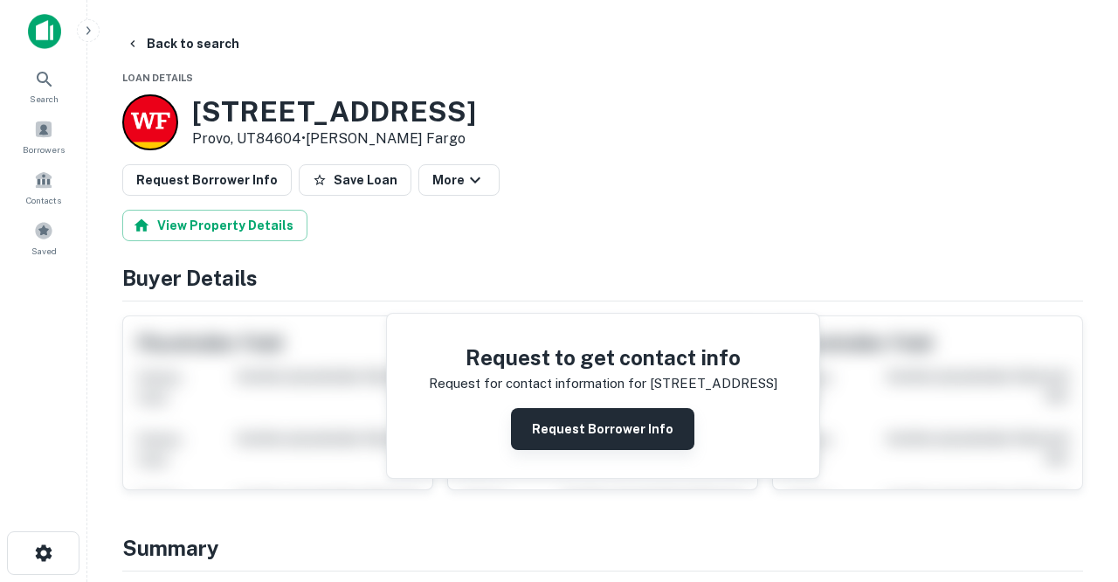
click at [546, 426] on button "Request Borrower Info" at bounding box center [602, 429] width 183 height 42
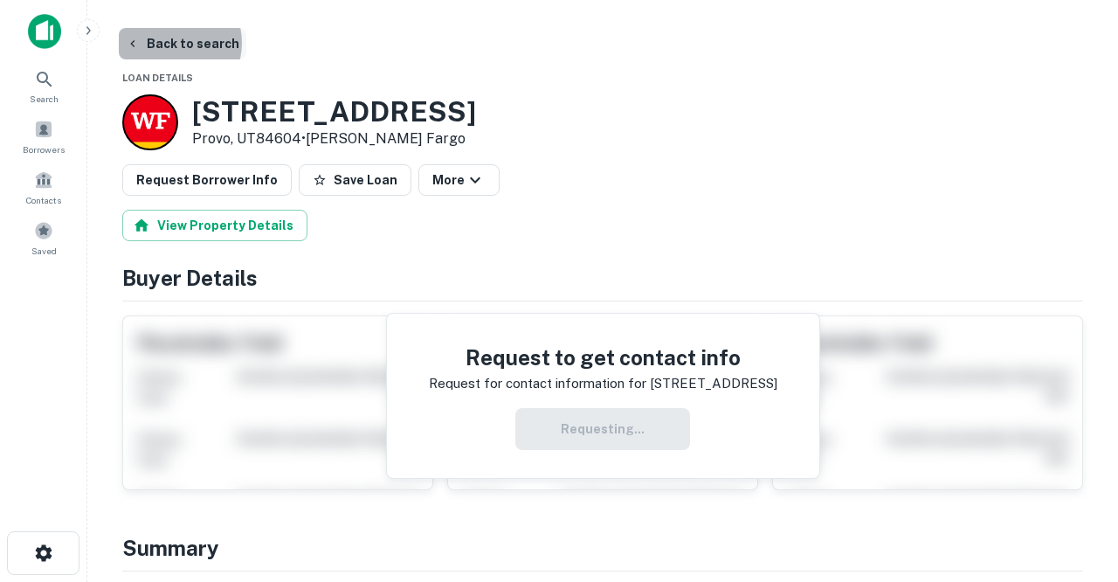
click at [170, 43] on button "Back to search" at bounding box center [182, 43] width 127 height 31
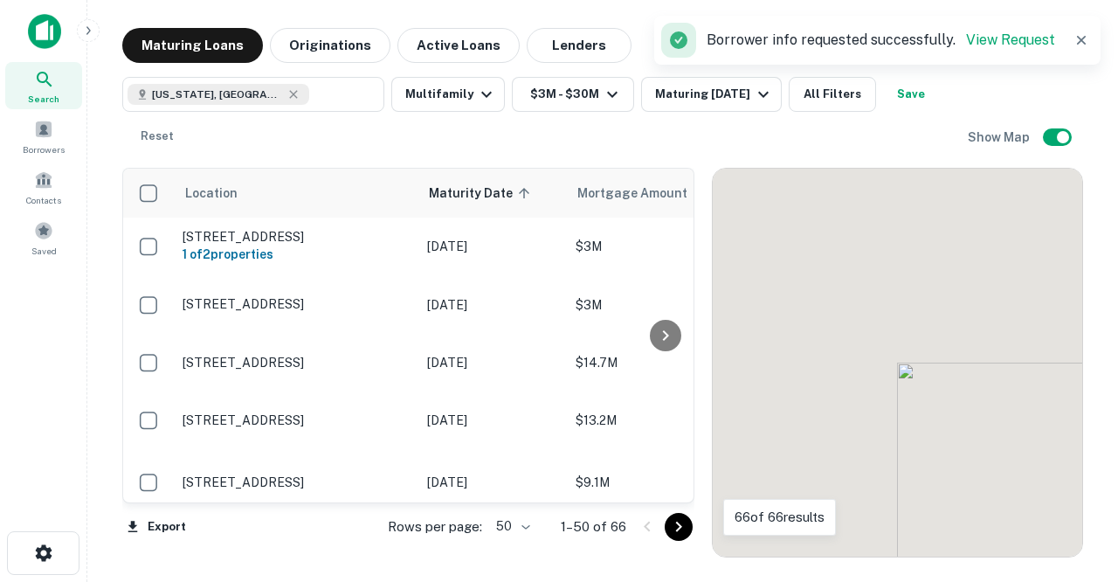
scroll to position [1827, 0]
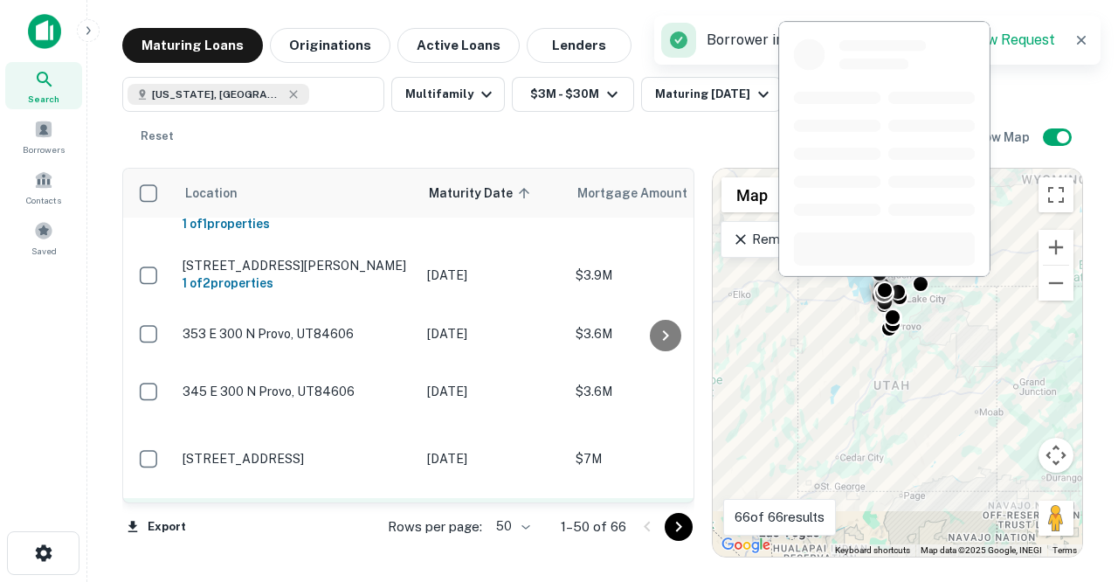
click at [329, 519] on p "[STREET_ADDRESS]" at bounding box center [295, 527] width 227 height 16
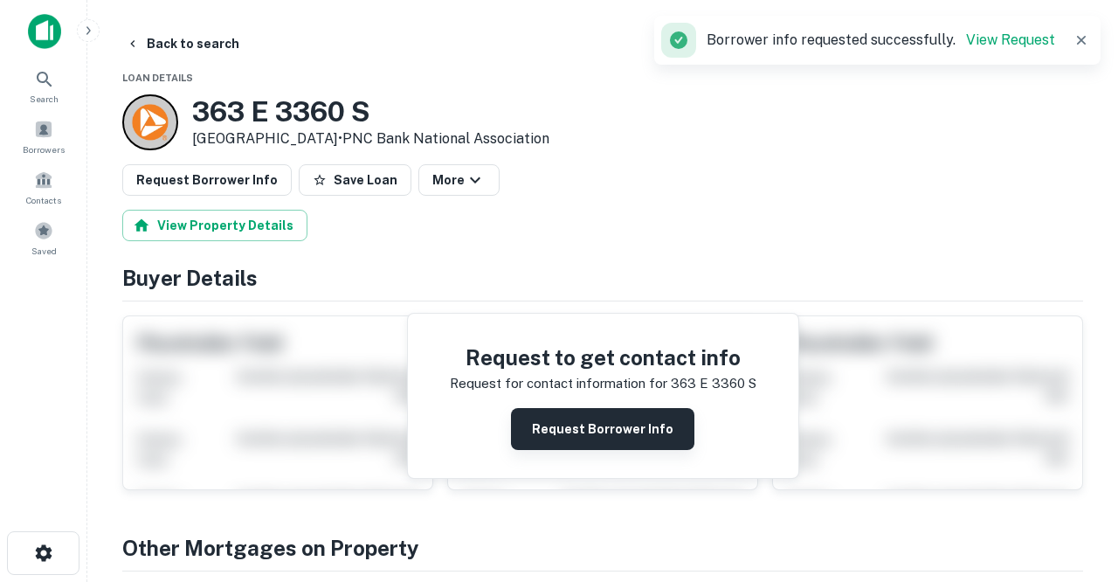
click at [552, 434] on button "Request Borrower Info" at bounding box center [602, 429] width 183 height 42
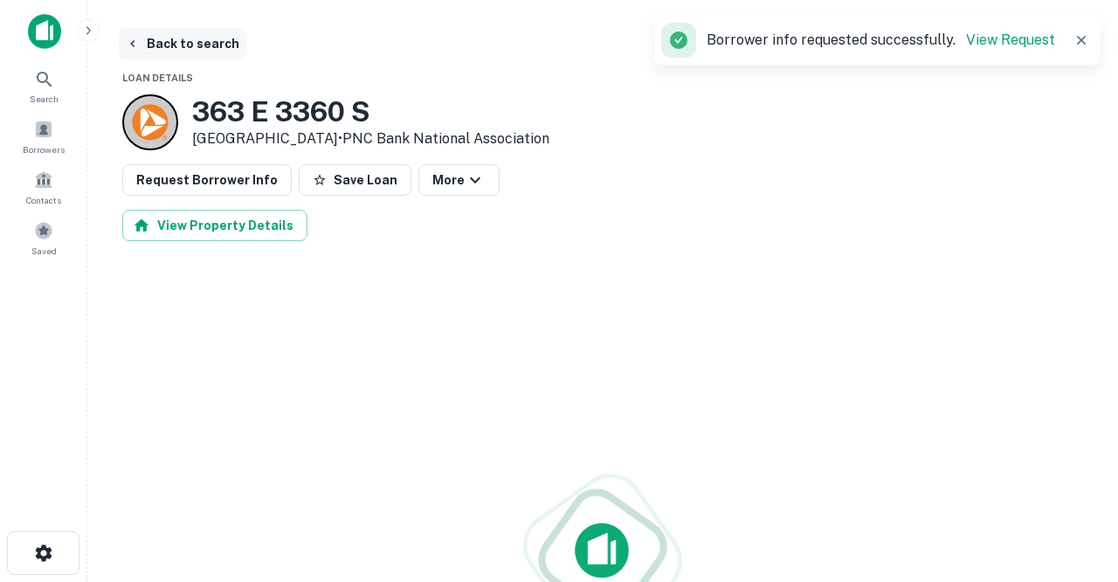
click at [188, 49] on button "Back to search" at bounding box center [182, 43] width 127 height 31
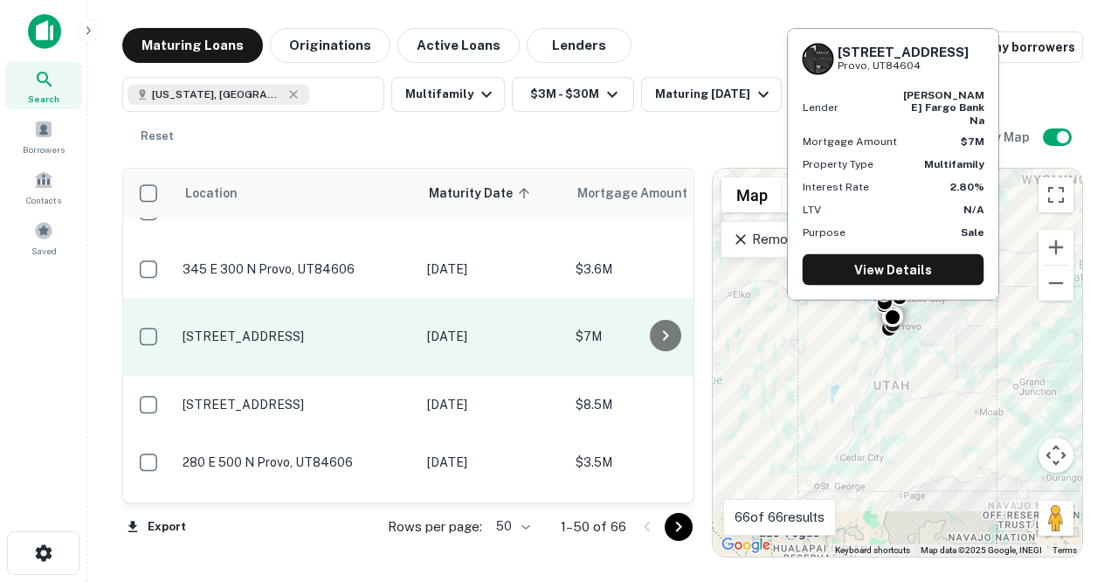
scroll to position [1952, 0]
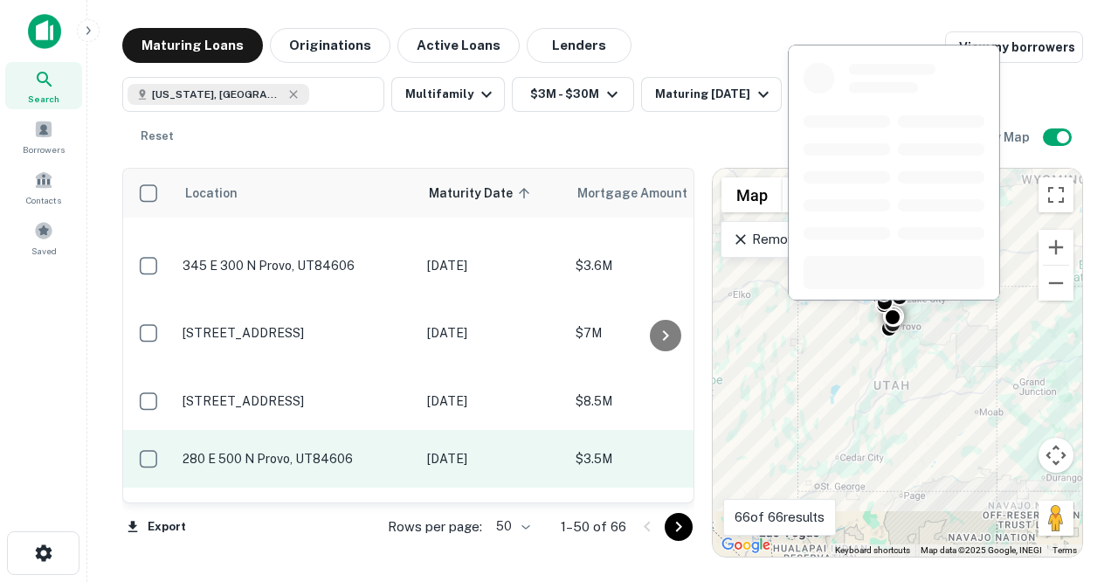
click at [320, 451] on p "280 E 500 N Provo, UT84606" at bounding box center [295, 459] width 227 height 16
